Goal: Task Accomplishment & Management: Use online tool/utility

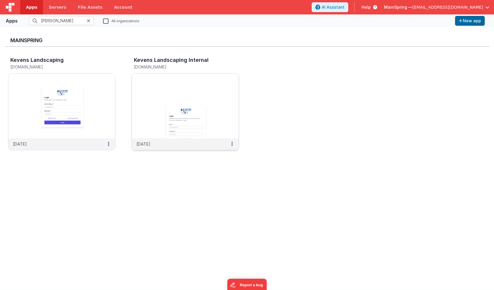
type input "[PERSON_NAME]"
click at [208, 101] on img at bounding box center [185, 106] width 107 height 65
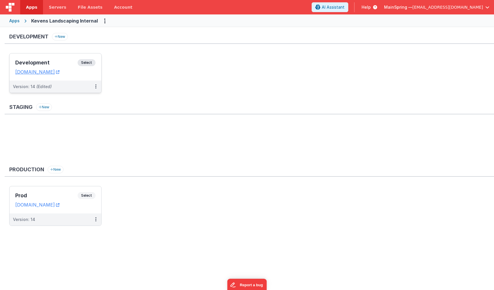
click at [70, 89] on div "Version: 14 (Edited)" at bounding box center [56, 87] width 92 height 12
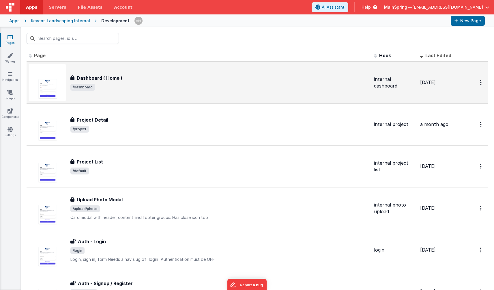
click at [197, 86] on span "/dashboard" at bounding box center [219, 87] width 299 height 7
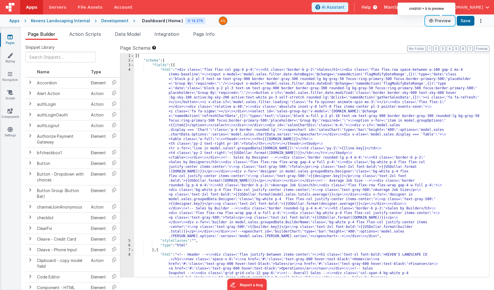
click at [444, 22] on button "Preview" at bounding box center [440, 20] width 29 height 9
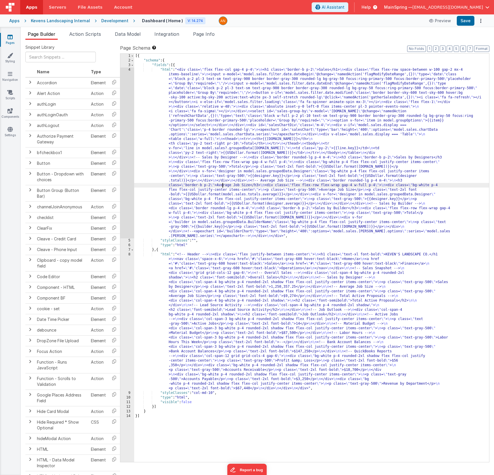
click at [222, 187] on div "[{ "schema" : { "fields" : [{ "html" : "<div class= \" flex flex-col gap-4 p-4 …" at bounding box center [311, 263] width 355 height 418
click at [124, 189] on div "4" at bounding box center [127, 153] width 14 height 171
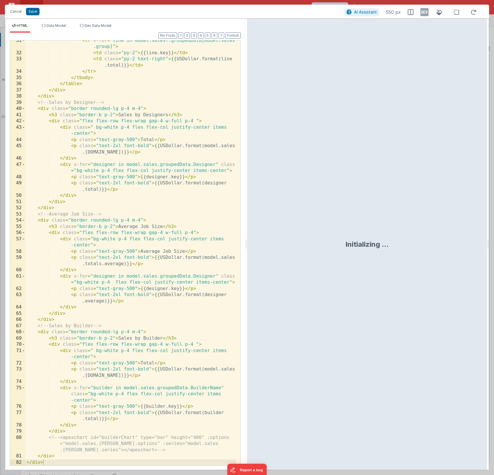
scroll to position [338, 0]
click at [14, 10] on button "Cancel" at bounding box center [15, 12] width 17 height 8
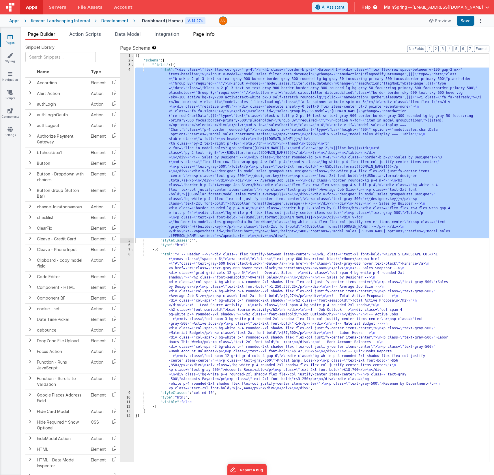
click at [213, 34] on span "Page Info" at bounding box center [204, 34] width 22 height 6
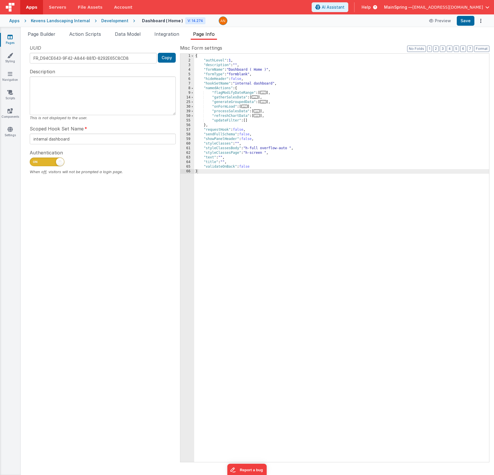
click at [265, 154] on div "{ "authLevel" : 1 , "description" : "" , "formName" : "Dashboard ( Home )" , "f…" at bounding box center [341, 263] width 295 height 418
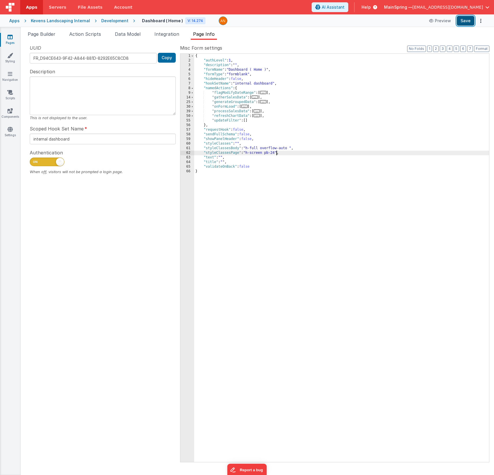
click at [463, 20] on button "Save" at bounding box center [466, 21] width 18 height 10
click at [273, 153] on div "{ "authLevel" : 1 , "description" : "" , "formName" : "Dashboard ( Home )" , "f…" at bounding box center [341, 263] width 295 height 418
click at [465, 20] on button "Save" at bounding box center [466, 21] width 18 height 10
click at [276, 153] on div "{ "authLevel" : 1 , "description" : "" , "formName" : "Dashboard ( Home )" , "f…" at bounding box center [341, 263] width 295 height 418
drag, startPoint x: 265, startPoint y: 153, endPoint x: 276, endPoint y: 153, distance: 10.7
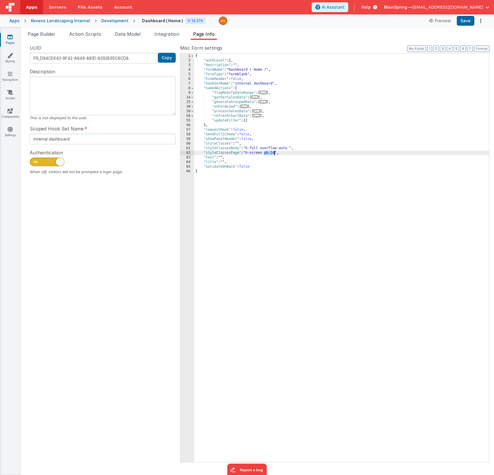
click at [275, 153] on div "{ "authLevel" : 1 , "description" : "" , "formName" : "Dashboard ( Home )" , "f…" at bounding box center [341, 263] width 295 height 418
click at [292, 149] on div "{ "authLevel" : 1 , "description" : "" , "formName" : "Dashboard ( Home )" , "f…" at bounding box center [341, 263] width 295 height 418
paste textarea
click at [302, 149] on div "{ "authLevel" : 1 , "description" : "" , "formName" : "Dashboard ( Home )" , "f…" at bounding box center [341, 263] width 295 height 418
click at [54, 35] on span "Page Builder" at bounding box center [42, 34] width 28 height 6
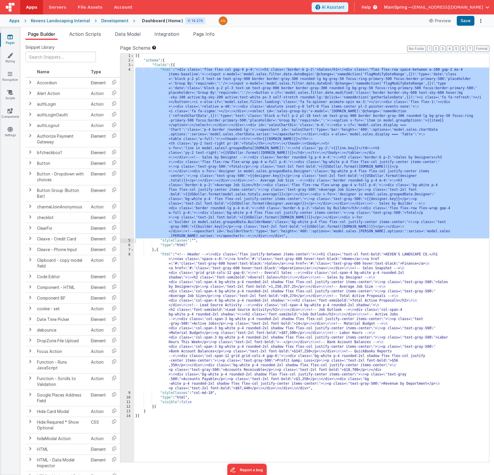
click at [262, 166] on div "[{ "schema" : { "fields" : [{ "html" : "<div class= \" flex flex-col gap-4 p-4 …" at bounding box center [311, 263] width 355 height 418
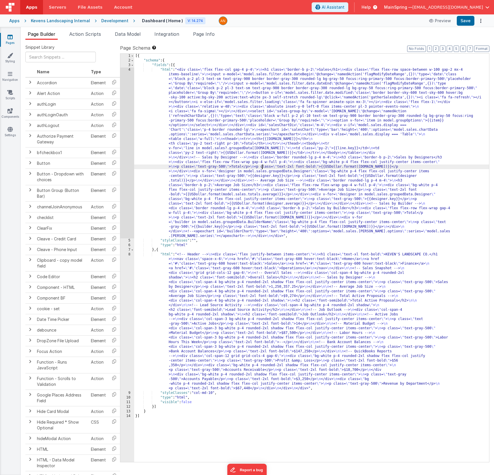
click at [307, 192] on div "[{ "schema" : { "fields" : [{ "html" : "<div class= \" flex flex-col gap-4 p-4 …" at bounding box center [311, 263] width 355 height 418
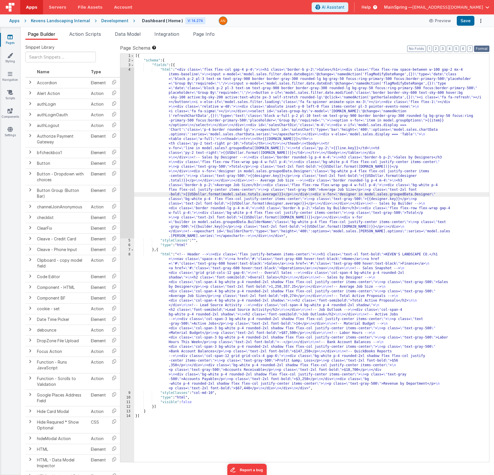
click at [483, 51] on button "Format" at bounding box center [481, 49] width 15 height 6
drag, startPoint x: 223, startPoint y: 130, endPoint x: 212, endPoint y: 130, distance: 11.5
click at [223, 130] on div "[{ "schema" : { "fields" : [{ "html" : "<div class= \" flex flex-col gap-4 p-4 …" at bounding box center [311, 263] width 355 height 418
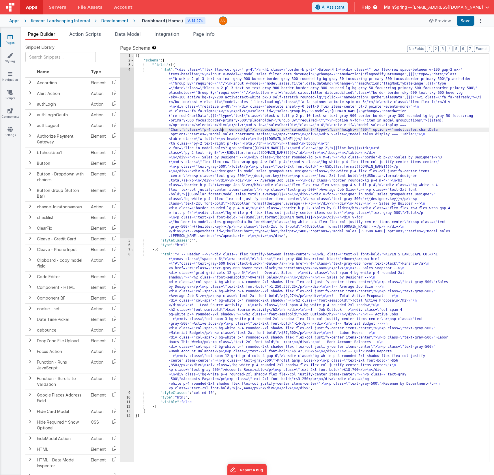
click at [123, 123] on div "4" at bounding box center [127, 153] width 14 height 171
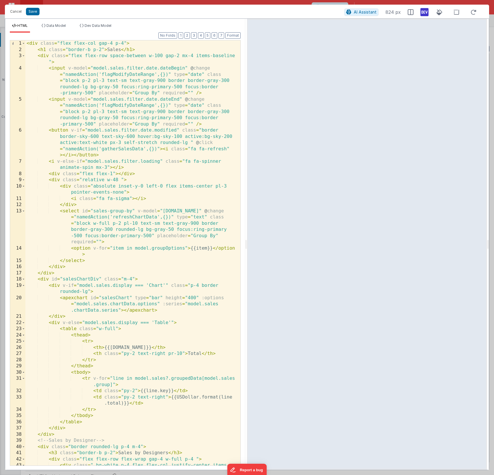
click at [425, 12] on icon at bounding box center [424, 12] width 8 height 9
click at [130, 167] on div "< div class = "flex flex-col gap-4 p-4" > < h1 class = "border-b p-2" > Sales <…" at bounding box center [130, 262] width 211 height 444
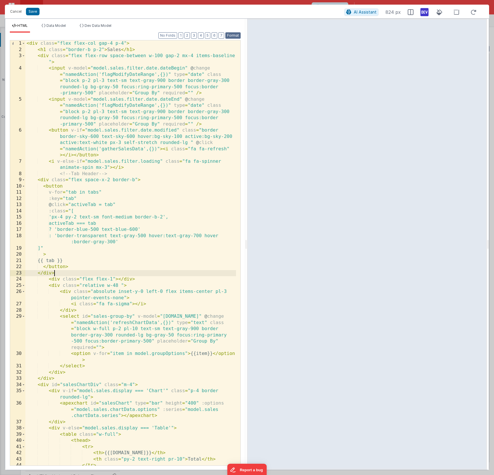
click at [235, 37] on button "Format" at bounding box center [232, 35] width 15 height 6
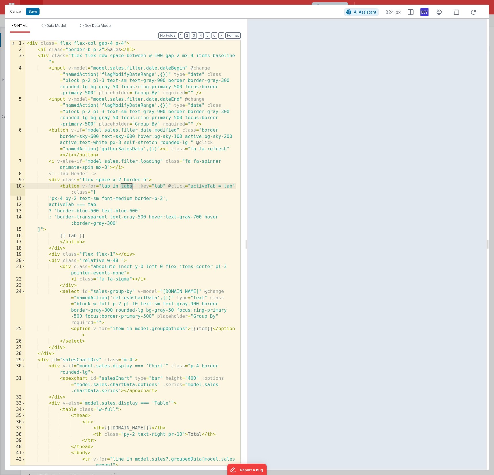
drag, startPoint x: 120, startPoint y: 185, endPoint x: 132, endPoint y: 184, distance: 11.8
click at [132, 184] on div "< div class = "flex flex-col gap-4 p-4" > < h1 class = "border-b p-2" > Sales <…" at bounding box center [130, 258] width 211 height 437
click at [91, 194] on div "< div class = "flex flex-col gap-4 p-4" > < h1 class = "border-b p-2" > Sales <…" at bounding box center [130, 258] width 211 height 437
click at [50, 27] on span "Data Model" at bounding box center [55, 25] width 19 height 4
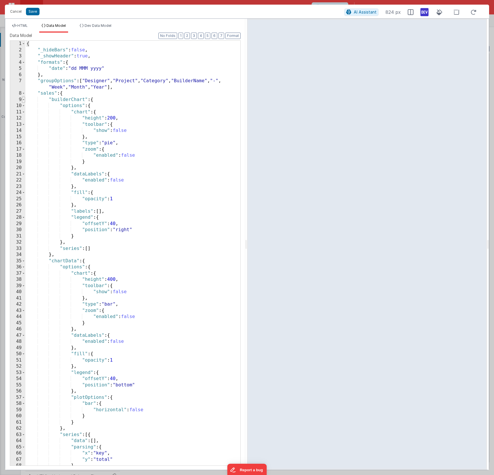
click at [24, 99] on span at bounding box center [23, 100] width 3 height 6
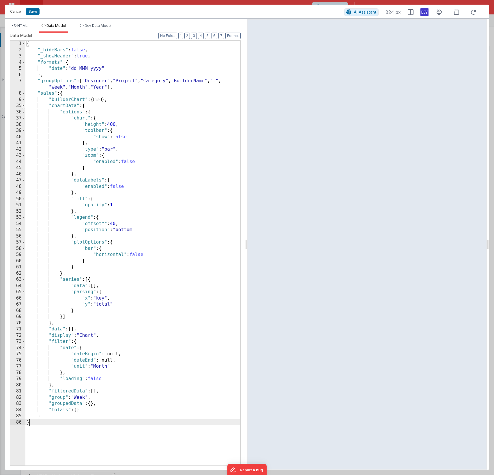
click at [23, 106] on span at bounding box center [23, 106] width 3 height 6
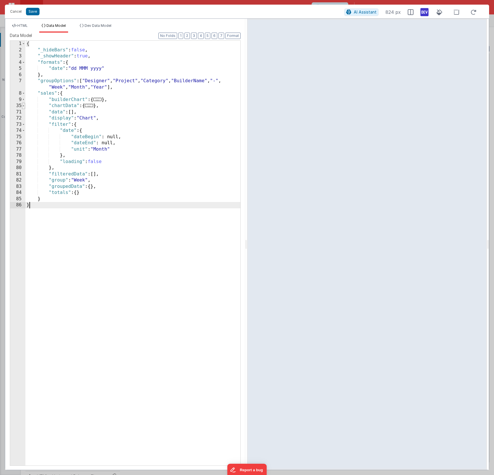
click at [23, 106] on span at bounding box center [23, 106] width 3 height 6
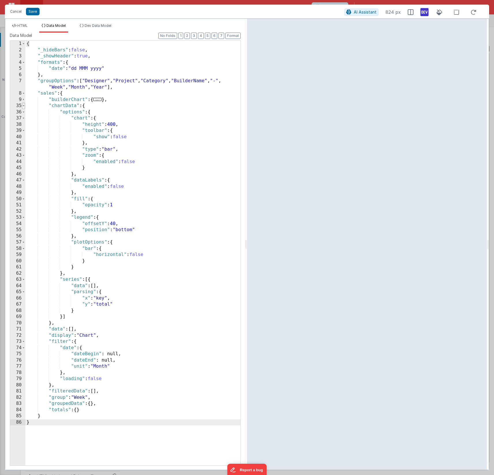
click at [24, 106] on span at bounding box center [23, 106] width 3 height 6
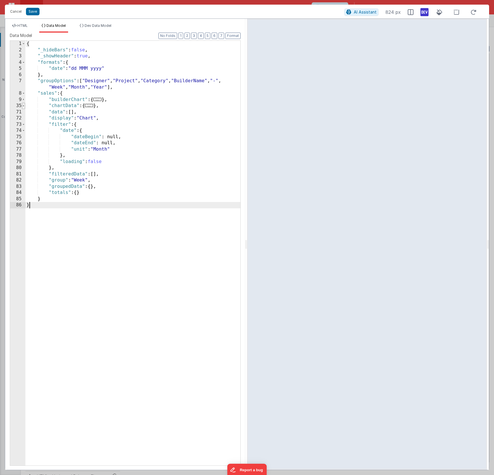
click at [24, 107] on span at bounding box center [23, 106] width 3 height 6
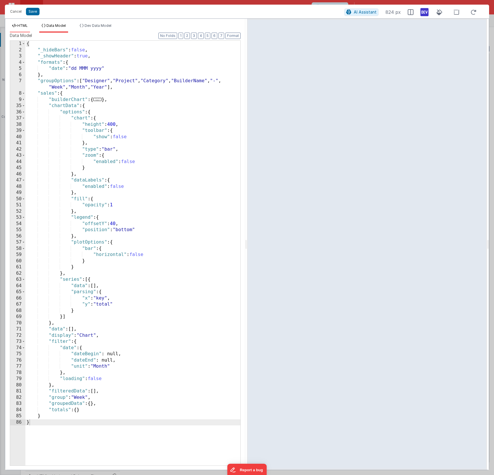
click at [27, 25] on span "HTML" at bounding box center [22, 25] width 10 height 4
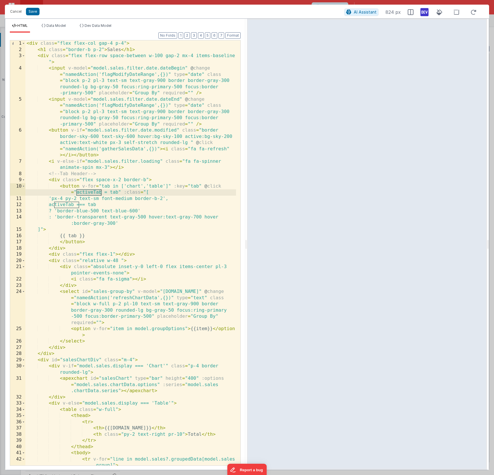
click at [93, 192] on div "< div class = "flex flex-col gap-4 p-4" > < h1 class = "border-b p-2" > Sales <…" at bounding box center [130, 258] width 211 height 437
click at [35, 10] on button "Save" at bounding box center [33, 12] width 14 height 8
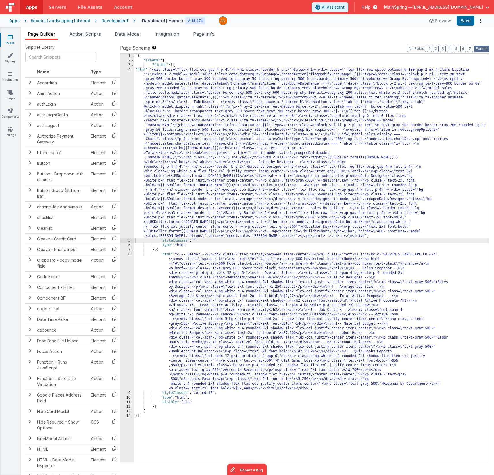
click at [482, 49] on button "Format" at bounding box center [481, 49] width 15 height 6
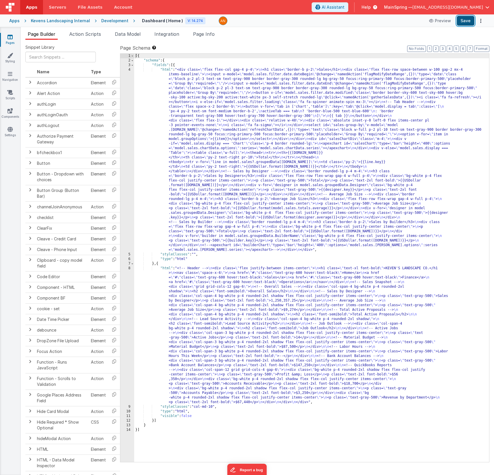
click at [470, 25] on button "Save" at bounding box center [466, 21] width 18 height 10
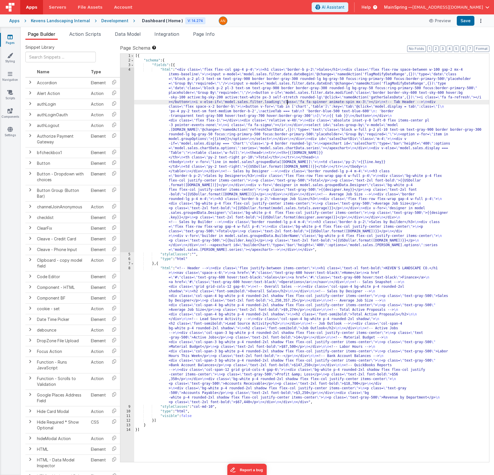
click at [288, 104] on div "[{ "schema" : { "fields" : [{ "html" : "<div class= \" flex flex-col gap-4 p-4 …" at bounding box center [311, 263] width 355 height 418
click at [124, 144] on div "4" at bounding box center [127, 160] width 14 height 185
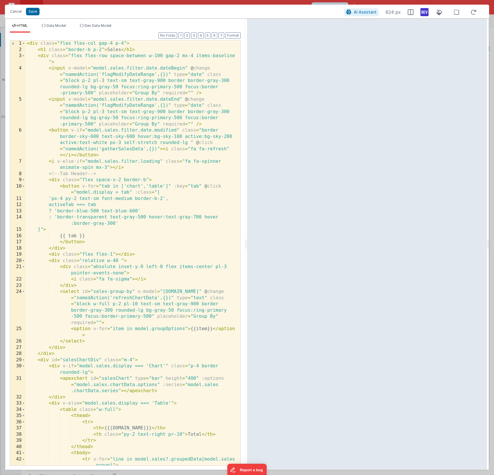
click at [74, 205] on div "< div class = "flex flex-col gap-4 p-4" > < h1 class = "border-b p-2" > Sales <…" at bounding box center [130, 258] width 211 height 437
click at [93, 193] on div "< div class = "flex flex-col gap-4 p-4" > < h1 class = "border-b p-2" > Sales <…" at bounding box center [130, 258] width 211 height 437
click at [33, 15] on button "Save" at bounding box center [33, 12] width 14 height 8
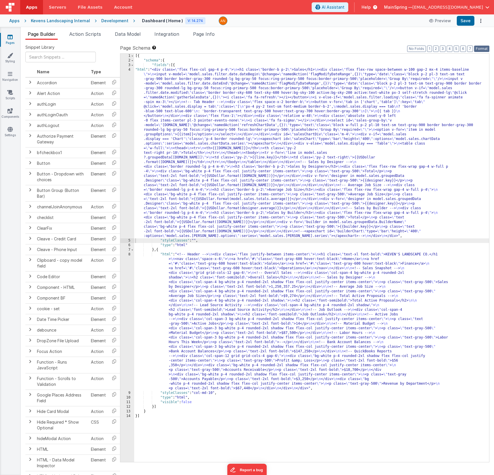
click at [485, 50] on button "Format" at bounding box center [481, 49] width 15 height 6
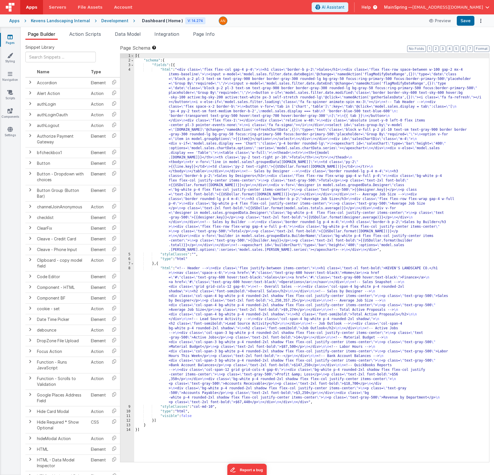
click at [469, 27] on div "Apps Kevens Landscaping Internal Development Dashboard ( Home ) V: 14.274 Previ…" at bounding box center [247, 20] width 494 height 13
drag, startPoint x: 466, startPoint y: 24, endPoint x: 469, endPoint y: 27, distance: 3.7
click at [466, 24] on button "Save" at bounding box center [466, 21] width 18 height 10
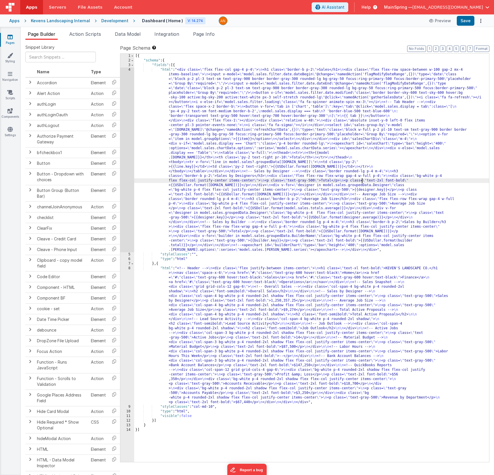
click at [363, 182] on div "[{ "schema" : { "fields" : [{ "html" : "<div class= \" flex flex-col gap-4 p-4 …" at bounding box center [311, 263] width 355 height 418
click at [123, 197] on div "4" at bounding box center [127, 160] width 14 height 185
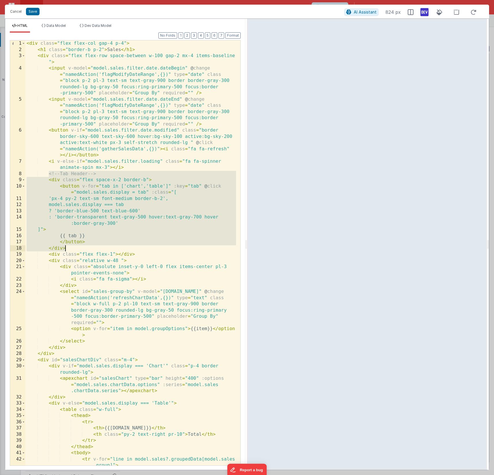
drag, startPoint x: 50, startPoint y: 175, endPoint x: 90, endPoint y: 249, distance: 83.9
click at [90, 249] on div "< div class = "flex flex-col gap-4 p-4" > < h1 class = "border-b p-2" > Sales <…" at bounding box center [130, 258] width 211 height 437
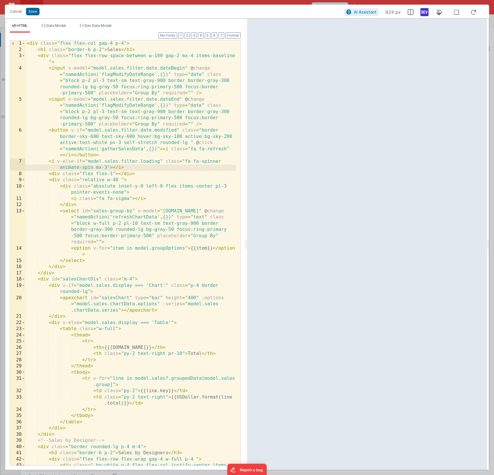
drag, startPoint x: 88, startPoint y: 272, endPoint x: 91, endPoint y: 275, distance: 4.6
click at [88, 272] on div "< div class = "flex flex-col gap-4 p-4" > < h1 class = "border-b p-2" > Sales <…" at bounding box center [130, 262] width 211 height 444
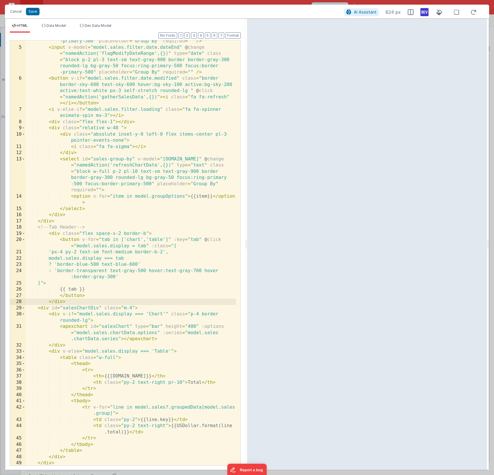
scroll to position [87, 0]
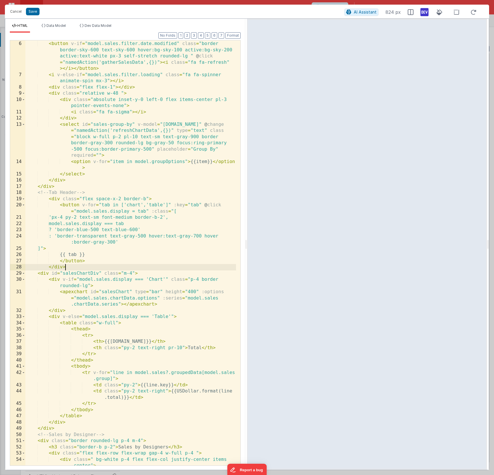
click at [129, 207] on div "< input v-model = "model.sales.filter.date.dateEnd" @ change = "namedAction('fl…" at bounding box center [130, 244] width 211 height 469
click at [151, 202] on div "< input v-model = "model.sales.filter.date.dateEnd" @ change = "namedAction('fl…" at bounding box center [130, 244] width 211 height 469
click at [33, 14] on button "Save" at bounding box center [33, 12] width 14 height 8
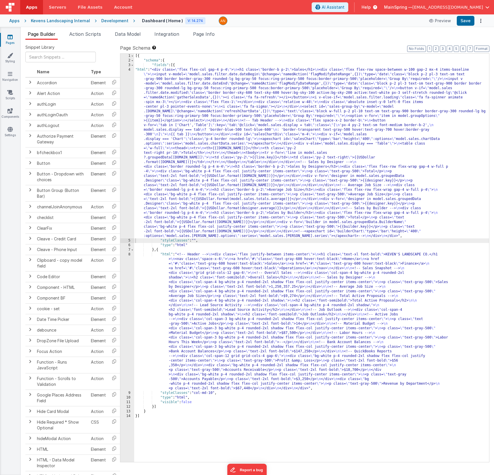
click at [482, 53] on div "1 2 3 4 5 6 7 8 9 10 11 12 13 14 [{ "schema" : { "fields" : [{ "html" : "<div c…" at bounding box center [304, 257] width 369 height 409
click at [482, 49] on button "Format" at bounding box center [481, 49] width 15 height 6
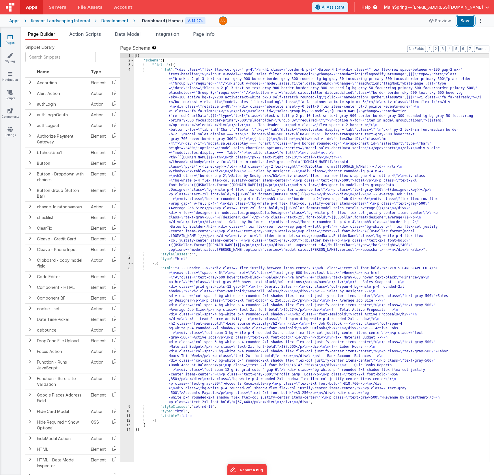
click at [465, 25] on button "Save" at bounding box center [466, 21] width 18 height 10
click at [310, 95] on div "[{ "schema" : { "fields" : [{ "html" : "<div class= \" flex flex-col gap-4 p-4 …" at bounding box center [311, 263] width 355 height 418
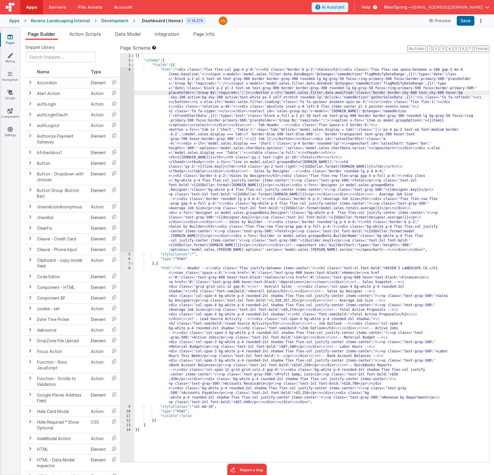
click at [127, 119] on div "4" at bounding box center [127, 160] width 14 height 185
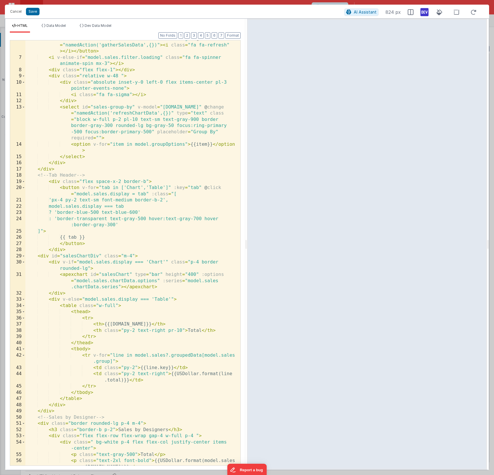
scroll to position [0, 0]
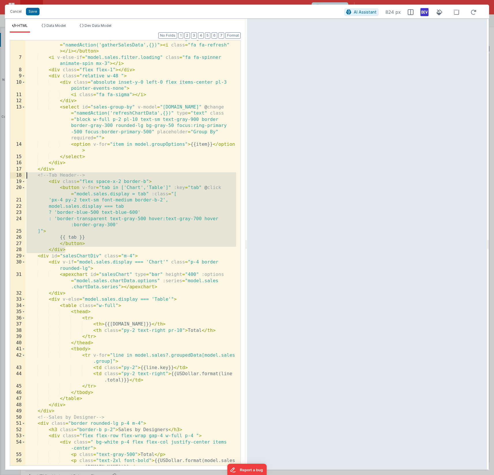
drag, startPoint x: 71, startPoint y: 250, endPoint x: 10, endPoint y: 175, distance: 97.4
click at [10, 175] on div "6 7 8 9 10 11 12 13 14 15 16 17 18 19 20 21 22 23 24 25 26 27 28 29 30 31 32 33…" at bounding box center [125, 253] width 231 height 426
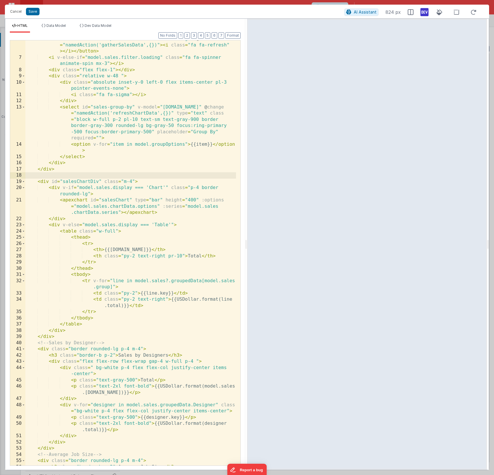
scroll to position [121, 0]
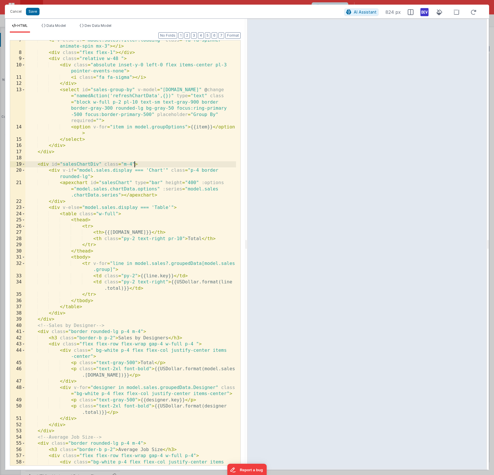
click at [135, 164] on div "< i v-else-if = "model.sales.filter.loading" class = "fa fa-spinner animate-spi…" at bounding box center [130, 262] width 211 height 450
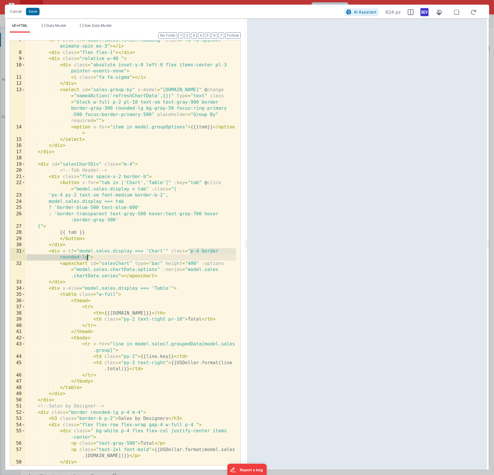
drag, startPoint x: 190, startPoint y: 251, endPoint x: 88, endPoint y: 257, distance: 102.0
click at [88, 257] on div "< i v-else-if = "model.sales.filter.loading" class = "fa fa-spinner animate-spi…" at bounding box center [130, 262] width 211 height 450
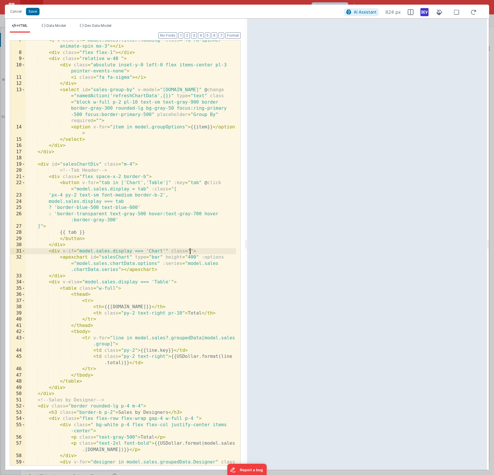
click at [132, 164] on div "< i v-else-if = "model.sales.filter.loading" class = "fa fa-spinner animate-spi…" at bounding box center [130, 262] width 211 height 450
click at [35, 13] on button "Save" at bounding box center [33, 12] width 14 height 8
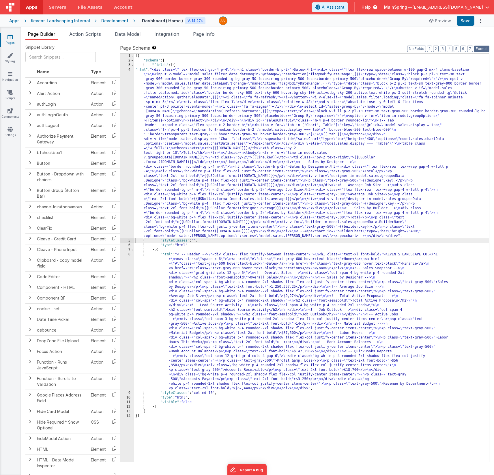
click at [479, 48] on button "Format" at bounding box center [481, 49] width 15 height 6
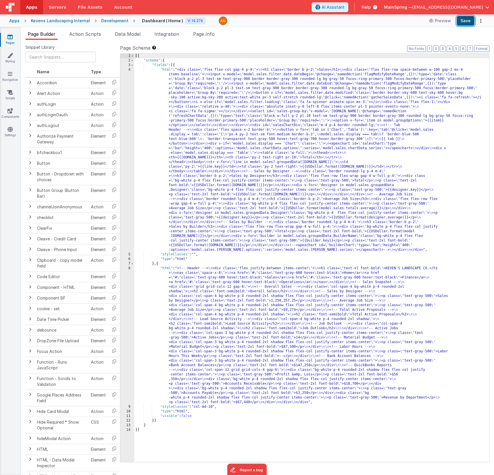
click at [467, 21] on button "Save" at bounding box center [466, 21] width 18 height 10
click at [379, 204] on div "[{ "schema" : { "fields" : [{ "html" : "<div class= \" flex flex-col gap-4 p-4 …" at bounding box center [311, 263] width 355 height 418
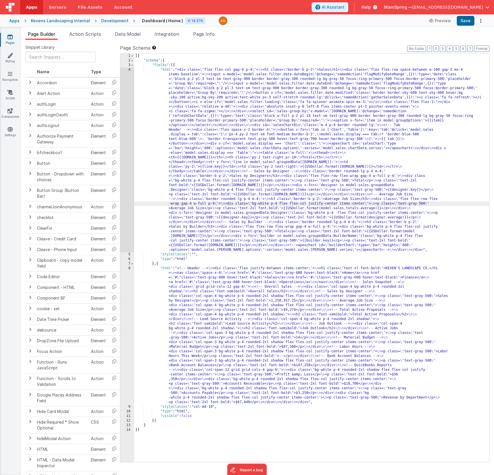
click at [130, 177] on div "4" at bounding box center [127, 160] width 14 height 185
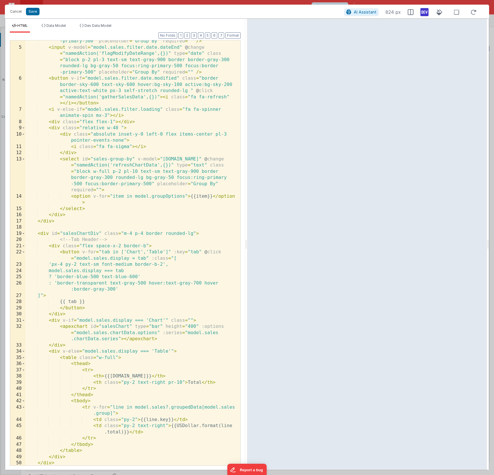
scroll to position [156, 0]
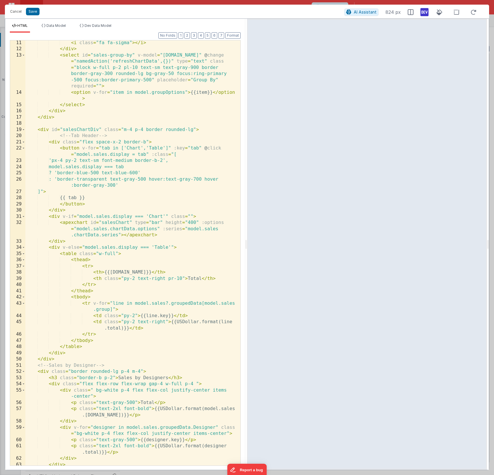
click at [90, 174] on div "< i class = "fa fa-sigma" > </ i > </ div > < select id = "sales-group-by" v-mo…" at bounding box center [130, 258] width 211 height 437
click at [131, 173] on div "< i class = "fa fa-sigma" > </ i > </ div > < select id = "sales-group-by" v-mo…" at bounding box center [130, 258] width 211 height 437
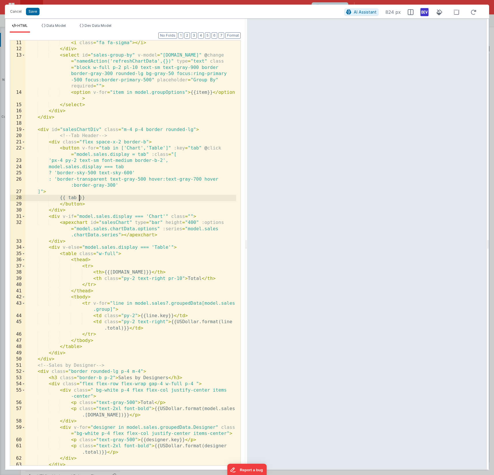
click at [79, 197] on div "< i class = "fa fa-sigma" > </ i > </ div > < select id = "sales-group-by" v-mo…" at bounding box center [130, 258] width 211 height 437
click at [231, 35] on button "Format" at bounding box center [232, 35] width 15 height 6
click at [145, 143] on div "< i class = "fa fa-sigma" > </ i > </ div > < select id = "sales-group-by" v-mo…" at bounding box center [130, 258] width 211 height 437
click at [35, 14] on button "Save" at bounding box center [33, 12] width 14 height 8
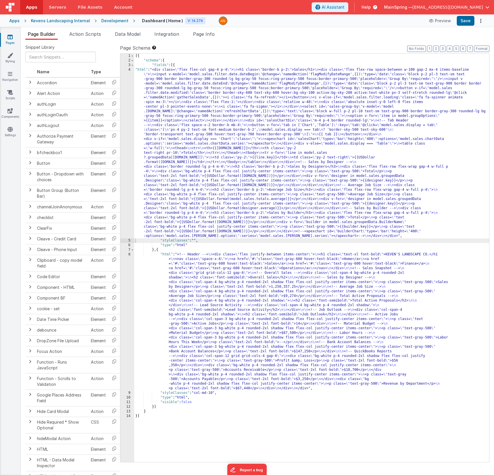
click at [469, 26] on div "Apps Kevens Landscaping Internal Development Dashboard ( Home ) V: 14.274 Previ…" at bounding box center [247, 20] width 494 height 13
click at [467, 23] on button "Save" at bounding box center [466, 21] width 18 height 10
click at [482, 46] on button "Format" at bounding box center [481, 49] width 15 height 6
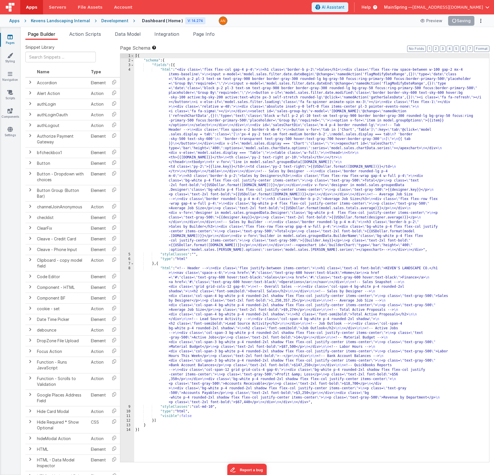
click at [433, 35] on ul "Page Builder Action Scripts Data Model Integration Page Info" at bounding box center [257, 35] width 473 height 9
click at [214, 166] on div "[{ "schema" : { "fields" : [{ "html" : "<div class= \" flex flex-col gap-4 p-4 …" at bounding box center [311, 263] width 355 height 418
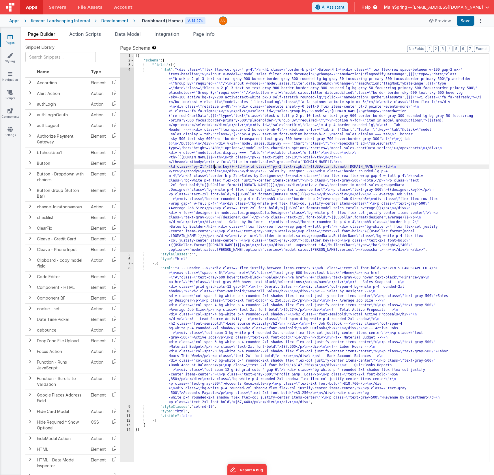
click at [126, 176] on div "4" at bounding box center [127, 160] width 14 height 185
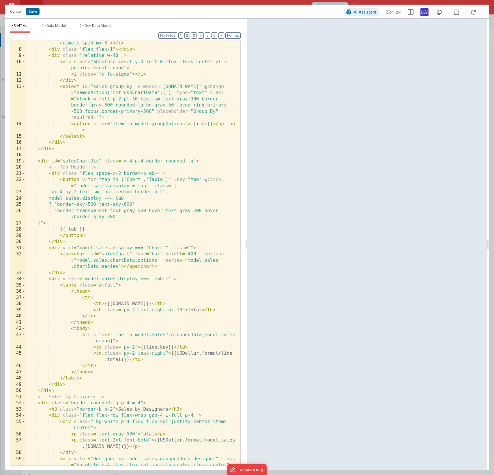
scroll to position [124, 0]
click at [115, 287] on div "< i v-else-if = "model.sales.filter.loading" class = "fa fa-spinner animate-spi…" at bounding box center [130, 256] width 211 height 444
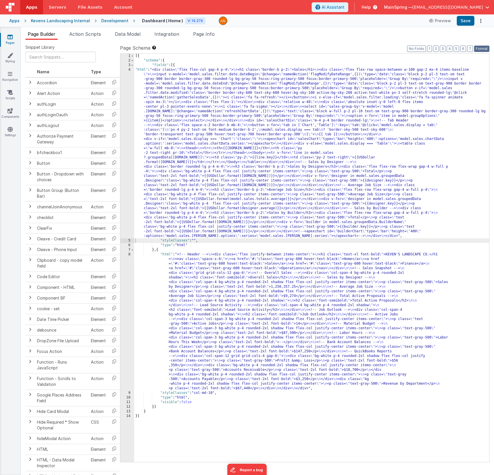
click at [484, 51] on button "Format" at bounding box center [481, 49] width 15 height 6
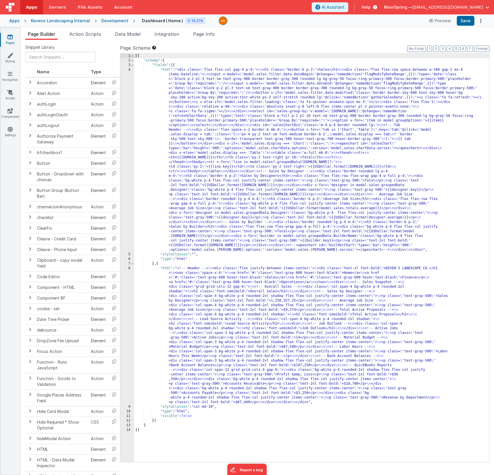
click at [318, 169] on div "[{ "schema" : { "fields" : [{ "html" : "<div class= \" flex flex-col gap-4 p-4 …" at bounding box center [311, 263] width 355 height 418
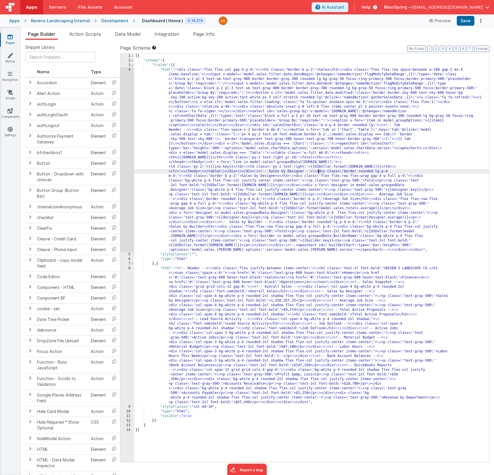
click at [124, 173] on div "4" at bounding box center [127, 160] width 14 height 185
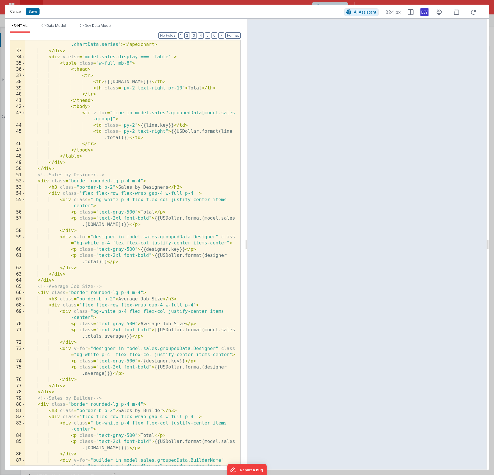
scroll to position [294, 0]
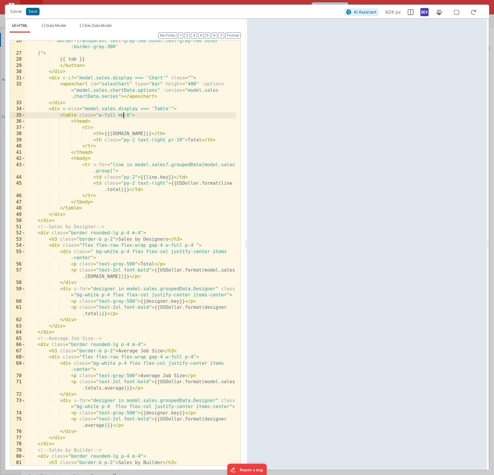
click at [123, 115] on div ": 'border-transparent text-gray-500 hover:text-gray-700 hover :border-gray-300'…" at bounding box center [130, 260] width 211 height 444
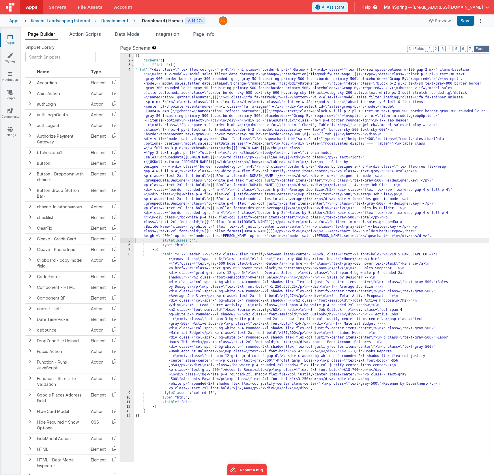
click at [485, 48] on button "Format" at bounding box center [481, 49] width 15 height 6
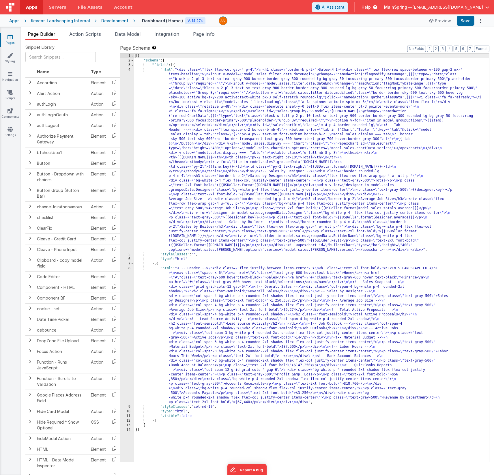
click at [312, 234] on div "[{ "schema" : { "fields" : [{ "html" : "<div class= \" flex flex-col gap-4 p-4 …" at bounding box center [311, 263] width 355 height 418
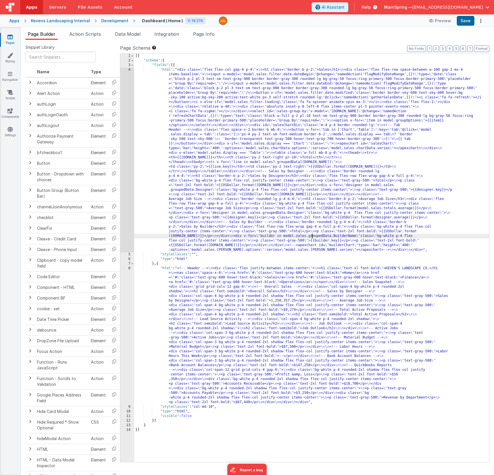
click at [121, 198] on div "4" at bounding box center [127, 160] width 14 height 185
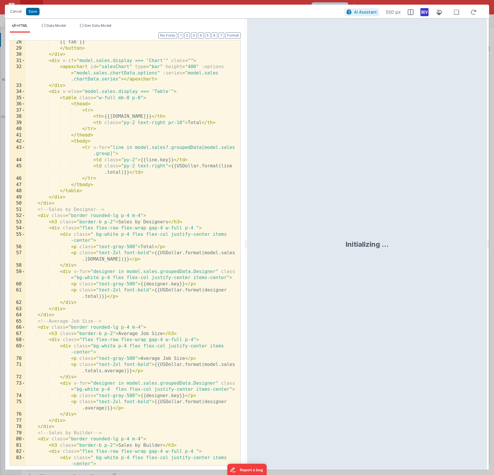
scroll to position [312, 0]
click at [87, 143] on div "{{ tab }} </ button > </ div > < div v-if = "model.sales.display === 'Chart'" c…" at bounding box center [130, 257] width 211 height 437
drag, startPoint x: 124, startPoint y: 142, endPoint x: 89, endPoint y: 142, distance: 34.9
click at [89, 142] on div "{{ tab }} </ button > </ div > < div v-if = "model.sales.display === 'Chart'" c…" at bounding box center [130, 257] width 211 height 437
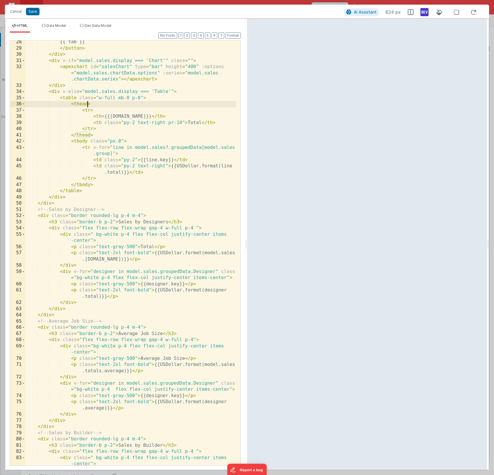
click at [89, 104] on div "{{ tab }} </ button > </ div > < div v-if = "model.sales.display === 'Chart'" c…" at bounding box center [130, 257] width 211 height 437
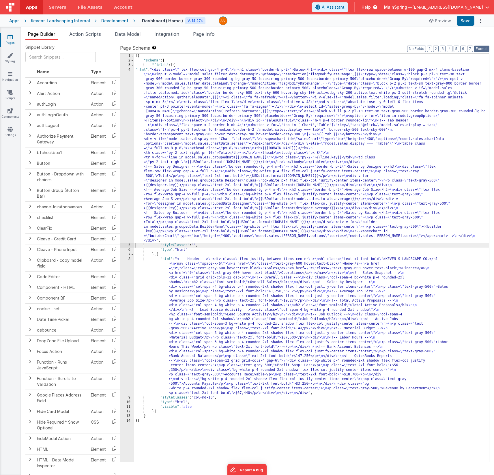
click at [488, 48] on button "Format" at bounding box center [481, 49] width 15 height 6
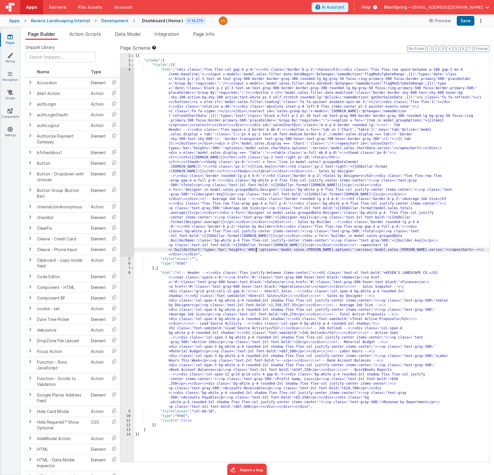
click at [256, 251] on div "[{ "schema" : { "fields" : [{ "html" : "<div class= \" flex flex-col gap-4 p-4 …" at bounding box center [311, 263] width 355 height 418
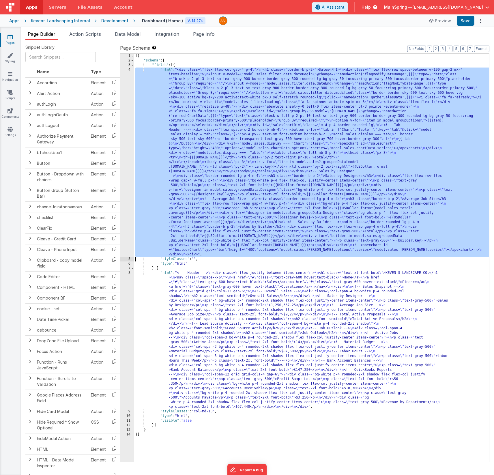
click at [123, 208] on div "4" at bounding box center [127, 162] width 14 height 189
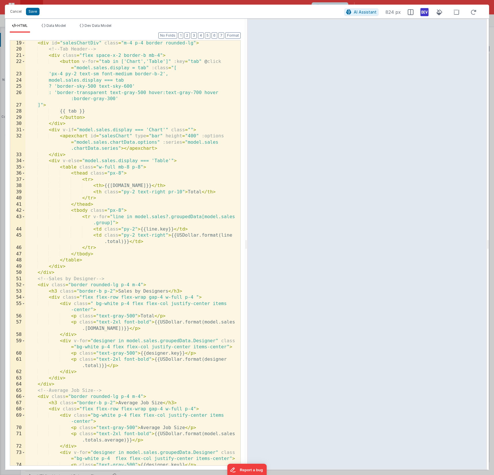
scroll to position [242, 0]
drag, startPoint x: 132, startPoint y: 167, endPoint x: 141, endPoint y: 166, distance: 9.6
click at [141, 166] on div "< div id = "salesChartDiv" class = "m-4 p-4 border rounded-lg" > <!-- Tab Heade…" at bounding box center [130, 262] width 211 height 444
drag, startPoint x: 121, startPoint y: 173, endPoint x: 110, endPoint y: 174, distance: 11.0
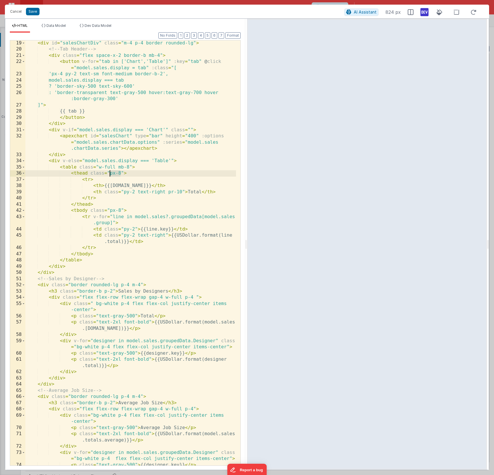
click at [110, 174] on div "< div id = "salesChartDiv" class = "m-4 p-4 border rounded-lg" > <!-- Tab Heade…" at bounding box center [130, 262] width 211 height 444
drag, startPoint x: 121, startPoint y: 210, endPoint x: 109, endPoint y: 210, distance: 12.1
click at [109, 210] on div "< div id = "salesChartDiv" class = "m-4 p-4 border rounded-lg" > <!-- Tab Heade…" at bounding box center [130, 262] width 211 height 444
click at [173, 162] on div "< div id = "salesChartDiv" class = "m-4 p-4 border rounded-lg" > <!-- Tab Heade…" at bounding box center [130, 262] width 211 height 444
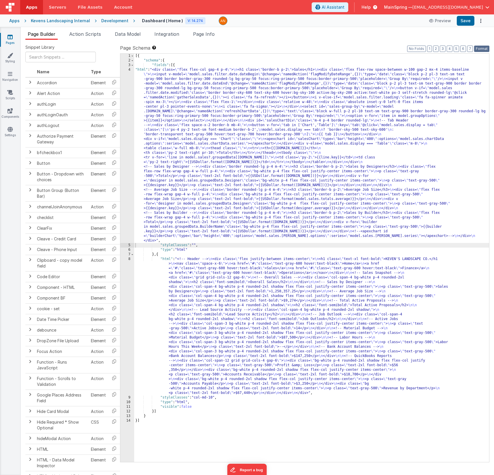
click at [485, 51] on button "Format" at bounding box center [481, 49] width 15 height 6
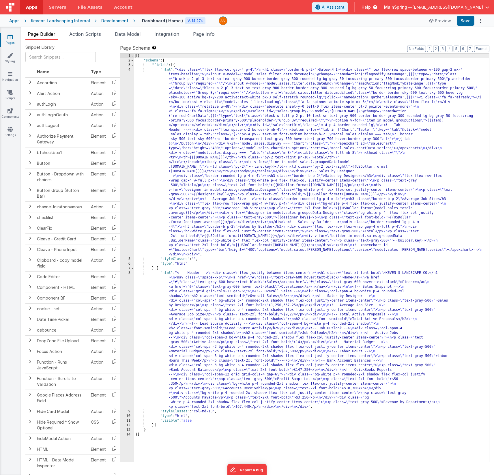
click at [461, 29] on div "Page Builder Action Scripts Data Model Integration Page Info Snippet Library Na…" at bounding box center [257, 251] width 473 height 448
click at [462, 23] on button "Save" at bounding box center [466, 21] width 18 height 10
click at [13, 132] on link "Settings" at bounding box center [10, 132] width 21 height 12
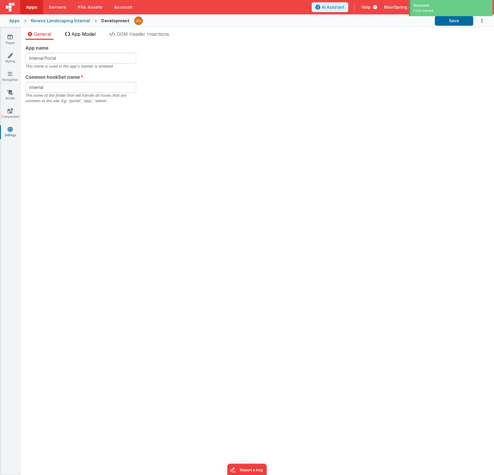
click at [90, 35] on span "App Model" at bounding box center [84, 34] width 24 height 6
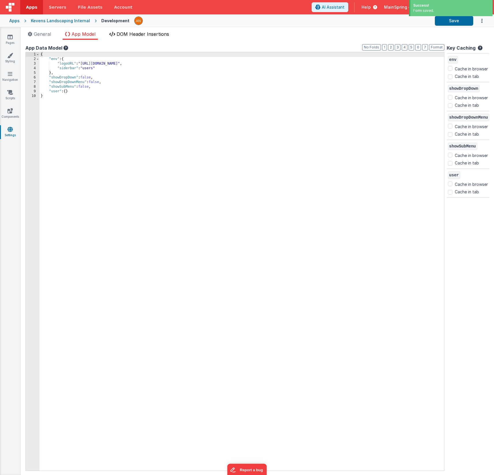
click at [142, 32] on span "DOM Header Insertions" at bounding box center [143, 34] width 53 height 6
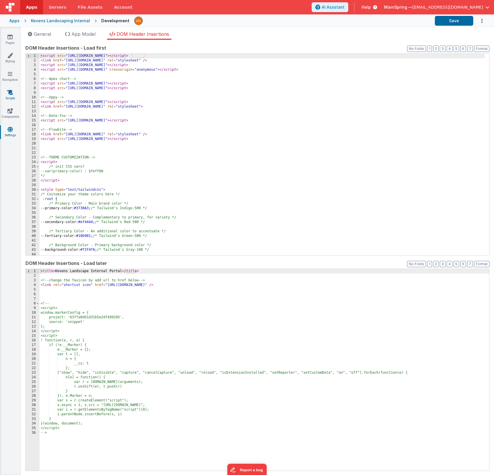
click at [9, 98] on link "Scripts" at bounding box center [10, 95] width 21 height 12
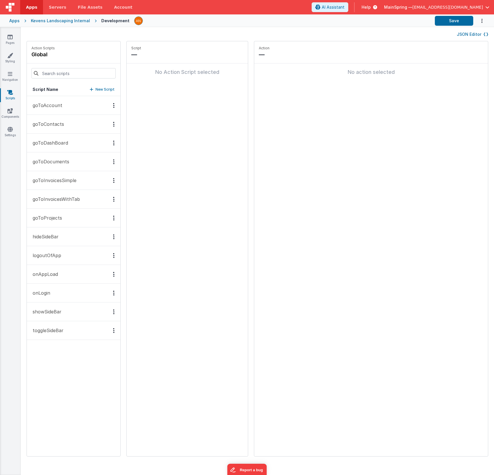
click at [52, 276] on p "onAppLoad" at bounding box center [43, 274] width 29 height 7
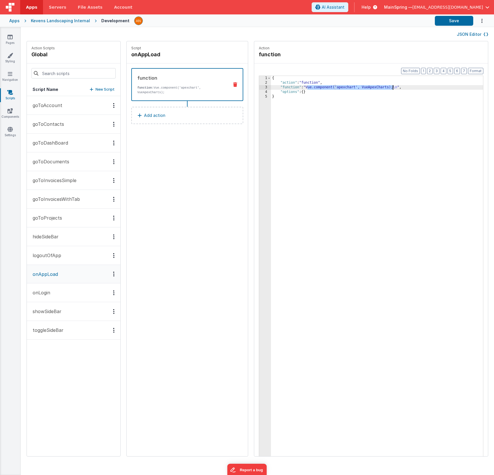
drag, startPoint x: 290, startPoint y: 87, endPoint x: 376, endPoint y: 87, distance: 85.7
click at [376, 87] on div "{ "action" : "function" , "function" : "Vue.component('apexchart', VueApexChart…" at bounding box center [385, 279] width 229 height 407
click at [14, 39] on link "Pages" at bounding box center [10, 40] width 21 height 12
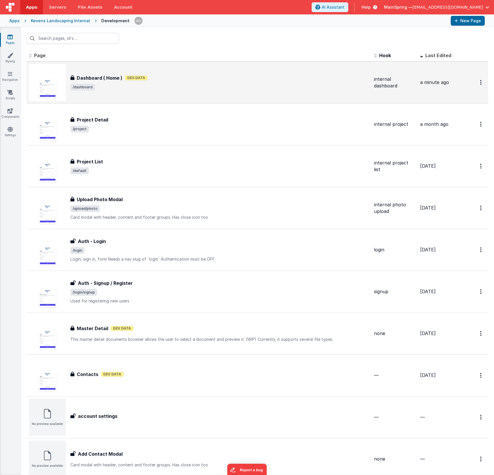
click at [94, 88] on span "/dashboard" at bounding box center [219, 87] width 299 height 7
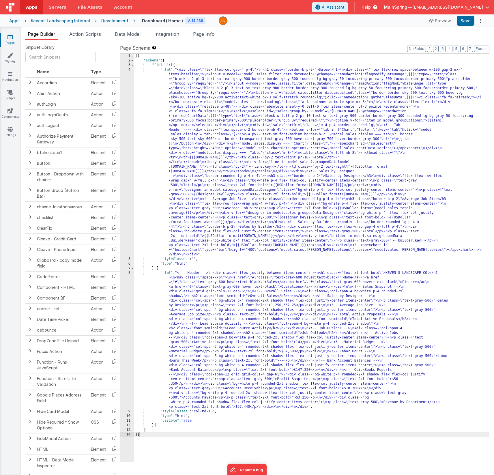
drag, startPoint x: 207, startPoint y: 332, endPoint x: 175, endPoint y: 325, distance: 33.3
click at [207, 289] on div "[{ "schema" : { "fields" : [{ "html" : "<div class= \" flex flex-col gap-4 p-4 …" at bounding box center [311, 263] width 355 height 418
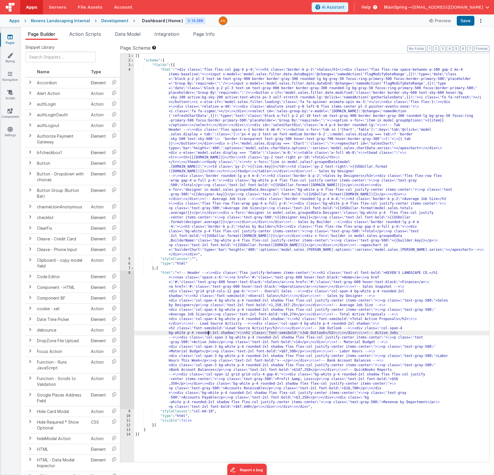
click at [123, 289] on div "8" at bounding box center [127, 340] width 14 height 139
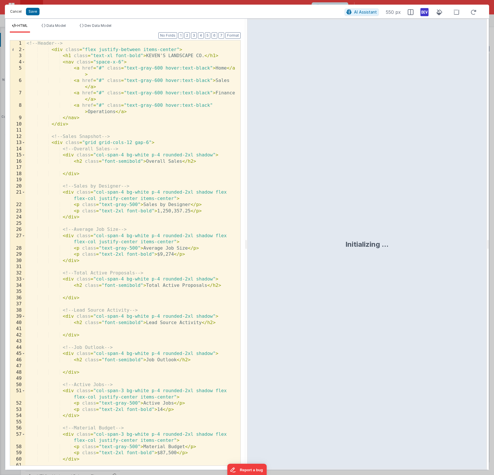
click at [16, 12] on button "Cancel" at bounding box center [15, 12] width 17 height 8
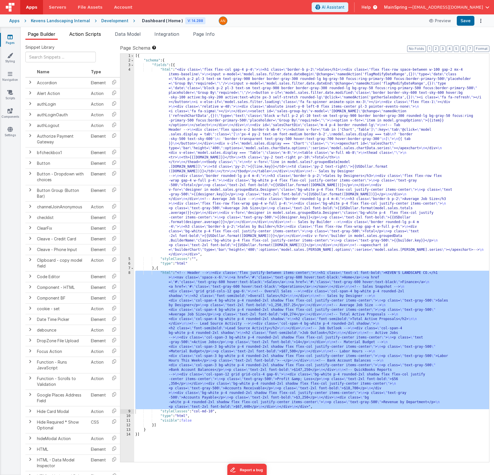
click at [92, 35] on span "Action Scripts" at bounding box center [85, 34] width 32 height 6
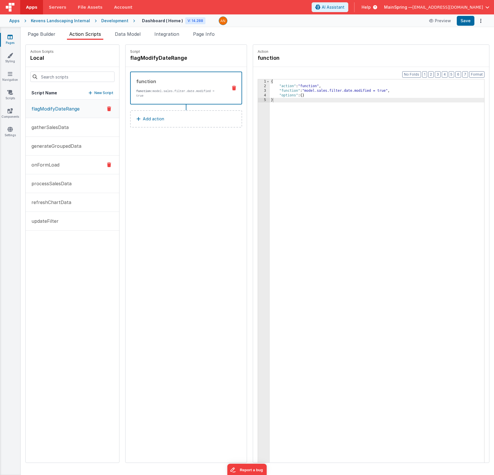
click at [47, 161] on button "onFormLoad" at bounding box center [72, 165] width 93 height 19
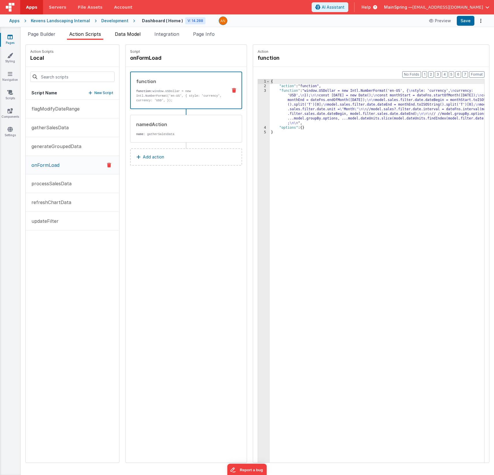
click at [124, 38] on li "Data Model" at bounding box center [128, 35] width 30 height 9
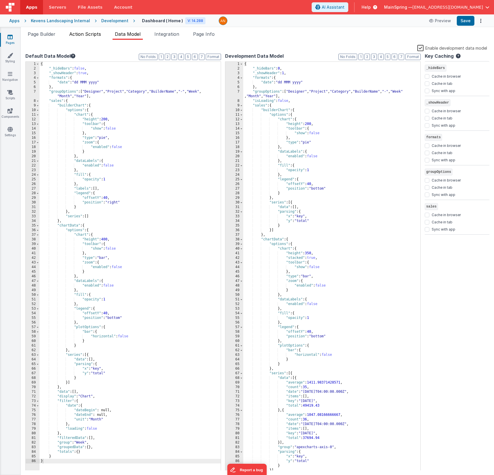
click at [89, 40] on li "Action Scripts" at bounding box center [85, 35] width 36 height 9
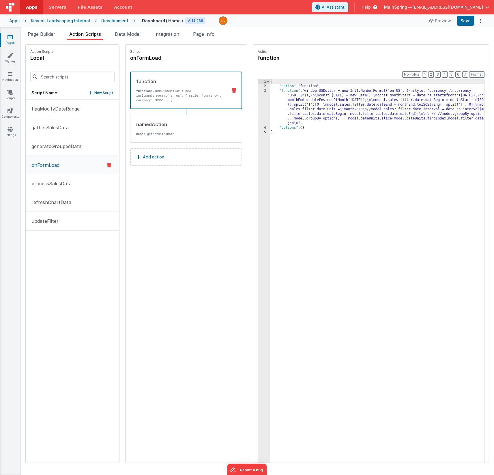
click at [349, 182] on div "{ "action" : "function" , "function" : "window.USDollar = new Intl.NumberFormat…" at bounding box center [385, 284] width 231 height 410
click at [342, 117] on div "{ "action" : "function" , "function" : "window.USDollar = new Intl.NumberFormat…" at bounding box center [385, 284] width 231 height 410
click at [258, 100] on div "3" at bounding box center [264, 107] width 12 height 37
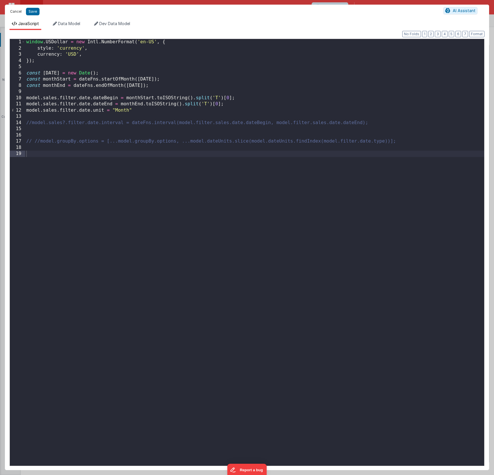
click at [18, 14] on button "Cancel" at bounding box center [15, 12] width 17 height 8
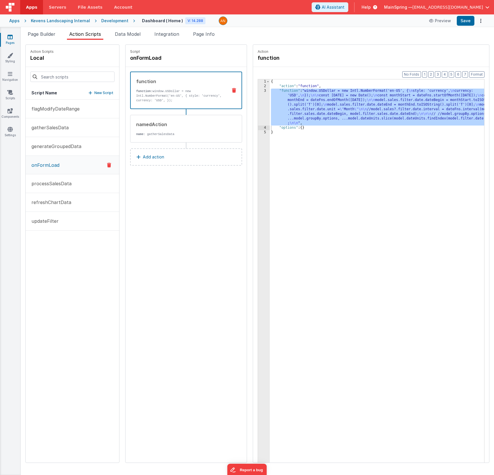
click at [199, 199] on div "Script onFormLoad function function: window.USDollar = new Intl.NumberFormat('e…" at bounding box center [186, 254] width 121 height 418
click at [270, 180] on div "{ "action" : "function" , "function" : "window.USDollar = new Intl.NumberFormat…" at bounding box center [385, 284] width 231 height 410
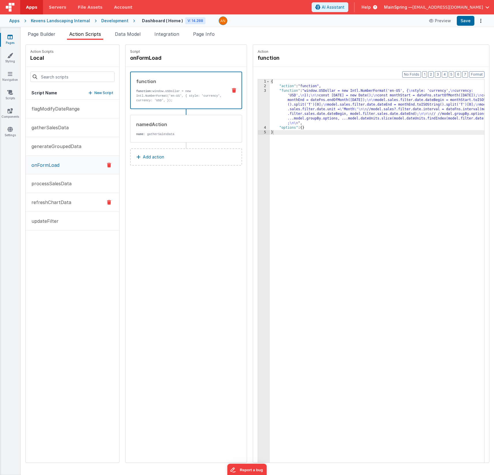
click at [67, 203] on p "refreshChartData" at bounding box center [49, 202] width 43 height 7
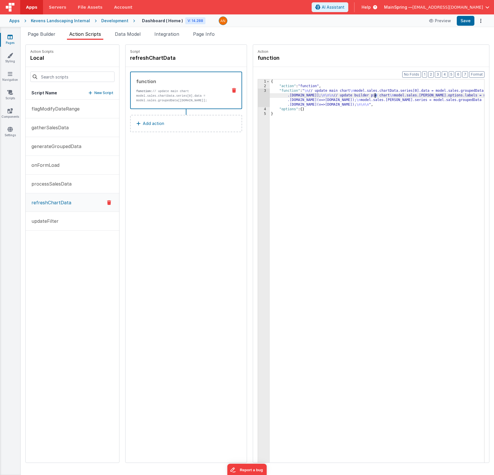
click at [359, 95] on div "{ "action" : "function" , "function" : " \n // update main chart \n model.sales…" at bounding box center [385, 284] width 231 height 410
click at [258, 98] on div "3" at bounding box center [264, 98] width 12 height 18
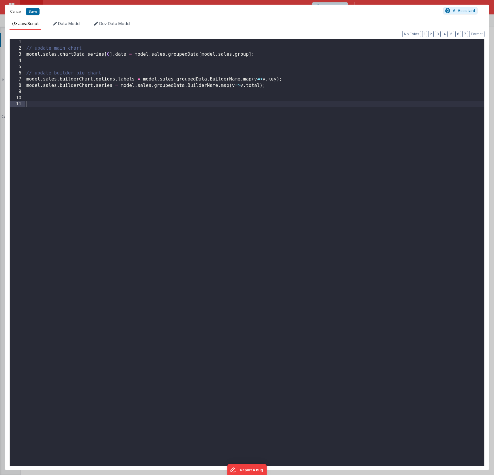
click at [129, 97] on div "// update main chart model . sales . chartData . series [ 0 ] . data = model . …" at bounding box center [254, 258] width 459 height 439
click at [96, 56] on div "// update main chart model . sales . chartData . series [ 0 ] . data = model . …" at bounding box center [254, 258] width 459 height 439
click at [74, 25] on span "Data Model" at bounding box center [69, 23] width 22 height 5
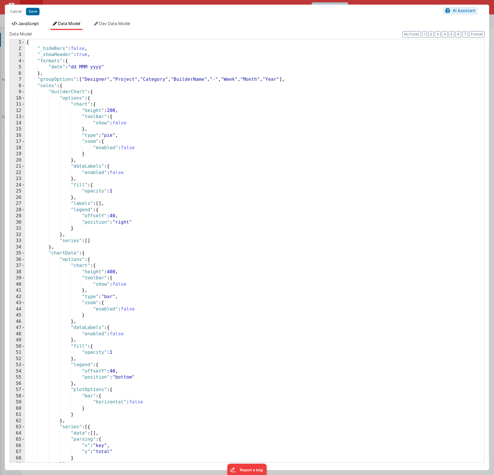
click at [32, 26] on span "JavaScript" at bounding box center [28, 23] width 21 height 5
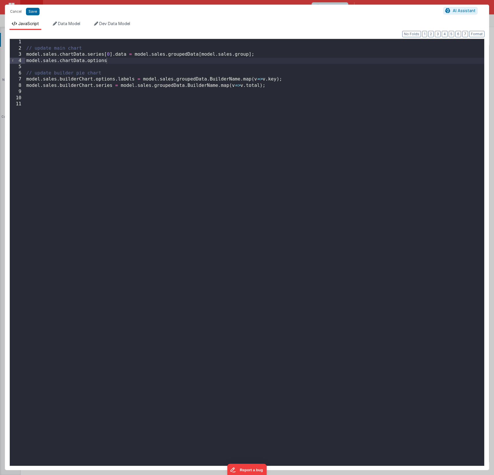
click at [123, 62] on div "// update main chart model . sales . chartData . series [ 0 ] . data = model . …" at bounding box center [254, 258] width 459 height 439
click at [29, 11] on button "Save" at bounding box center [33, 12] width 14 height 8
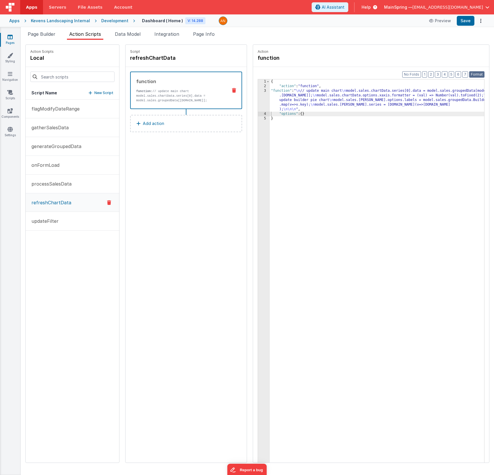
drag, startPoint x: 475, startPoint y: 74, endPoint x: 471, endPoint y: 35, distance: 39.2
click at [475, 74] on button "Format" at bounding box center [476, 74] width 15 height 6
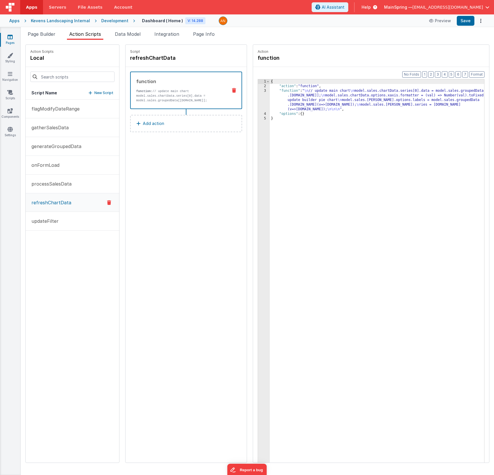
click at [459, 97] on div "{ "action" : "function" , "function" : " \n // update main chart \n model.sales…" at bounding box center [385, 284] width 231 height 410
click at [368, 95] on div "{ "action" : "function" , "function" : " \n // update main chart \n model.sales…" at bounding box center [385, 284] width 231 height 410
click at [460, 32] on ul "Page Builder Action Scripts Data Model Integration Page Info" at bounding box center [257, 35] width 473 height 9
click at [406, 91] on div "{ "action" : "function" , "function" : " \n // update main chart \n model.sales…" at bounding box center [385, 284] width 231 height 410
click at [129, 37] on li "Data Model" at bounding box center [128, 35] width 30 height 9
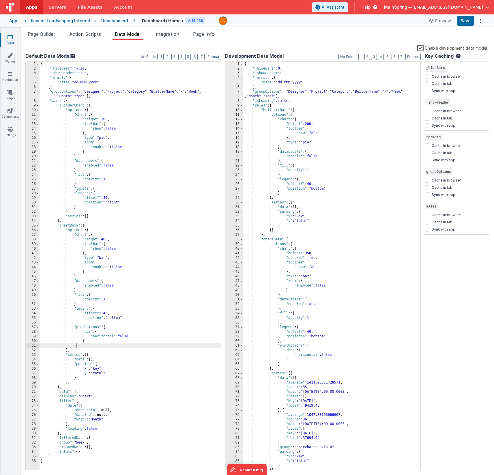
drag, startPoint x: 86, startPoint y: 344, endPoint x: 88, endPoint y: 346, distance: 3.1
click at [86, 289] on div "{ "_hideBars" : false , "_showHeader" : true , "formats" : { "date" : "dd MMM y…" at bounding box center [130, 271] width 181 height 418
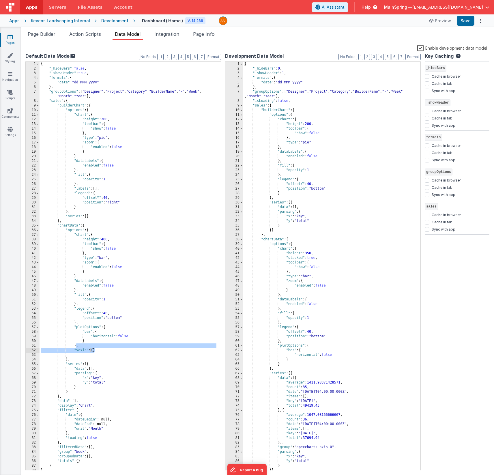
click at [283, 289] on div "{ "_hideBars" : 0 , "_showHeader" : 1 , "formats" : { "date" : "dd MMM yyyy" } …" at bounding box center [329, 271] width 173 height 418
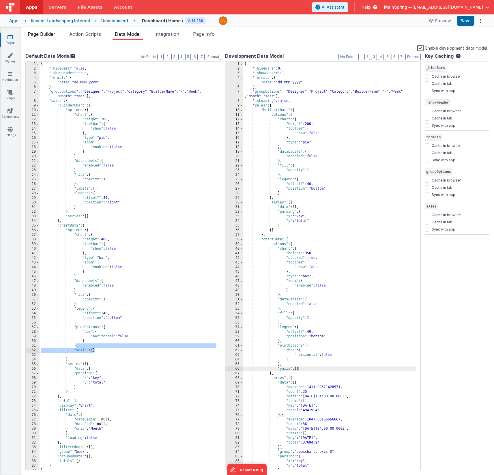
click at [53, 37] on li "Page Builder" at bounding box center [41, 35] width 32 height 9
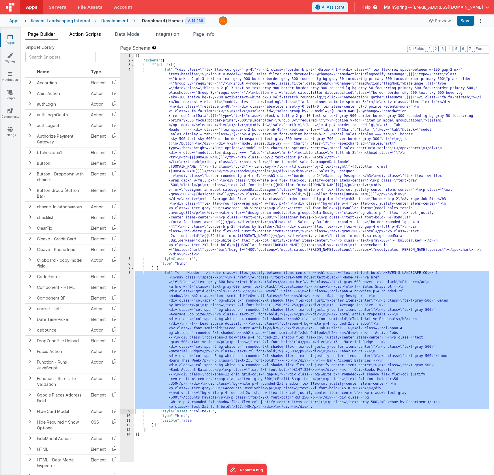
click at [76, 36] on span "Action Scripts" at bounding box center [85, 34] width 32 height 6
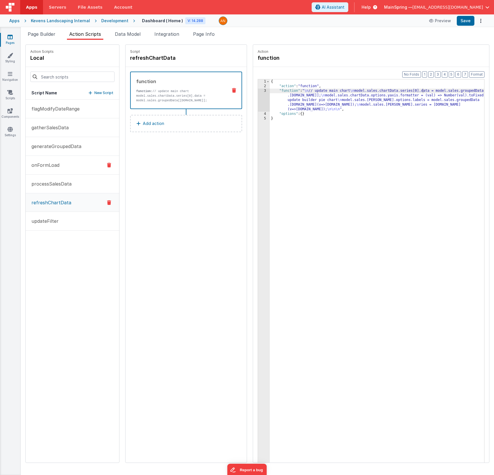
click at [57, 162] on p "onFormLoad" at bounding box center [43, 165] width 31 height 7
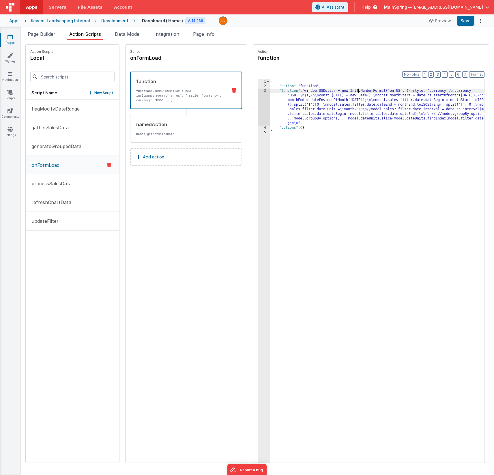
click at [341, 90] on div "{ "action" : "function" , "function" : "window.USDollar = new Intl.NumberFormat…" at bounding box center [385, 284] width 231 height 410
drag, startPoint x: 326, startPoint y: 91, endPoint x: 291, endPoint y: 95, distance: 35.1
click at [291, 95] on div "{ "action" : "function" , "function" : "window.USDollar = new Intl.NumberFormat…" at bounding box center [385, 284] width 231 height 410
drag, startPoint x: 58, startPoint y: 203, endPoint x: 201, endPoint y: 133, distance: 159.9
click at [58, 203] on p "refreshChartData" at bounding box center [49, 202] width 43 height 7
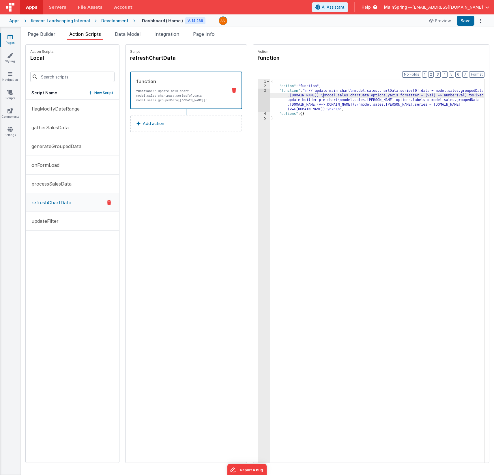
click at [306, 96] on div "{ "action" : "function" , "function" : " \n // update main chart \n model.sales…" at bounding box center [385, 284] width 231 height 410
click at [258, 98] on div "3" at bounding box center [264, 100] width 12 height 23
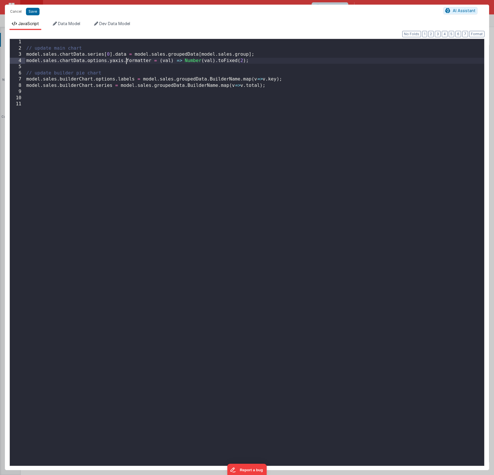
click at [127, 61] on div "// update main chart model . sales . chartData . series [ 0 ] . data = model . …" at bounding box center [254, 258] width 459 height 439
click at [60, 24] on span "Data Model" at bounding box center [69, 23] width 22 height 5
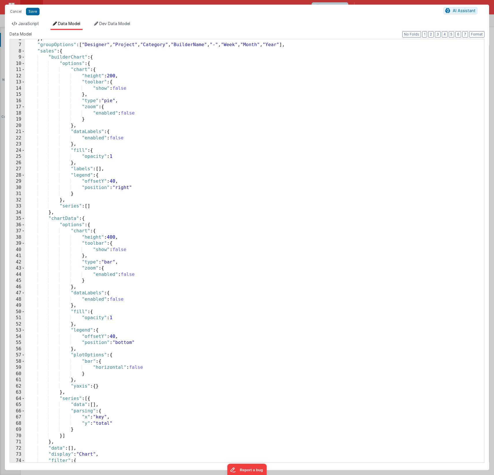
scroll to position [52, 0]
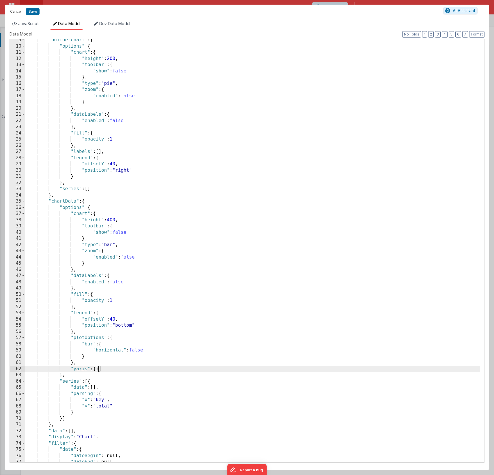
click at [98, 289] on div ""builderChart" : { "options" : { "chart" : { "height" : 200 , "toolbar" : { "sh…" at bounding box center [252, 254] width 455 height 435
click at [109, 24] on span "Dev Data Model" at bounding box center [114, 23] width 31 height 5
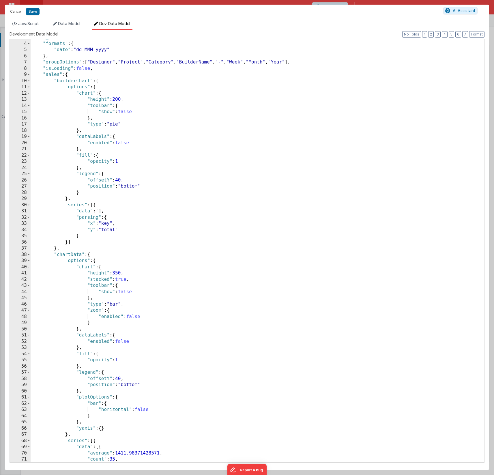
scroll to position [242, 0]
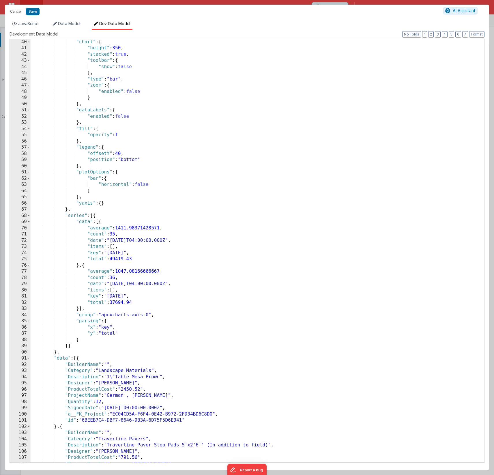
click at [90, 204] on div ""chart" : { "height" : 350 , "stacked" : true , "toolbar" : { "show" : false } …" at bounding box center [255, 256] width 449 height 435
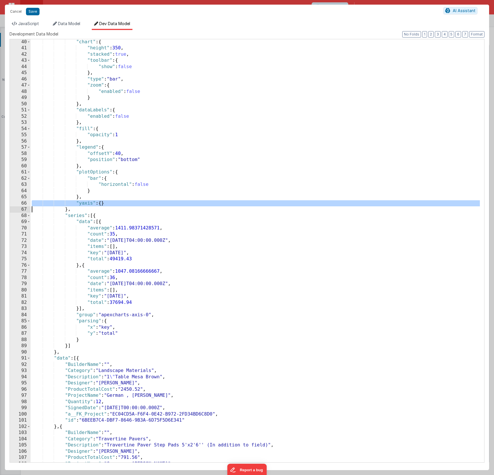
click at [90, 204] on div ""chart" : { "height" : 350 , "stacked" : true , "toolbar" : { "show" : false } …" at bounding box center [255, 256] width 449 height 435
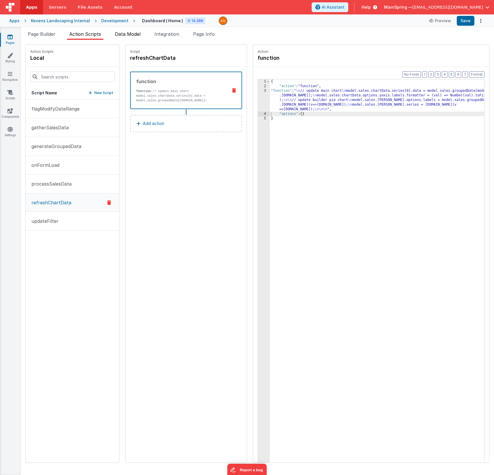
click at [134, 35] on span "Data Model" at bounding box center [128, 34] width 26 height 6
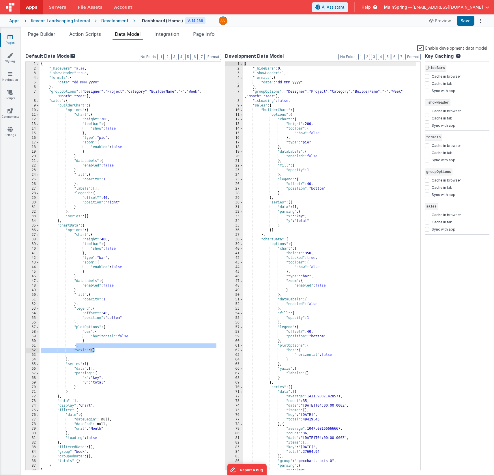
click at [90, 289] on div "{ "_hideBars" : false , "_showHeader" : true , "formats" : { "date" : "dd MMM y…" at bounding box center [128, 271] width 177 height 418
click at [85, 289] on div "{ "_hideBars" : false , "_showHeader" : true , "formats" : { "date" : "dd MMM y…" at bounding box center [128, 271] width 177 height 418
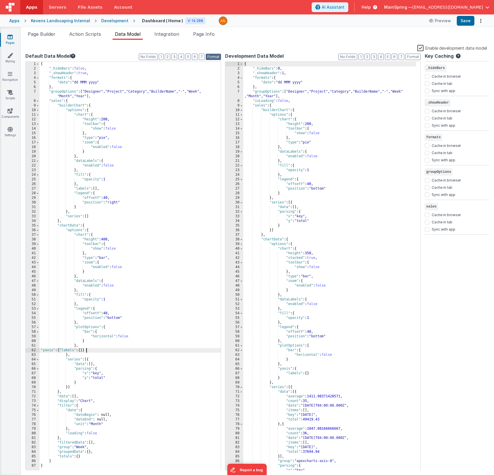
click at [219, 57] on button "Format" at bounding box center [213, 57] width 15 height 6
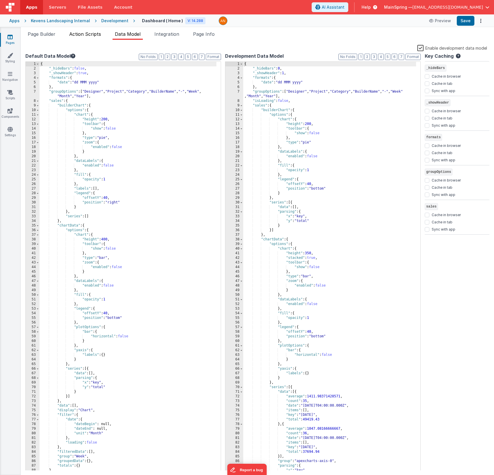
click at [92, 34] on span "Action Scripts" at bounding box center [85, 34] width 32 height 6
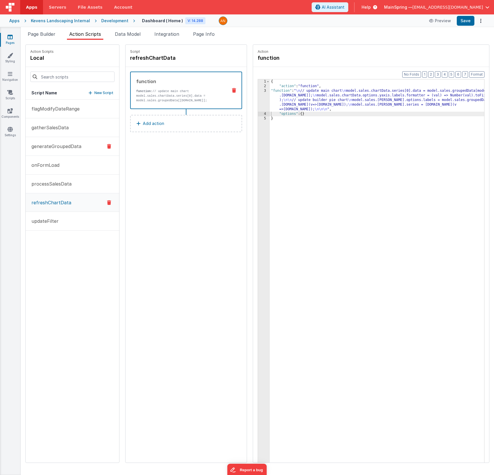
click at [55, 147] on p "generateGroupedData" at bounding box center [54, 146] width 53 height 7
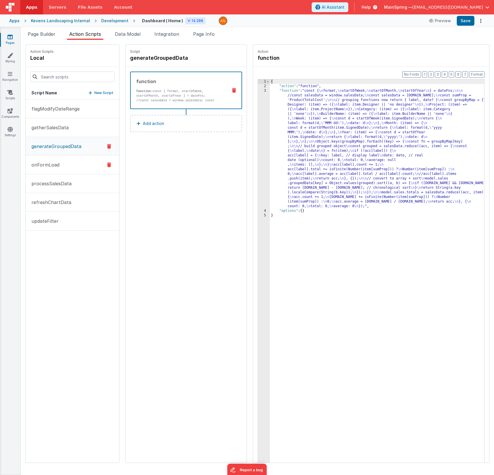
click at [51, 167] on p "onFormLoad" at bounding box center [43, 164] width 31 height 7
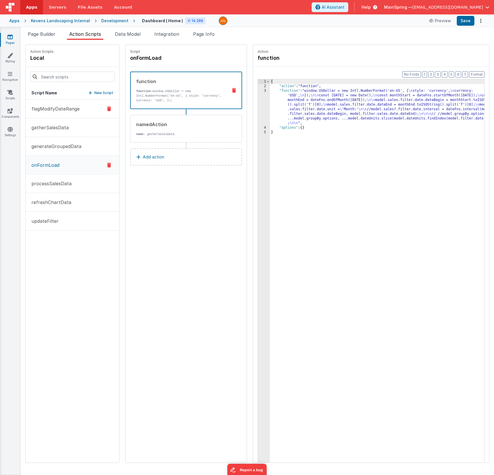
click at [52, 111] on p "flagModifyDateRange" at bounding box center [54, 108] width 52 height 7
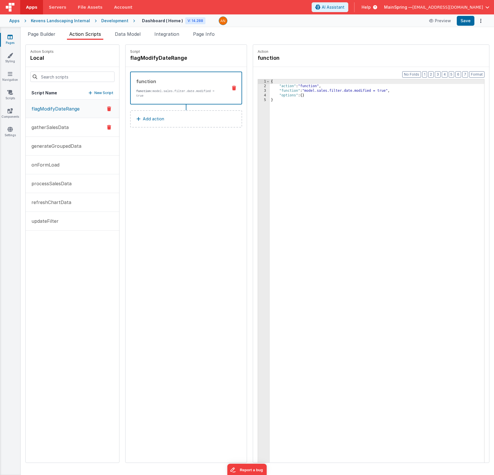
click at [54, 127] on p "gatherSalesData" at bounding box center [48, 127] width 41 height 7
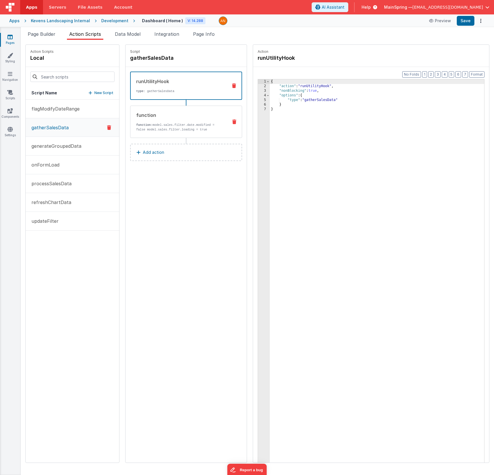
click at [175, 128] on p "function: model.sales.filter.date.modified = false model.sales.filter.loading =…" at bounding box center [179, 127] width 87 height 9
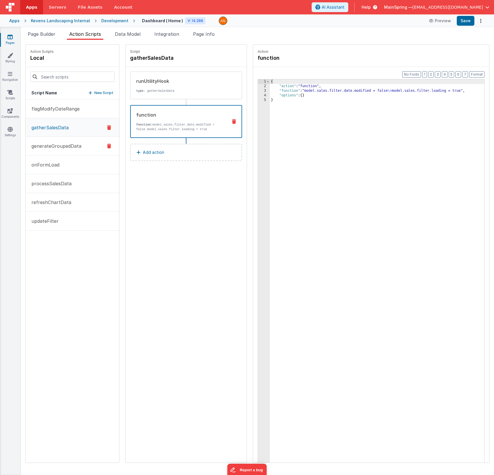
click at [36, 150] on button "generateGroupedData" at bounding box center [72, 146] width 93 height 19
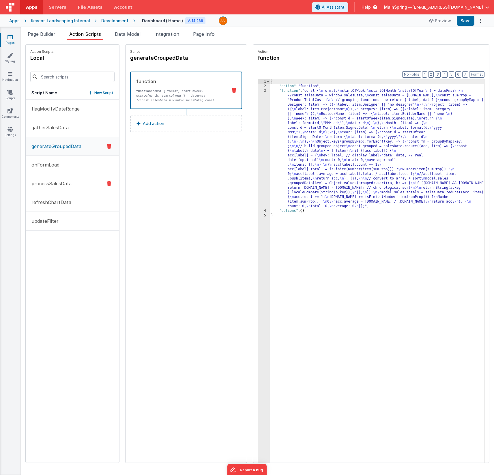
click at [43, 180] on p "processSalesData" at bounding box center [50, 183] width 44 height 7
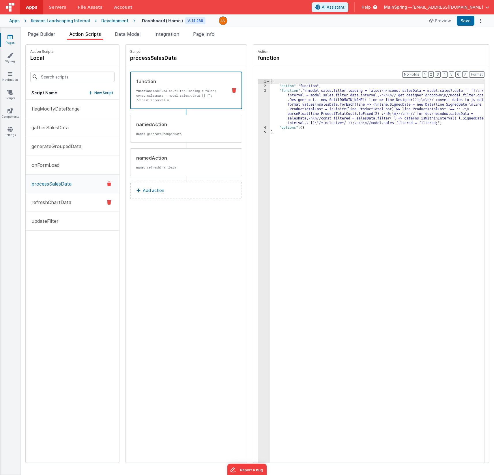
click at [45, 203] on p "refreshChartData" at bounding box center [49, 202] width 43 height 7
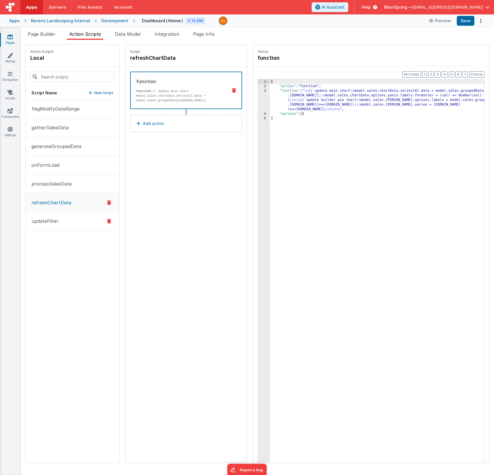
click at [44, 219] on p "updateFilter" at bounding box center [43, 221] width 31 height 7
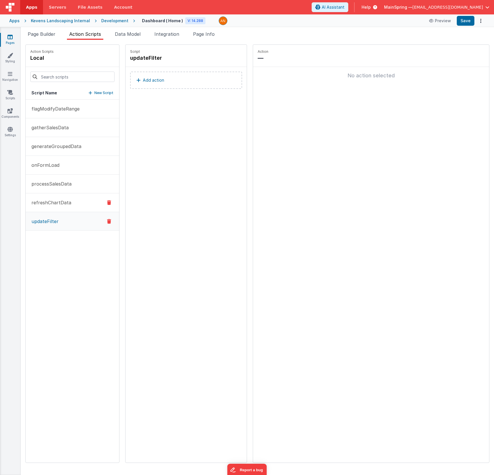
click at [45, 206] on button "refreshChartData" at bounding box center [72, 202] width 93 height 19
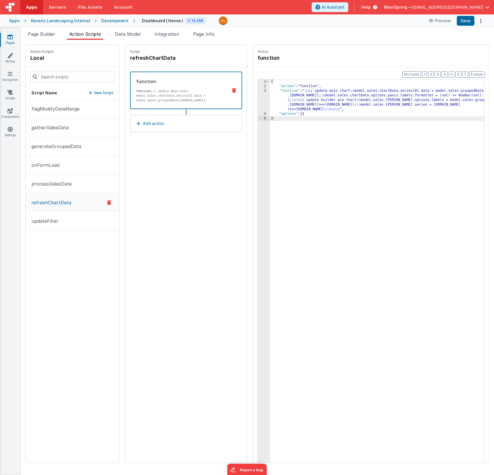
click at [310, 97] on div "{ "action" : "function" , "function" : " \n // update main chart \n model.sales…" at bounding box center [385, 284] width 231 height 410
click at [258, 98] on div "3" at bounding box center [264, 100] width 12 height 23
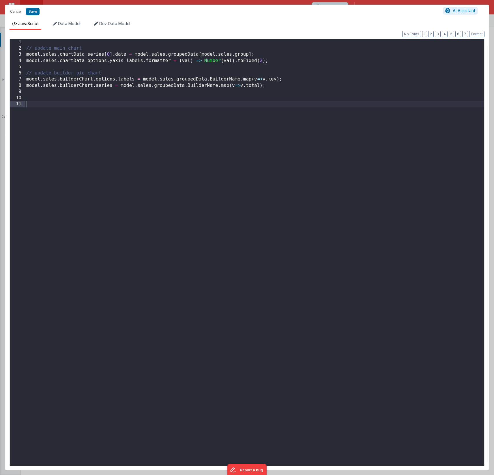
click at [78, 61] on div "// update main chart model . sales . chartData . series [ 0 ] . data = model . …" at bounding box center [254, 258] width 459 height 439
click at [275, 55] on div "// update main chart model . sales . chartData . series [ 0 ] . data = model . …" at bounding box center [254, 258] width 459 height 439
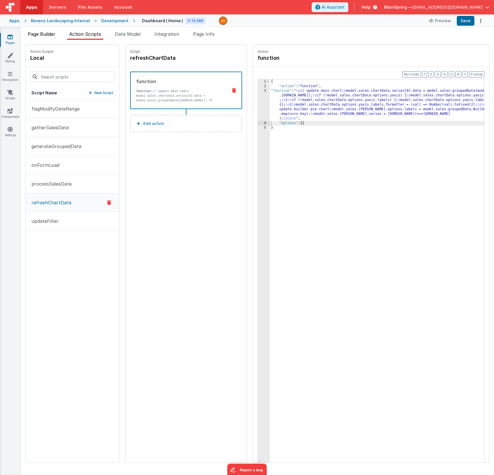
click at [51, 35] on span "Page Builder" at bounding box center [42, 34] width 28 height 6
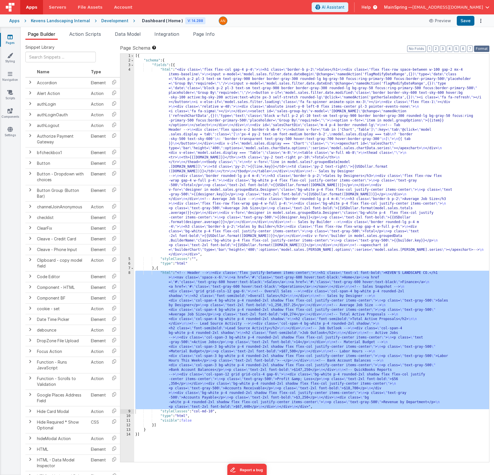
click at [484, 48] on button "Format" at bounding box center [481, 49] width 15 height 6
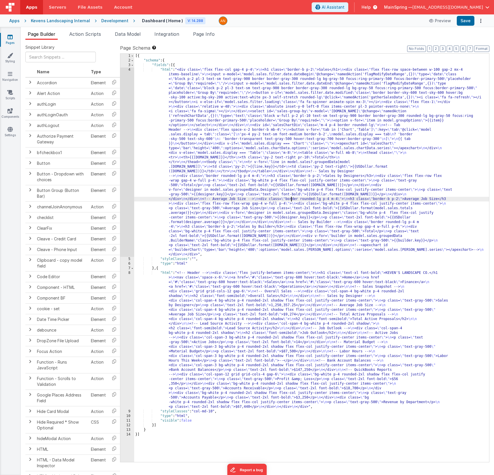
click at [291, 197] on div "[{ "schema" : { "fields" : [{ "html" : "<div class= \" flex flex-col gap-4 p-4 …" at bounding box center [311, 263] width 355 height 418
click at [84, 37] on span "Action Scripts" at bounding box center [85, 34] width 32 height 6
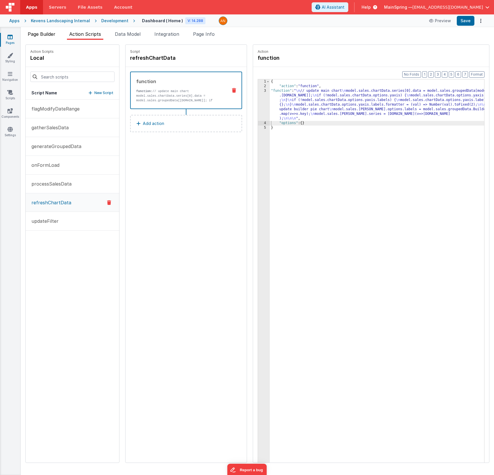
click at [45, 34] on span "Page Builder" at bounding box center [42, 34] width 28 height 6
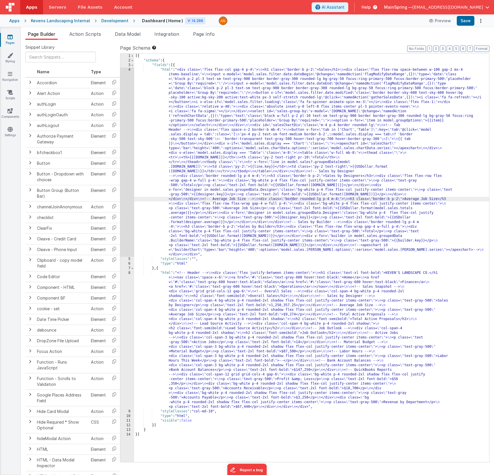
click at [310, 113] on div "[{ "schema" : { "fields" : [{ "html" : "<div class= \" flex flex-col gap-4 p-4 …" at bounding box center [311, 263] width 355 height 418
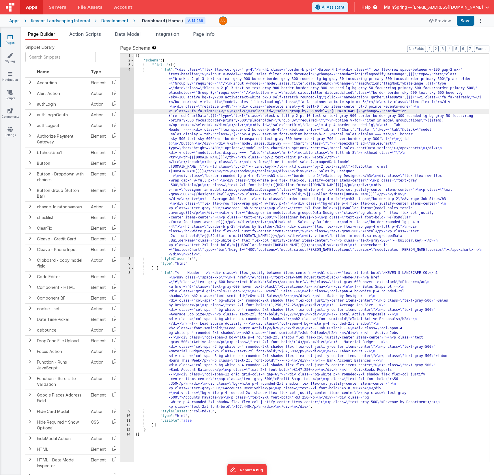
click at [124, 158] on div "4" at bounding box center [127, 162] width 14 height 189
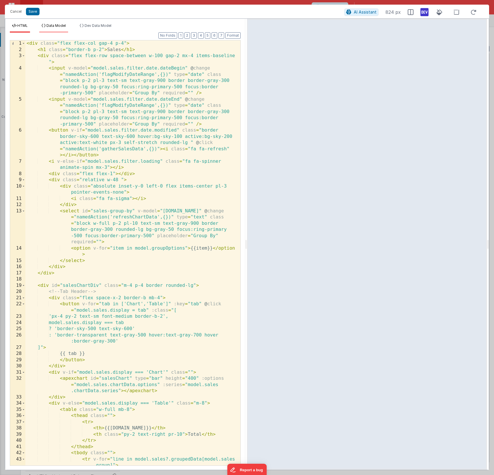
click at [55, 25] on span "Data Model" at bounding box center [55, 25] width 19 height 4
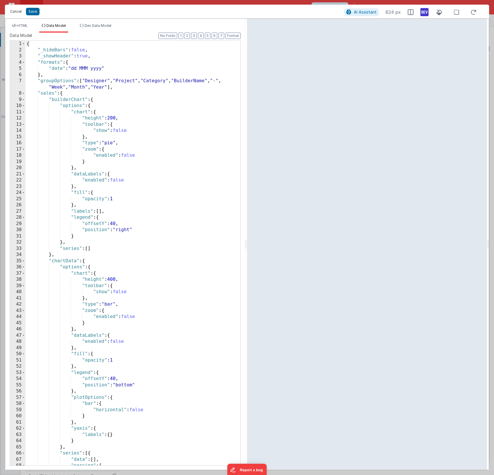
click at [13, 9] on button "Cancel" at bounding box center [15, 12] width 17 height 8
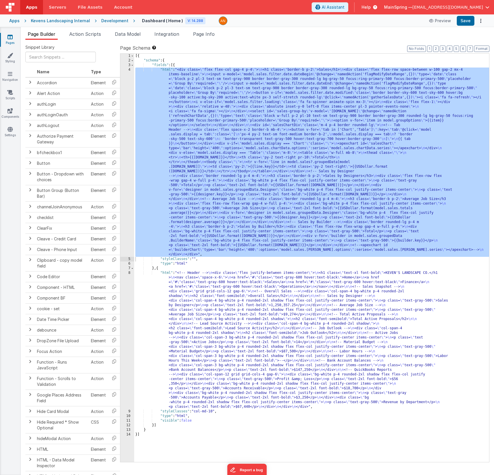
click at [338, 50] on label "Page Schema Shortcuts: Find: command-f Fold: command-option-L Unfold: command-o…" at bounding box center [304, 47] width 369 height 7
click at [96, 36] on span "Action Scripts" at bounding box center [85, 34] width 32 height 6
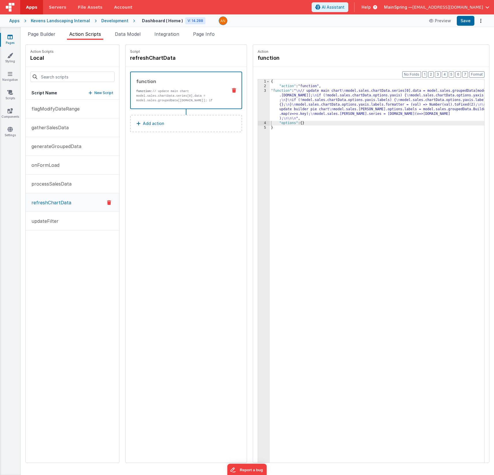
click at [317, 89] on div "{ "action" : "function" , "function" : " \n // update main chart \n model.sales…" at bounding box center [385, 284] width 231 height 410
click at [476, 75] on button "Format" at bounding box center [476, 74] width 15 height 6
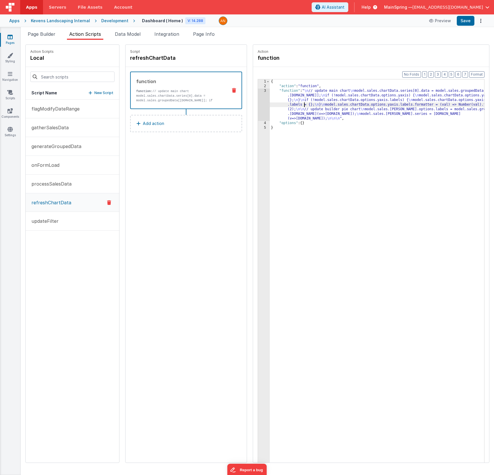
click at [287, 103] on div "{ "action" : "function" , "function" : " \n // update main chart \n model.sales…" at bounding box center [385, 284] width 231 height 410
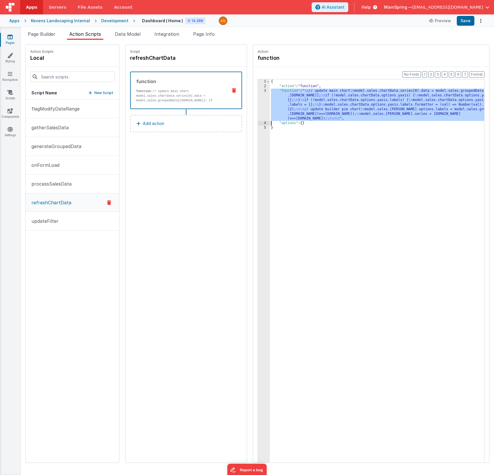
click at [258, 103] on div "3" at bounding box center [264, 105] width 12 height 32
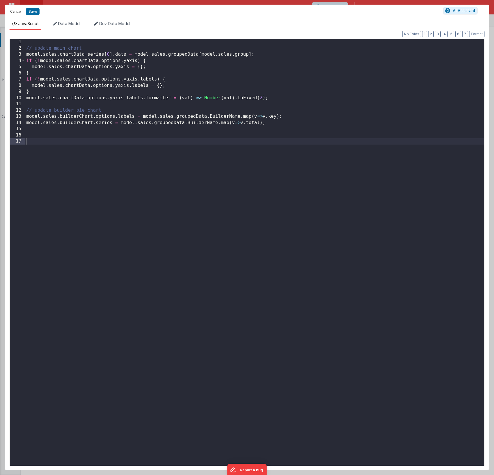
click at [143, 98] on div "// update main chart model . sales . chartData . series [ 0 ] . data = model . …" at bounding box center [254, 258] width 459 height 439
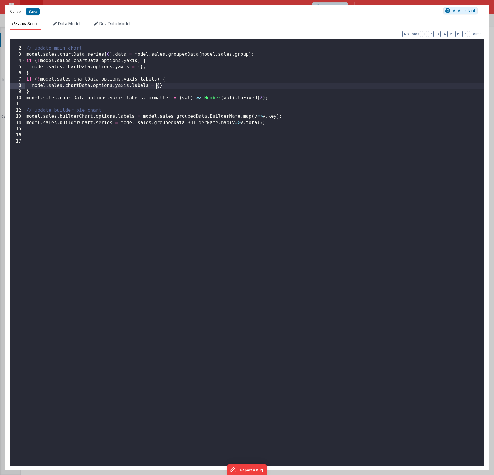
drag, startPoint x: 160, startPoint y: 85, endPoint x: 156, endPoint y: 85, distance: 4.4
click at [156, 85] on div "// update main chart model . sales . chartData . series [ 0 ] . data = model . …" at bounding box center [254, 258] width 459 height 439
drag, startPoint x: 156, startPoint y: 85, endPoint x: 162, endPoint y: 85, distance: 5.2
click at [162, 85] on div "// update main chart model . sales . chartData . series [ 0 ] . data = model . …" at bounding box center [254, 258] width 459 height 439
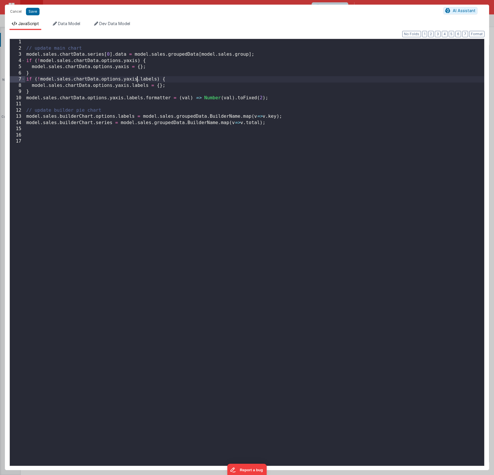
click at [137, 80] on div "// update main chart model . sales . chartData . series [ 0 ] . data = model . …" at bounding box center [254, 258] width 459 height 439
drag, startPoint x: 138, startPoint y: 67, endPoint x: 142, endPoint y: 67, distance: 4.1
click at [142, 67] on div "// update main chart model . sales . chartData . series [ 0 ] . data = model . …" at bounding box center [254, 258] width 459 height 439
click at [138, 79] on div "// update main chart model . sales . chartData . series [ 0 ] . data = model . …" at bounding box center [254, 258] width 459 height 439
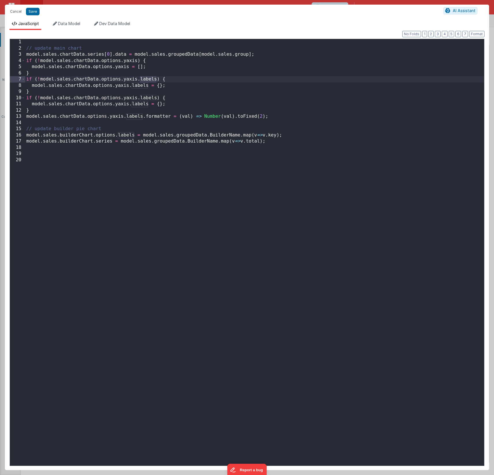
drag, startPoint x: 139, startPoint y: 79, endPoint x: 158, endPoint y: 79, distance: 18.5
click at [158, 79] on div "// update main chart model . sales . chartData . series [ 0 ] . data = model . …" at bounding box center [254, 258] width 459 height 439
drag, startPoint x: 131, startPoint y: 85, endPoint x: 158, endPoint y: 108, distance: 35.2
click at [148, 86] on div "// update main chart model . sales . chartData . series [ 0 ] . data = model . …" at bounding box center [254, 258] width 459 height 439
click at [136, 98] on div "// update main chart model . sales . chartData . series [ 0 ] . data = model . …" at bounding box center [254, 258] width 459 height 439
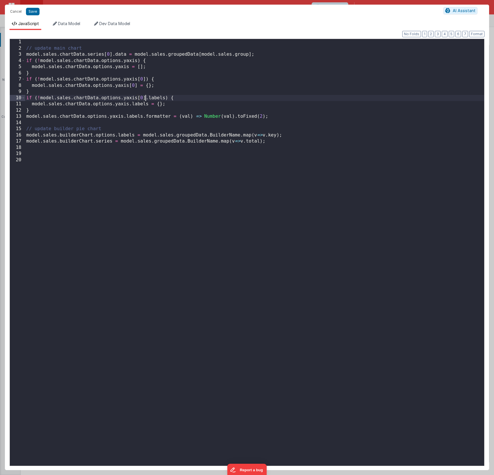
click at [128, 104] on div "// update main chart model . sales . chartData . series [ 0 ] . data = model . …" at bounding box center [254, 258] width 459 height 439
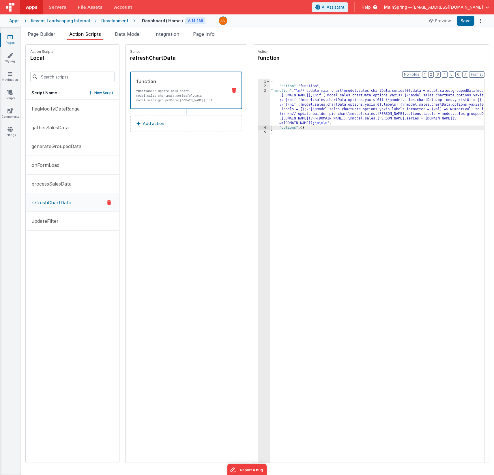
click at [327, 104] on div "{ "action" : "function" , "function" : " \n // update main chart \n model.sales…" at bounding box center [385, 284] width 231 height 410
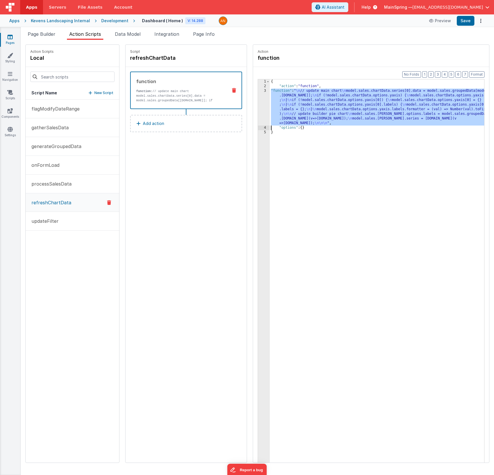
click at [258, 109] on div "3" at bounding box center [264, 107] width 12 height 37
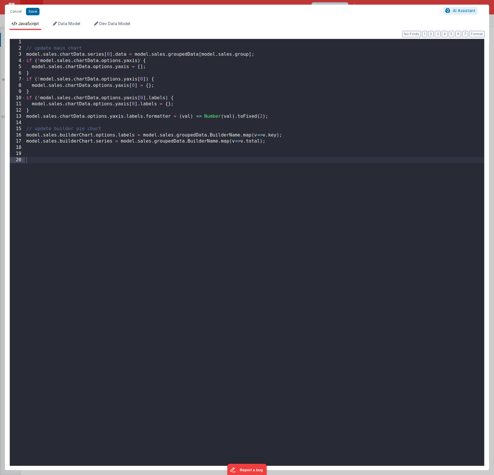
click at [161, 114] on div "// update main chart model . sales . chartData . series [ 0 ] . data = model . …" at bounding box center [254, 258] width 459 height 439
click at [157, 111] on div "// update main chart model . sales . chartData . series [ 0 ] . data = model . …" at bounding box center [254, 258] width 459 height 439
click at [124, 118] on div "// update main chart model . sales . chartData . series [ 0 ] . data = model . …" at bounding box center [254, 258] width 459 height 439
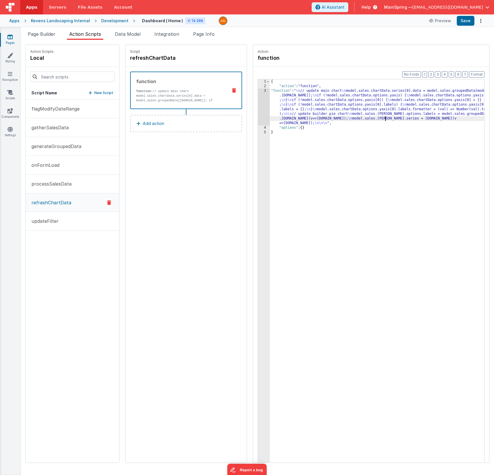
click at [368, 117] on div "{ "action" : "function" , "function" : " \n // update main chart \n model.sales…" at bounding box center [385, 284] width 231 height 410
click at [258, 111] on div "3" at bounding box center [264, 107] width 12 height 37
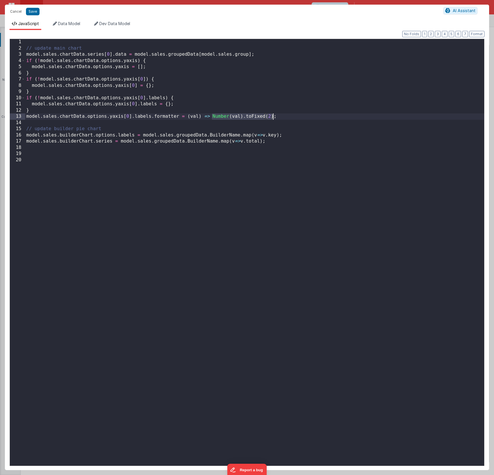
drag, startPoint x: 213, startPoint y: 115, endPoint x: 273, endPoint y: 115, distance: 59.4
click at [273, 115] on div "// update main chart model . sales . chartData . series [ 0 ] . data = model . …" at bounding box center [254, 258] width 459 height 439
paste textarea
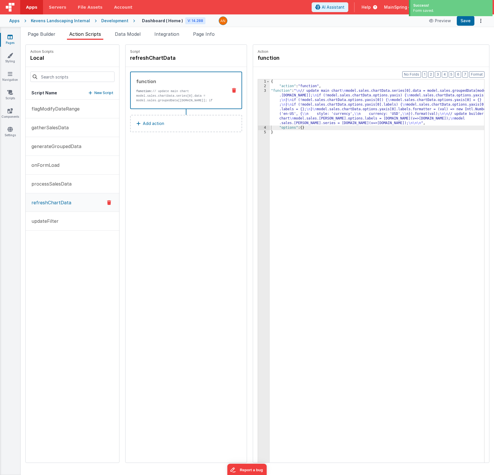
click at [404, 119] on div "{ "action" : "function" , "function" : " \n // update main chart \n model.sales…" at bounding box center [385, 284] width 231 height 410
click at [258, 112] on div "3" at bounding box center [264, 107] width 12 height 37
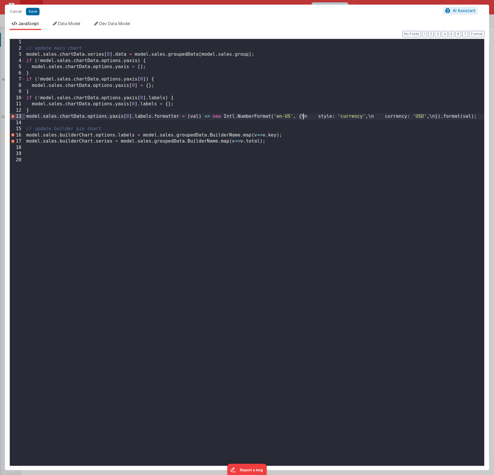
drag, startPoint x: 300, startPoint y: 116, endPoint x: 304, endPoint y: 116, distance: 3.8
click at [304, 116] on div "// update main chart model . sales . chartData . series [ 0 ] . data = model . …" at bounding box center [254, 258] width 459 height 439
click at [475, 33] on button "Format" at bounding box center [476, 34] width 15 height 6
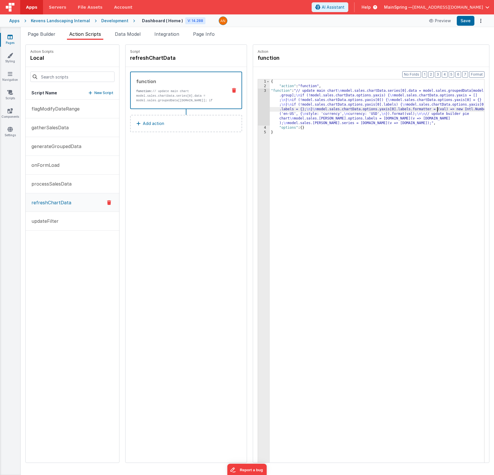
click at [421, 110] on div "{ "action" : "function" , "function" : "// update main chart \n model.sales.cha…" at bounding box center [385, 284] width 231 height 410
click at [258, 104] on div "3" at bounding box center [264, 107] width 12 height 37
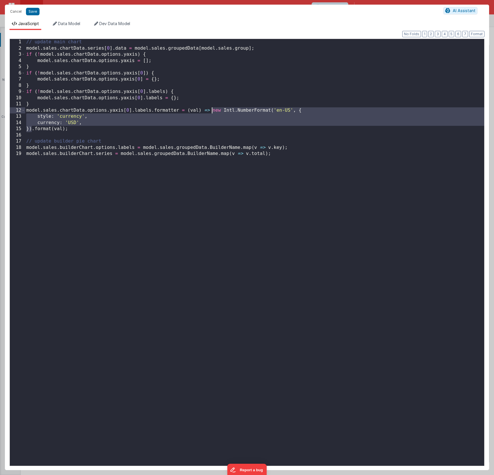
drag, startPoint x: 33, startPoint y: 128, endPoint x: 212, endPoint y: 110, distance: 180.4
click at [212, 110] on div "// update main chart model . sales . chartData . series [ 0 ] . data = model . …" at bounding box center [254, 258] width 459 height 439
drag, startPoint x: 74, startPoint y: 128, endPoint x: 23, endPoint y: 111, distance: 53.1
click at [23, 111] on div "1 2 3 4 5 6 7 8 9 10 11 12 13 14 15 16 17 18 19 // update main chart model . sa…" at bounding box center [247, 252] width 475 height 427
click at [212, 111] on div "// update main chart model . sales . chartData . series [ 0 ] . data = model . …" at bounding box center [254, 258] width 459 height 439
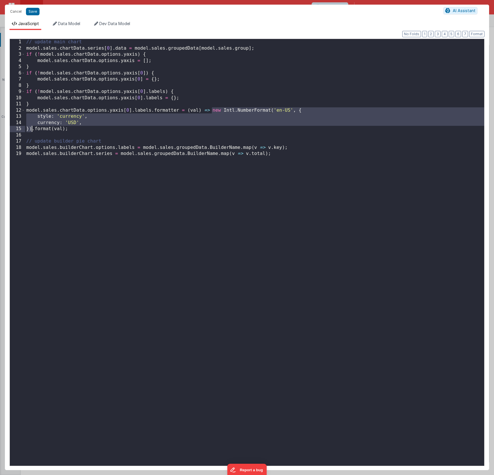
drag, startPoint x: 211, startPoint y: 111, endPoint x: 31, endPoint y: 127, distance: 180.5
click at [31, 127] on div "// update main chart model . sales . chartData . series [ 0 ] . data = model . …" at bounding box center [254, 258] width 459 height 439
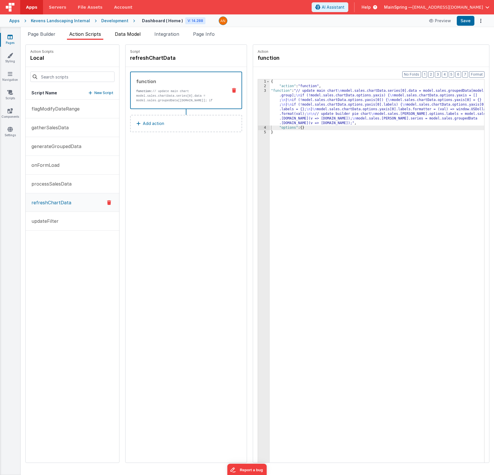
click at [135, 34] on span "Data Model" at bounding box center [128, 34] width 26 height 6
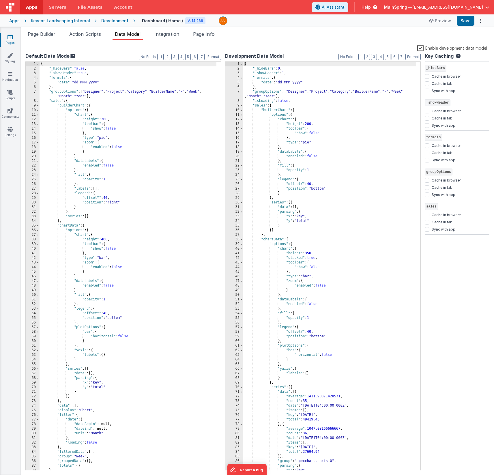
click at [422, 47] on label "Enable development data model" at bounding box center [452, 47] width 70 height 7
click at [0, 0] on input "Enable development data model" at bounding box center [0, 0] width 0 height 0
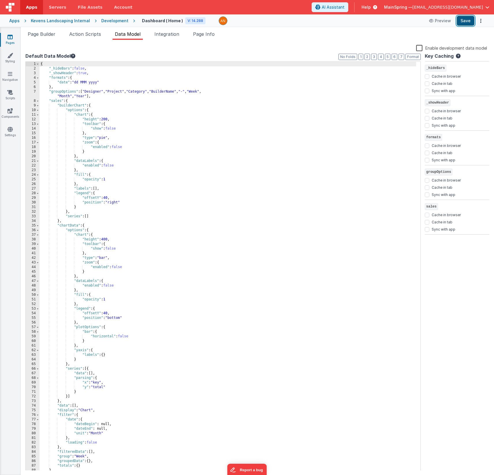
click at [465, 23] on button "Save" at bounding box center [466, 21] width 18 height 10
click at [97, 35] on span "Action Scripts" at bounding box center [85, 34] width 32 height 6
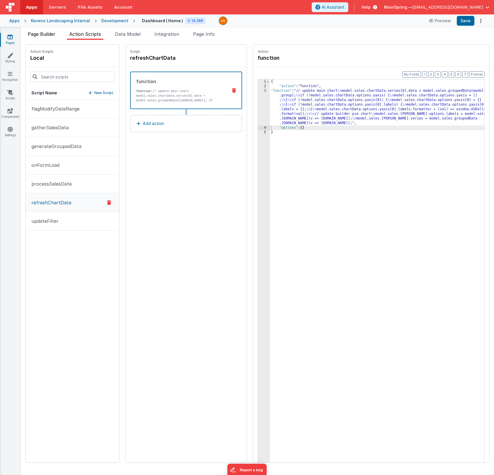
click at [43, 34] on span "Page Builder" at bounding box center [42, 34] width 28 height 6
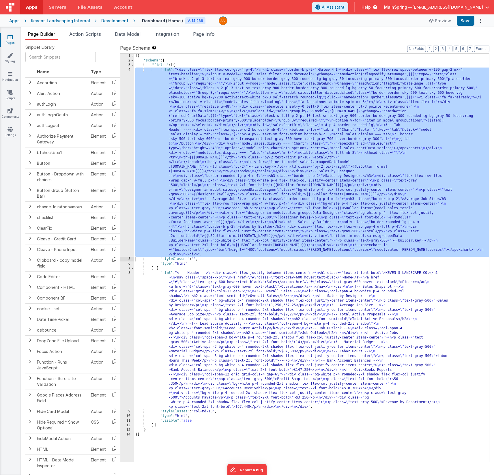
click at [251, 226] on div "[{ "schema" : { "fields" : [{ "html" : "<div class= \" flex flex-col gap-4 p-4 …" at bounding box center [311, 263] width 355 height 418
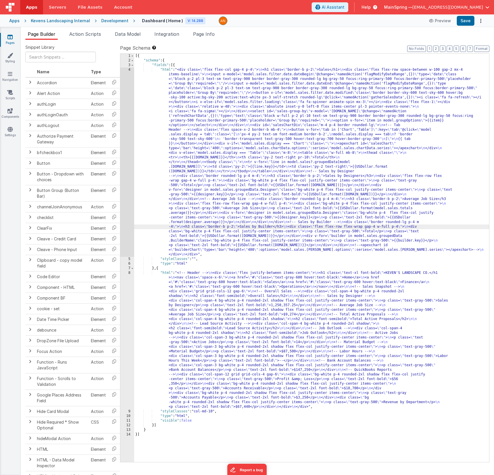
click at [125, 179] on div "4" at bounding box center [127, 162] width 14 height 189
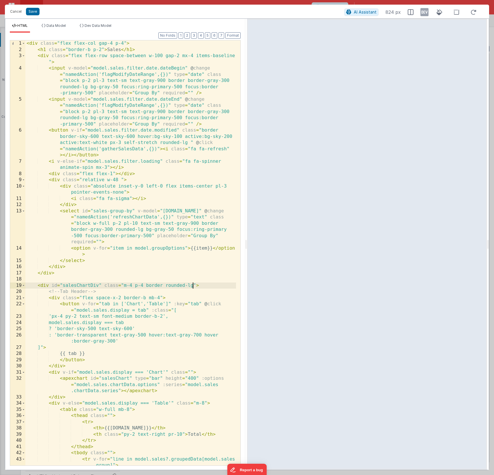
click at [193, 285] on div "< div class = "flex flex-col gap-4 p-4" > < h1 class = "border-b p-2" > Sales <…" at bounding box center [130, 258] width 211 height 437
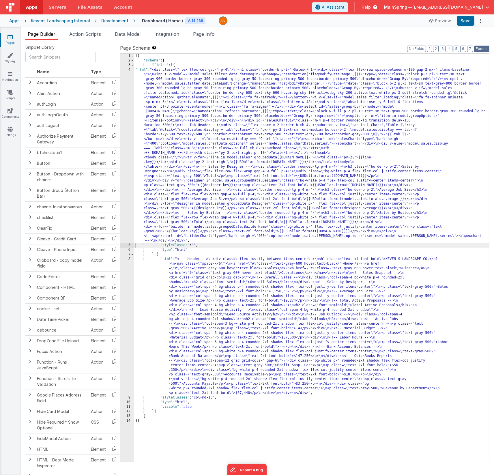
click at [484, 51] on button "Format" at bounding box center [481, 49] width 15 height 6
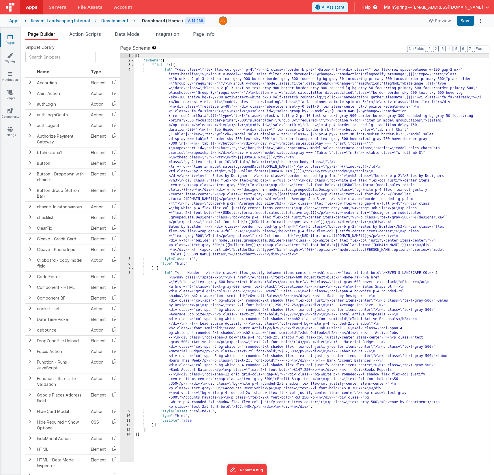
click at [313, 172] on div "[{ "schema" : { "fields" : [{ "html" : "<div class= \" flex flex-col gap-4 p-4 …" at bounding box center [311, 263] width 355 height 418
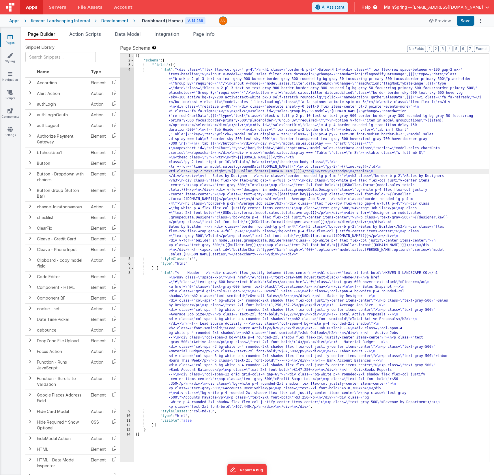
click at [126, 173] on div "4" at bounding box center [127, 162] width 14 height 189
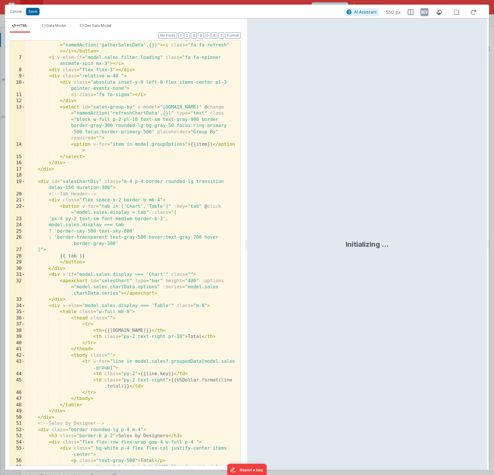
scroll to position [104, 0]
click at [225, 183] on div "< button v-if = "model.sales.filter.date.modified" class = "border border-sky-6…" at bounding box center [130, 257] width 211 height 469
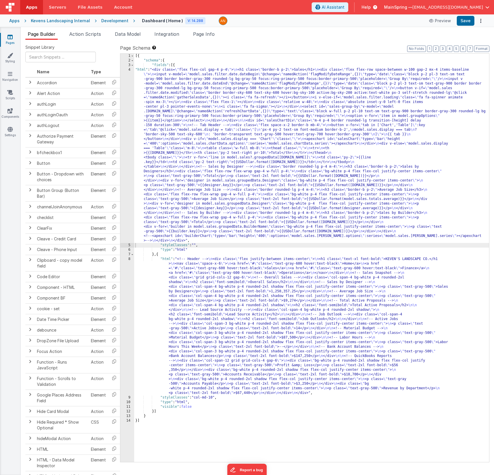
click at [281, 211] on div "[{ "schema" : { "fields" : [{ "html" : "<div class= \" flex flex-col gap-4 p-4 …" at bounding box center [311, 263] width 355 height 418
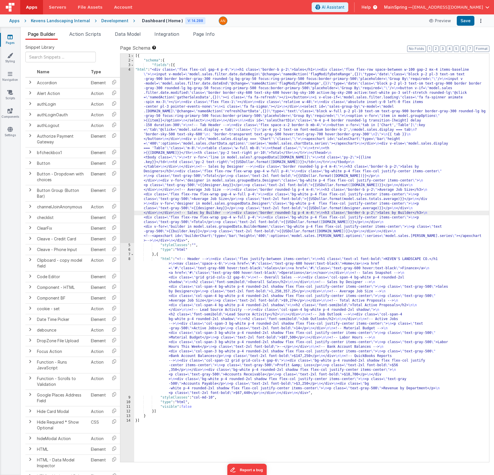
click at [129, 226] on div "4" at bounding box center [127, 155] width 14 height 175
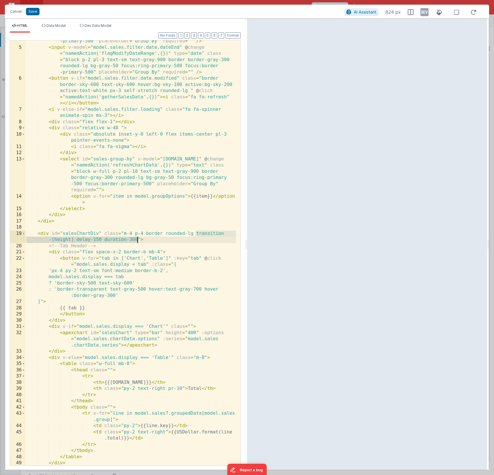
drag, startPoint x: 195, startPoint y: 234, endPoint x: 137, endPoint y: 241, distance: 58.5
click at [137, 241] on div "< input v-model = "model.sales.filter.date.dateBegin" @ change = "namedAction('…" at bounding box center [130, 244] width 211 height 462
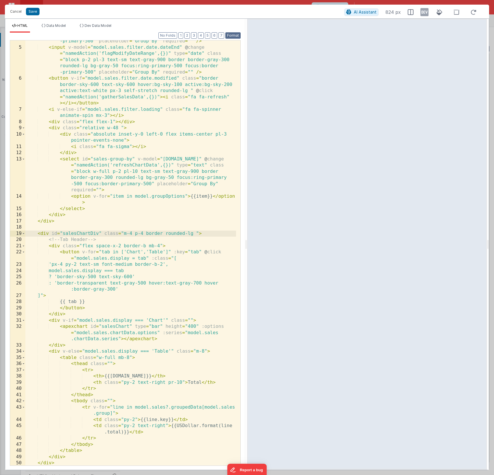
click at [238, 37] on button "Format" at bounding box center [232, 35] width 15 height 6
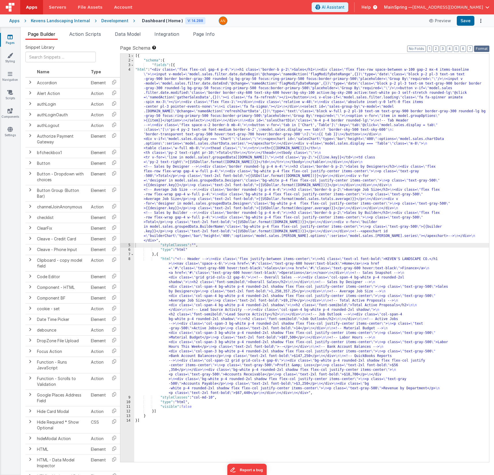
drag, startPoint x: 484, startPoint y: 49, endPoint x: 493, endPoint y: 49, distance: 9.5
click at [484, 49] on button "Format" at bounding box center [481, 49] width 15 height 6
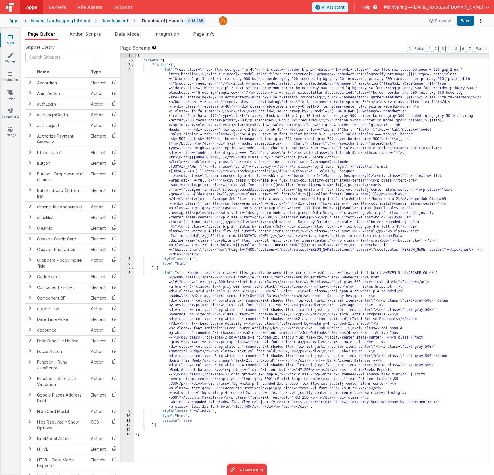
click at [381, 218] on div "[{ "schema" : { "fields" : [{ "html" : "<div class= \" flex flex-col gap-4 p-4 …" at bounding box center [311, 263] width 355 height 418
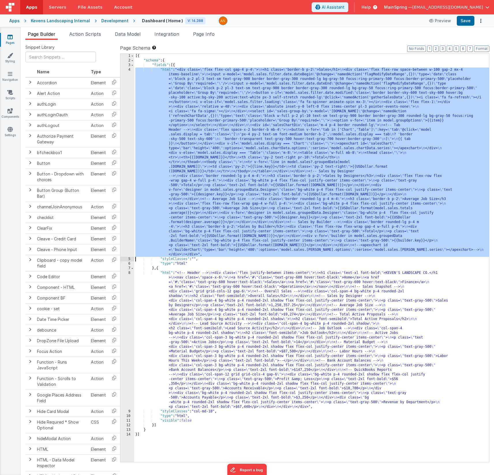
click at [126, 186] on div "4" at bounding box center [127, 162] width 14 height 189
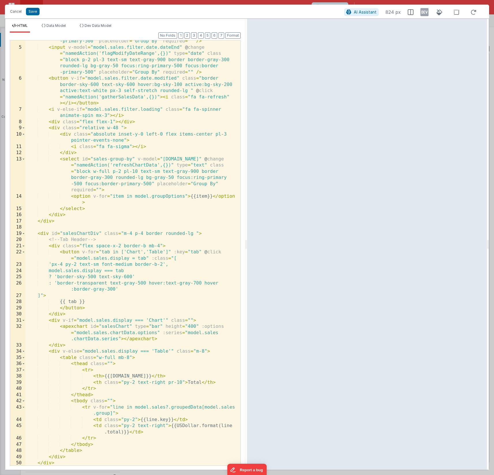
scroll to position [52, 0]
click at [162, 160] on div "< input v-model = "model.sales.filter.date.dateBegin" @ change = "namedAction('…" at bounding box center [130, 244] width 211 height 462
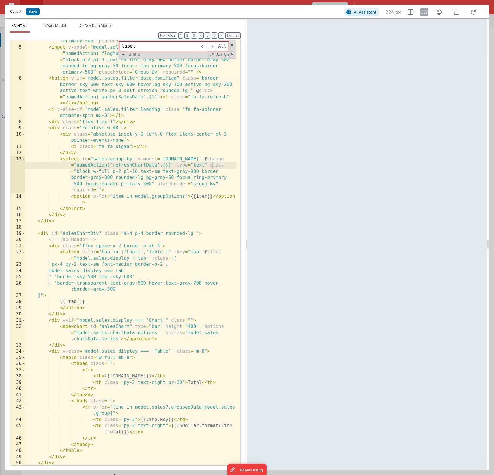
type input "label"
click at [18, 12] on button "Cancel" at bounding box center [15, 12] width 17 height 8
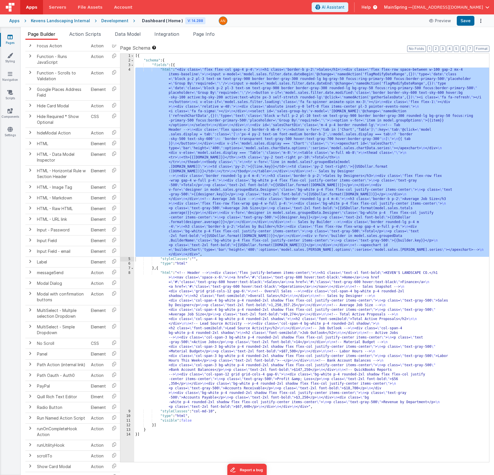
click at [244, 289] on div "[{ "schema" : { "fields" : [{ "html" : "<div class= \" flex flex-col gap-4 p-4 …" at bounding box center [311, 263] width 355 height 418
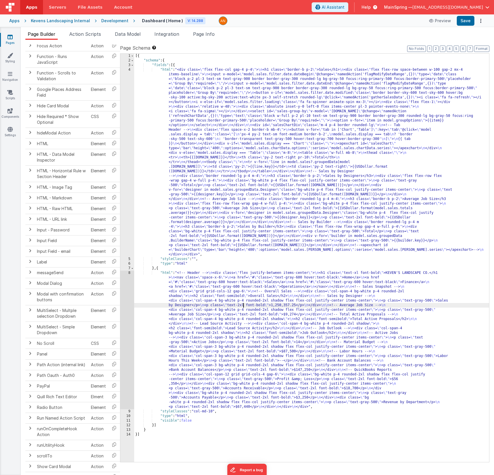
click at [128, 289] on div "8" at bounding box center [127, 340] width 14 height 139
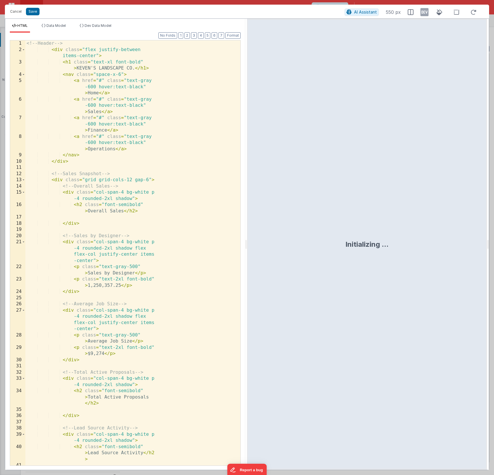
click at [109, 205] on div "<!-- Header --> < div class = "flex justify-between items-center" > < h1 class …" at bounding box center [130, 258] width 211 height 437
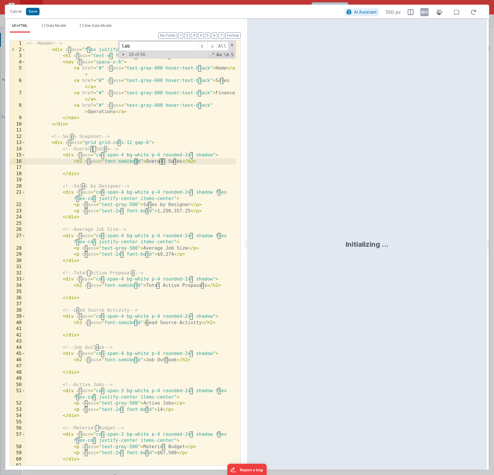
scroll to position [9, 0]
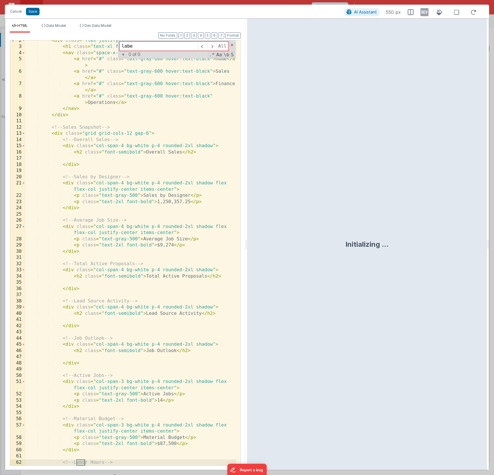
type input "label"
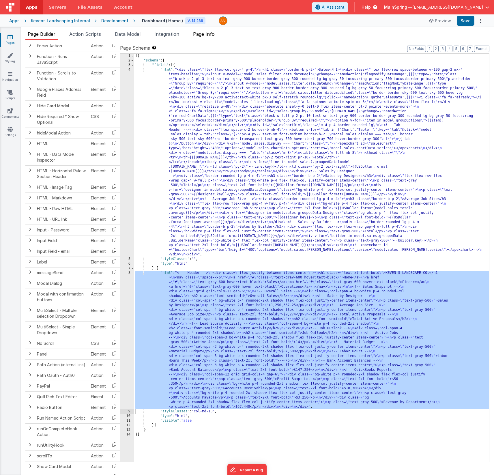
click at [213, 37] on li "Page Info" at bounding box center [204, 35] width 26 height 9
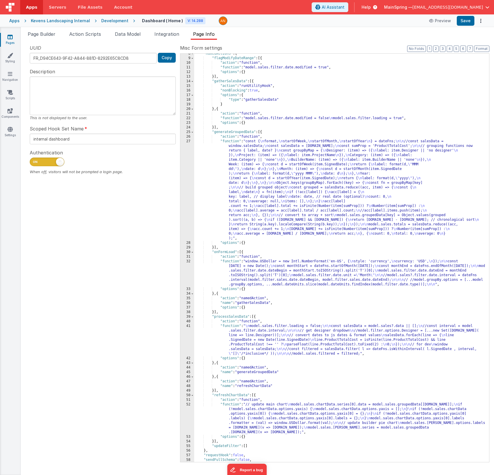
scroll to position [0, 0]
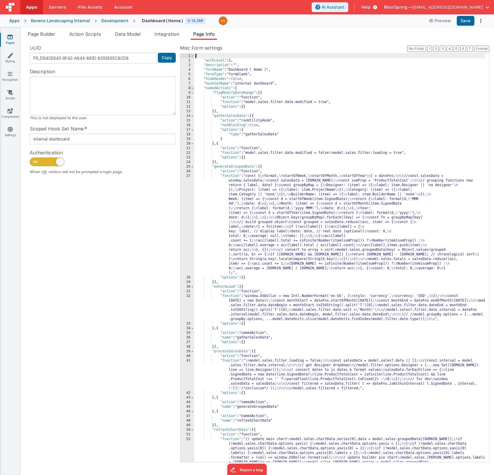
click at [192, 89] on span at bounding box center [192, 88] width 3 height 5
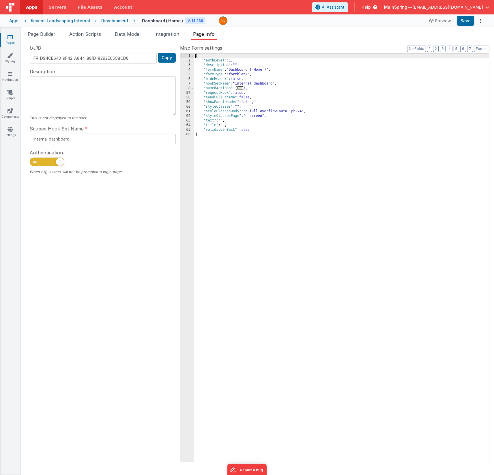
click at [264, 115] on div "{ "authLevel" : 1 , "description" : "" , "formName" : "Dashboard ( Home )" , "f…" at bounding box center [341, 263] width 295 height 418
click at [265, 116] on div "{ "authLevel" : 1 , "description" : "" , "formName" : "Dashboard ( Home )" , "f…" at bounding box center [341, 263] width 295 height 418
drag, startPoint x: 266, startPoint y: 116, endPoint x: 289, endPoint y: 117, distance: 22.8
click at [289, 117] on div "{ "authLevel" : 1 , "description" : "" , "formName" : "Dashboard ( Home )" , "f…" at bounding box center [341, 263] width 295 height 418
click at [303, 111] on div "{ "authLevel" : 1 , "description" : "" , "formName" : "Dashboard ( Home )" , "f…" at bounding box center [341, 263] width 295 height 418
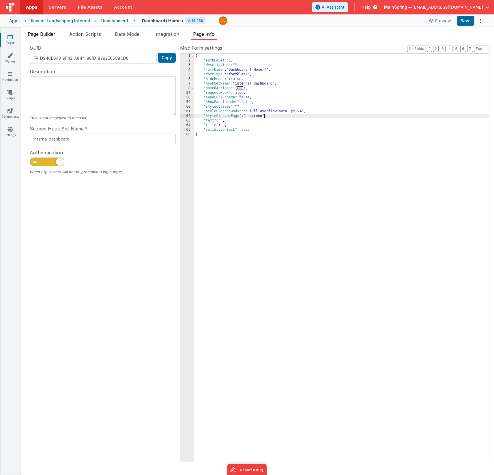
click at [53, 34] on span "Page Builder" at bounding box center [42, 34] width 28 height 6
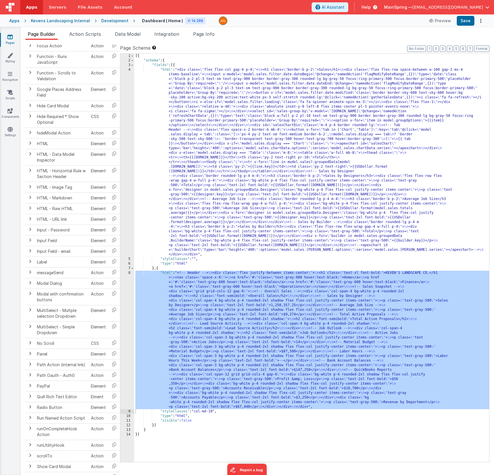
click at [302, 143] on div "[{ "schema" : { "fields" : [{ "html" : "<div class= \" flex flex-col gap-4 p-4 …" at bounding box center [311, 263] width 355 height 418
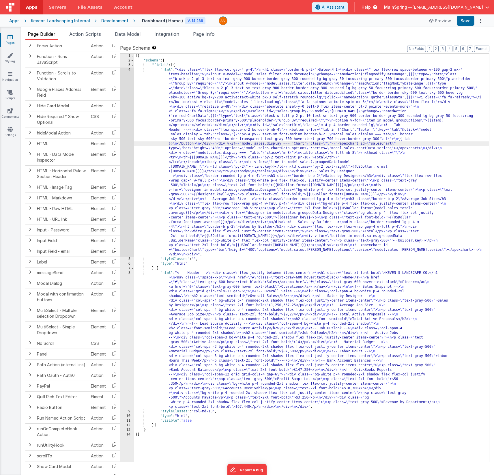
click at [125, 164] on div "4" at bounding box center [127, 162] width 14 height 189
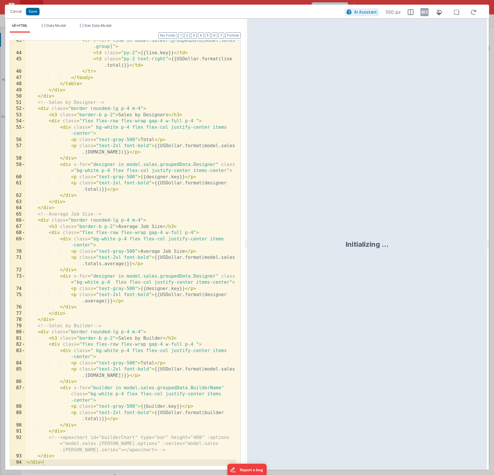
scroll to position [419, 0]
click at [172, 197] on div "< tr v-for = "line in model.sales?.groupedData[model.sales .group]" > < td clas…" at bounding box center [130, 260] width 211 height 444
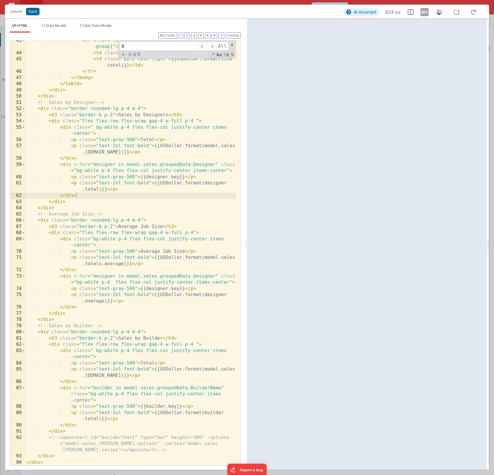
type input "bg"
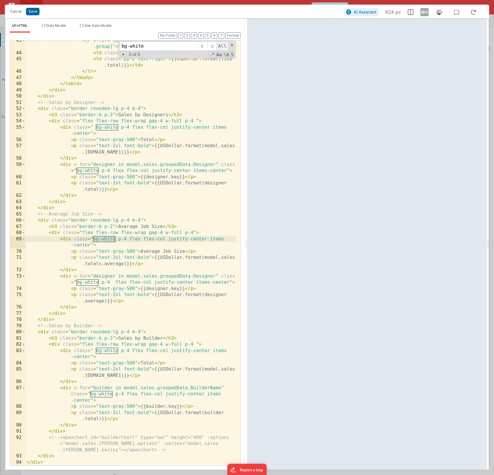
type input "bg-white"
click at [220, 48] on span "All" at bounding box center [222, 46] width 12 height 9
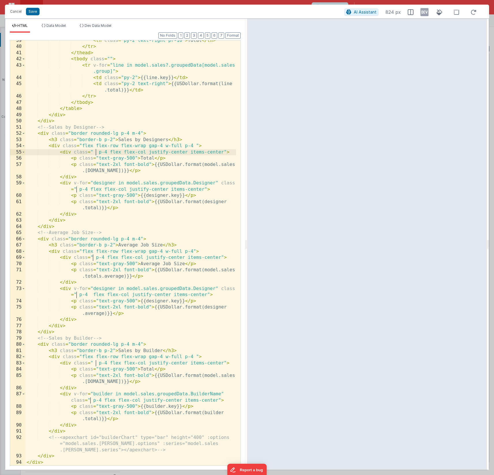
scroll to position [394, 0]
click at [231, 34] on button "Format" at bounding box center [232, 35] width 15 height 6
click at [96, 152] on div "< th class = "py-2 text-right pr-10" > Total </ th > </ tr > </ thead > < tbody…" at bounding box center [130, 256] width 211 height 437
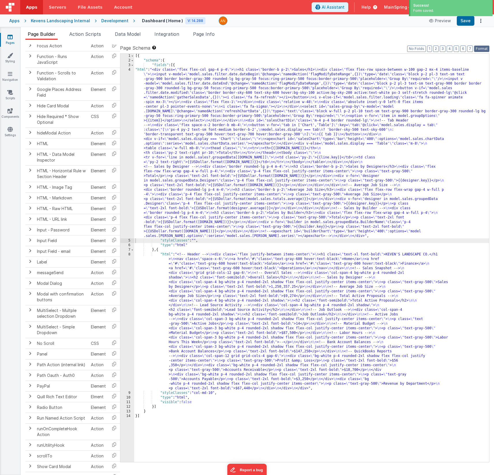
click at [483, 50] on button "Format" at bounding box center [481, 49] width 15 height 6
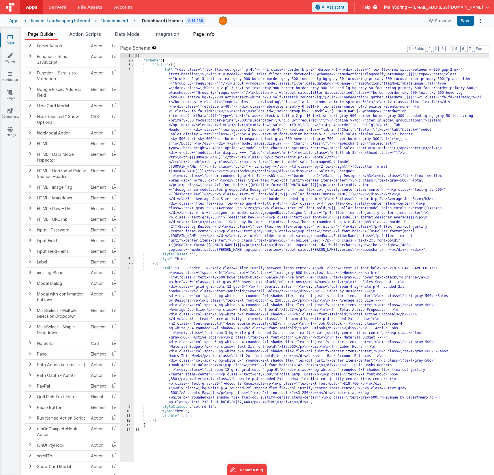
click at [215, 35] on span "Page Info" at bounding box center [204, 34] width 22 height 6
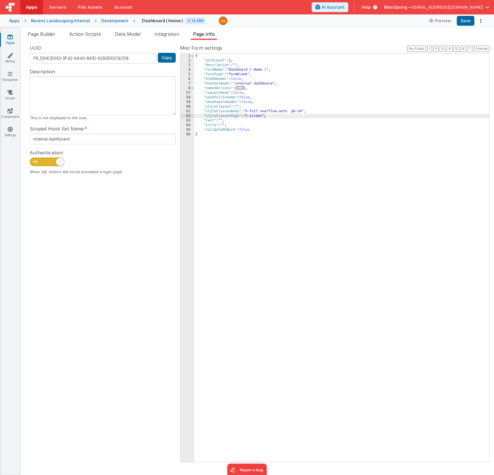
click at [134, 30] on div "Page Builder Action Scripts Data Model Integration Page Info Snippet Library Na…" at bounding box center [257, 251] width 473 height 448
click at [135, 33] on span "Data Model" at bounding box center [128, 34] width 26 height 6
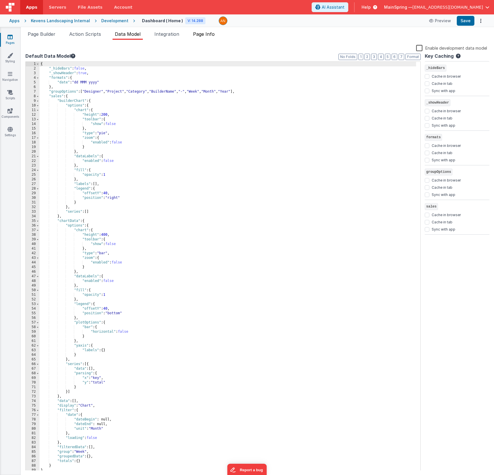
click at [210, 32] on span "Page Info" at bounding box center [204, 34] width 22 height 6
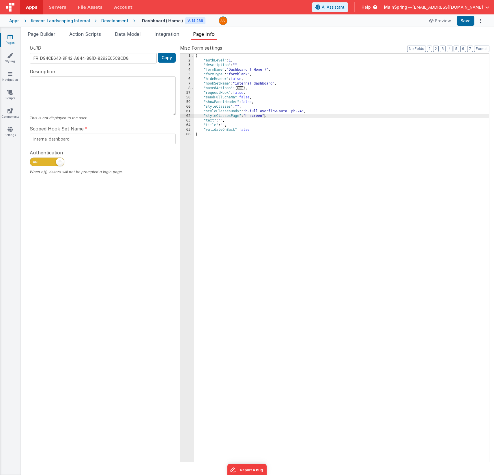
click at [53, 159] on span at bounding box center [47, 162] width 35 height 9
click at [34, 159] on input "checkbox" at bounding box center [32, 161] width 5 height 5
checkbox input "false"
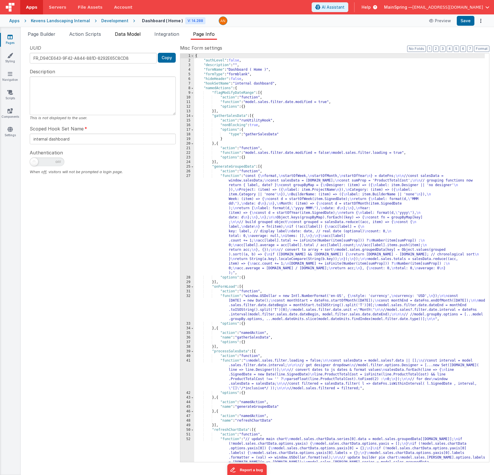
click at [128, 34] on span "Data Model" at bounding box center [128, 34] width 26 height 6
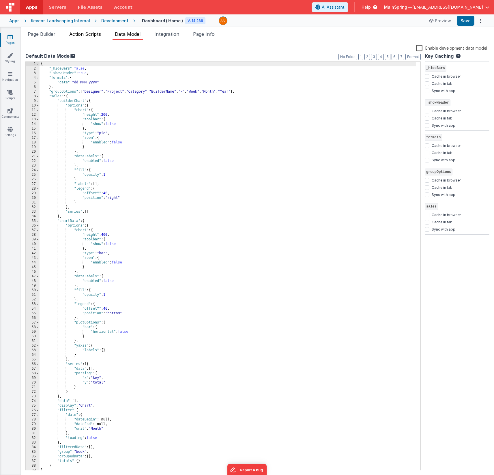
click at [87, 36] on span "Action Scripts" at bounding box center [85, 34] width 32 height 6
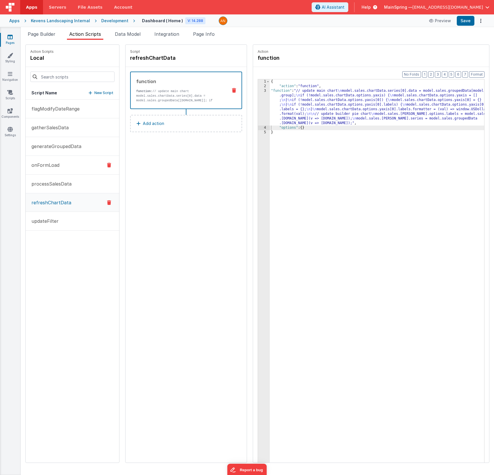
click at [48, 166] on p "onFormLoad" at bounding box center [43, 165] width 31 height 7
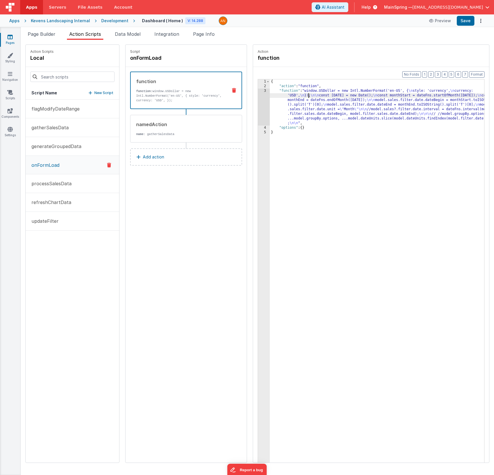
click at [291, 97] on div "{ "action" : "function" , "function" : "window.USDollar = new Intl.NumberFormat…" at bounding box center [385, 284] width 231 height 410
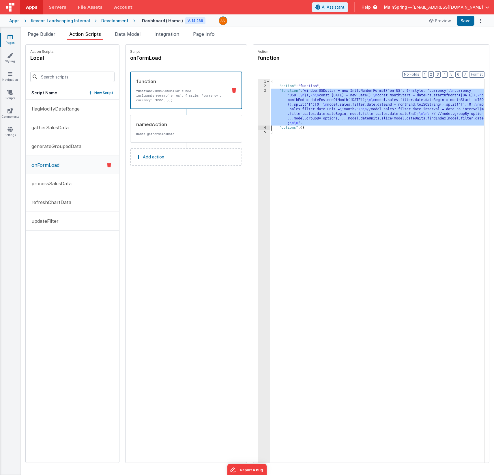
click at [258, 101] on div "3" at bounding box center [264, 107] width 12 height 37
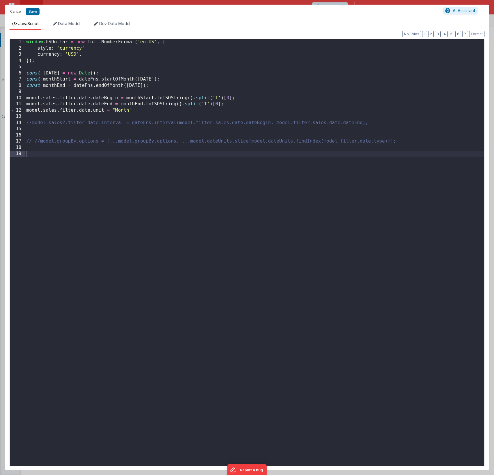
click at [26, 43] on div "window . USDollar = new Intl . NumberFormat ( 'en-US' , { style : 'currency' , …" at bounding box center [254, 258] width 459 height 439
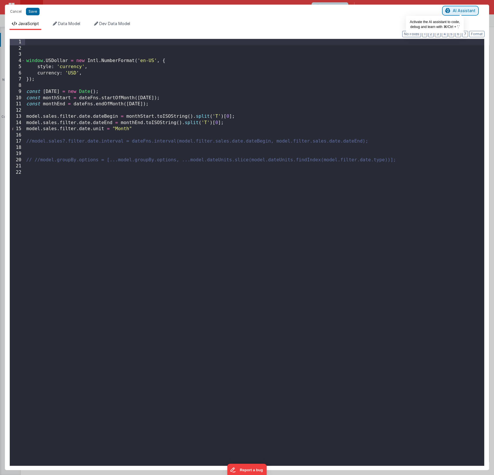
click at [450, 11] on icon at bounding box center [447, 11] width 5 height 0
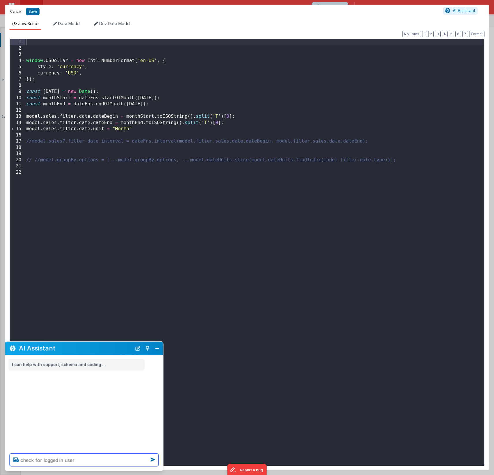
type textarea "check for logged in user"
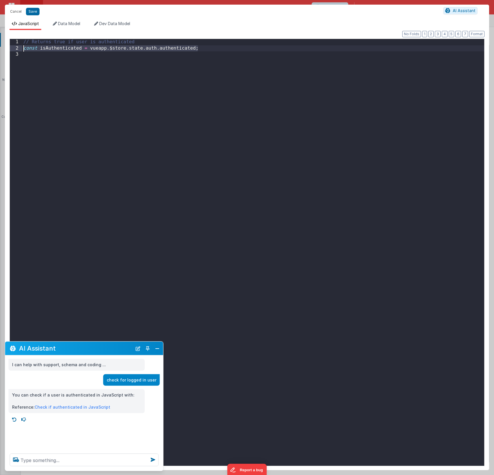
drag, startPoint x: 204, startPoint y: 50, endPoint x: 12, endPoint y: 48, distance: 192.2
click at [12, 48] on div "1 2 3 // Returns true if user is authenticated const isAuthenticated = vueapp .…" at bounding box center [247, 252] width 475 height 427
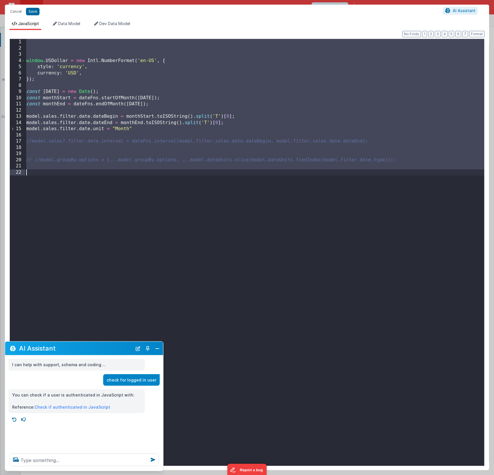
click at [67, 47] on div "window . USDollar = new Intl . NumberFormat ( 'en-US' , { style : 'currency' , …" at bounding box center [254, 258] width 459 height 439
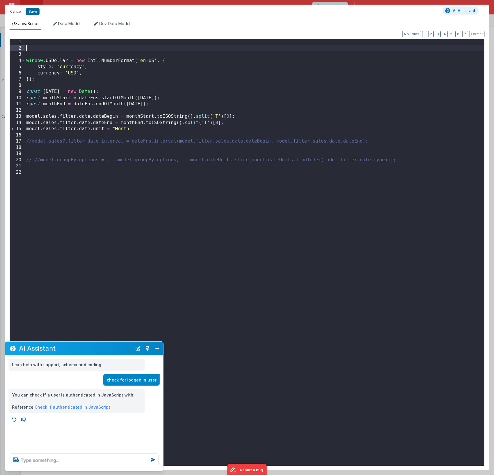
click at [58, 43] on div "window . USDollar = new Intl . NumberFormat ( 'en-US' , { style : 'currency' , …" at bounding box center [254, 258] width 459 height 439
click at [157, 350] on button "Close" at bounding box center [158, 348] width 8 height 8
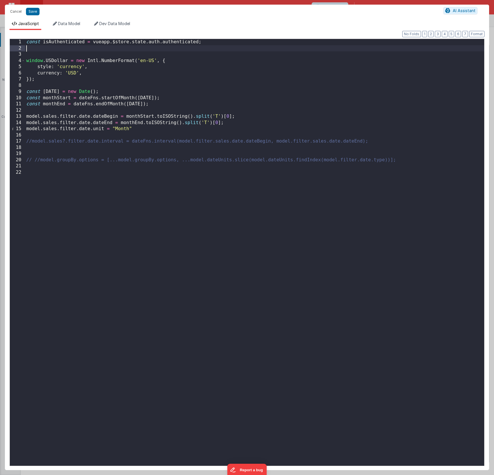
click at [55, 50] on div "const isAuthenticated = vueapp . $store . state . auth . authenticated ; window…" at bounding box center [254, 258] width 459 height 439
click at [457, 13] on span "AI Assistant" at bounding box center [464, 10] width 23 height 5
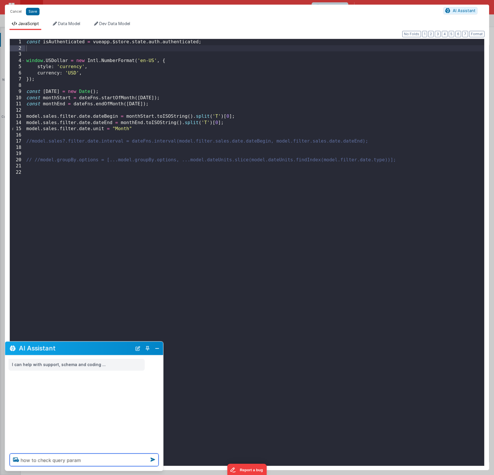
type textarea "how to check query param"
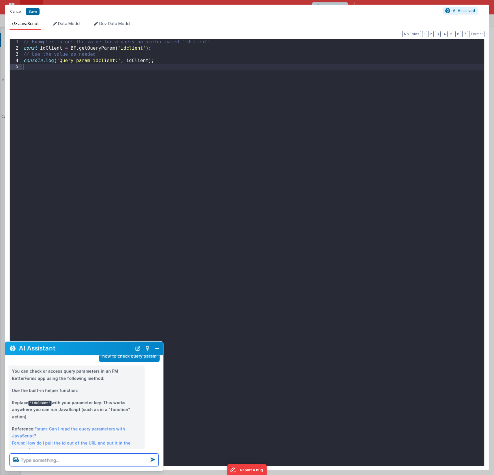
scroll to position [35, 0]
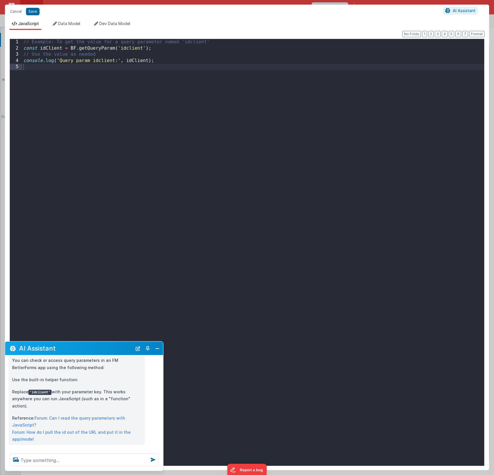
click at [153, 48] on div "// Example: To get the value for a query parameter named 'idclient' const idCli…" at bounding box center [253, 258] width 462 height 439
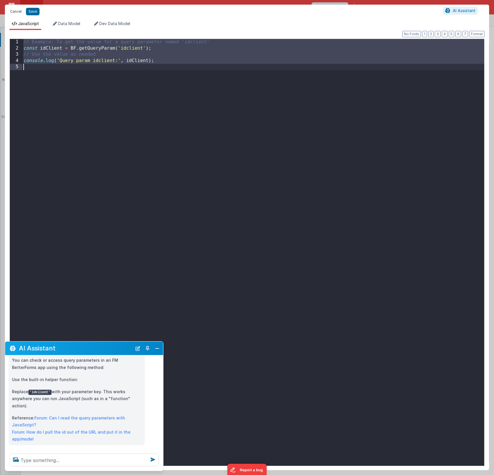
drag, startPoint x: 15, startPoint y: 10, endPoint x: 156, endPoint y: 47, distance: 146.2
click at [15, 10] on button "Cancel" at bounding box center [15, 12] width 17 height 8
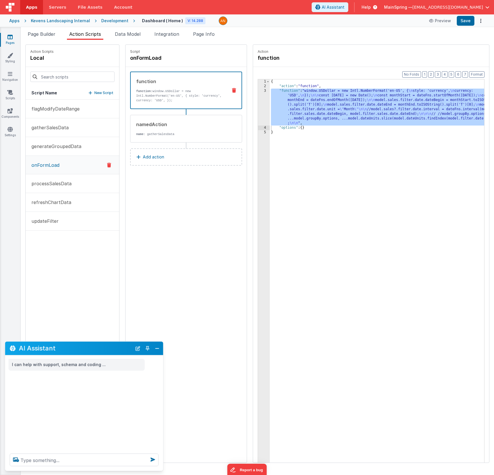
scroll to position [0, 0]
click at [427, 120] on div "{ "action" : "function" , "function" : "window.USDollar = new Intl.NumberFormat…" at bounding box center [385, 284] width 231 height 410
click at [258, 107] on div "3" at bounding box center [264, 107] width 12 height 37
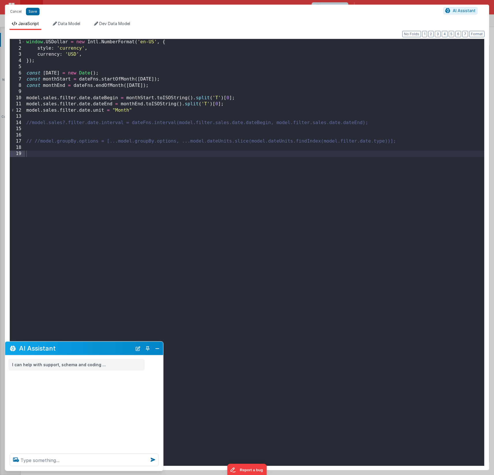
click at [122, 148] on div "window . USDollar = new Intl . NumberFormat ( 'en-US' , { style : 'currency' , …" at bounding box center [254, 258] width 459 height 439
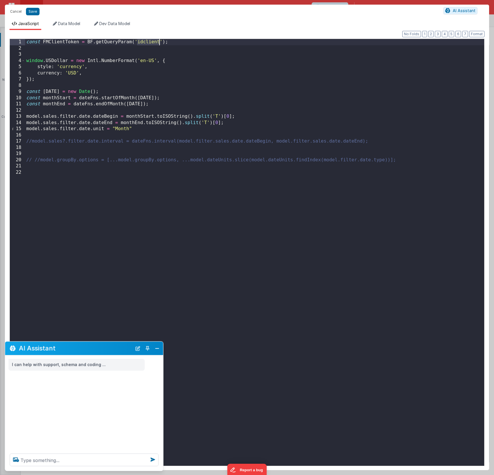
paste textarea
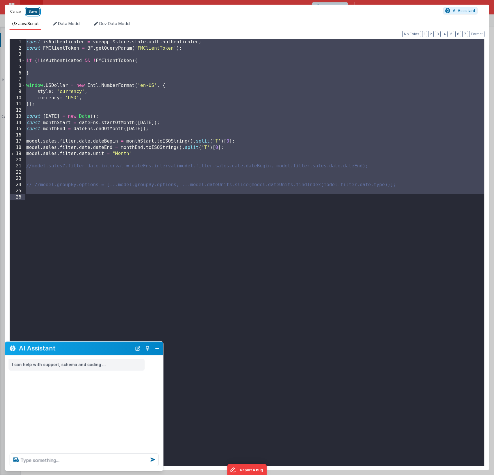
click at [33, 13] on button "Save" at bounding box center [33, 12] width 14 height 8
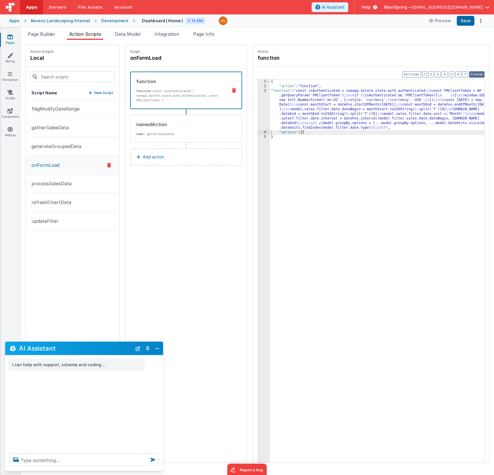
click at [480, 76] on button "Format" at bounding box center [476, 74] width 15 height 6
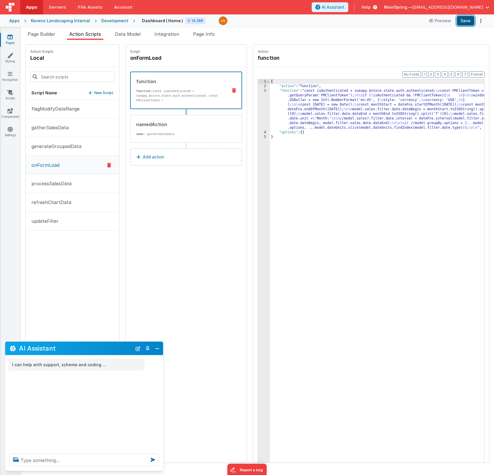
click at [469, 24] on button "Save" at bounding box center [466, 21] width 18 height 10
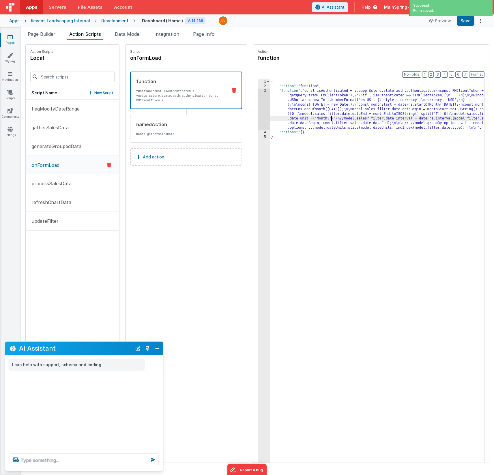
click at [314, 117] on div "{ "action" : "function" , "function" : "const isAuthenticated = vueapp.$store.s…" at bounding box center [385, 284] width 231 height 410
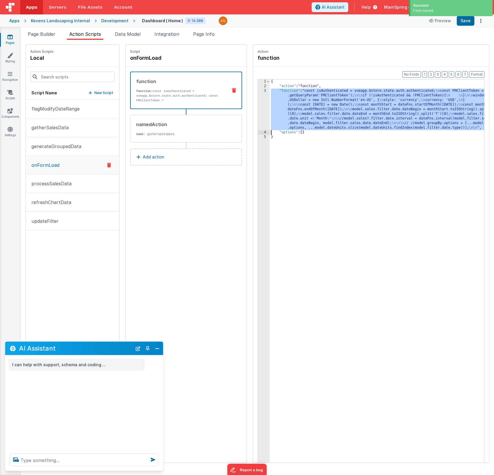
click at [258, 112] on div "3" at bounding box center [264, 110] width 12 height 42
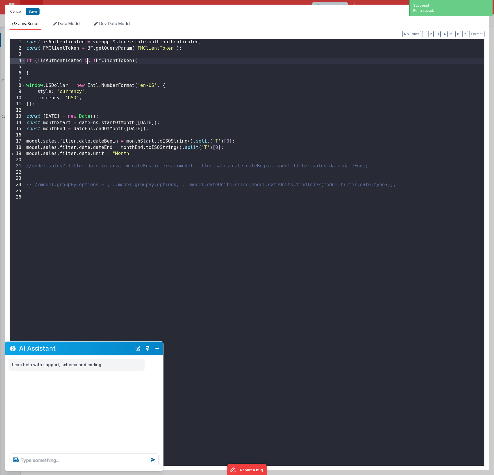
click at [88, 61] on div "const isAuthenticated = vueapp . $store . state . auth . authenticated ; const …" at bounding box center [254, 258] width 459 height 439
click at [87, 62] on div "const isAuthenticated = vueapp . $store . state . auth . authenticated ; const …" at bounding box center [254, 258] width 459 height 439
click at [97, 68] on div "const isAuthenticated = vueapp . $store . state . auth . authenticated ; const …" at bounding box center [254, 258] width 459 height 439
click at [141, 47] on div "const isAuthenticated = vueapp . $store . state . auth . authenticated ; const …" at bounding box center [254, 258] width 459 height 439
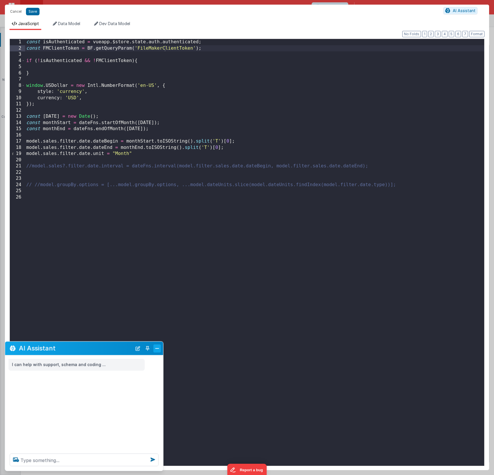
click at [160, 348] on button "Close" at bounding box center [158, 348] width 8 height 8
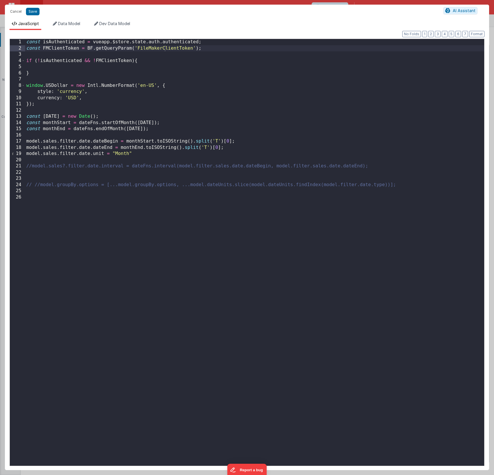
click at [107, 67] on div "const isAuthenticated = vueapp . $store . state . auth . authenticated ; const …" at bounding box center [254, 258] width 459 height 439
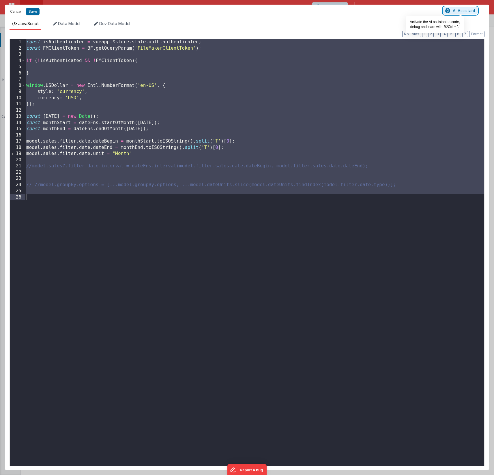
click at [466, 10] on span "AI Assistant" at bounding box center [464, 10] width 23 height 5
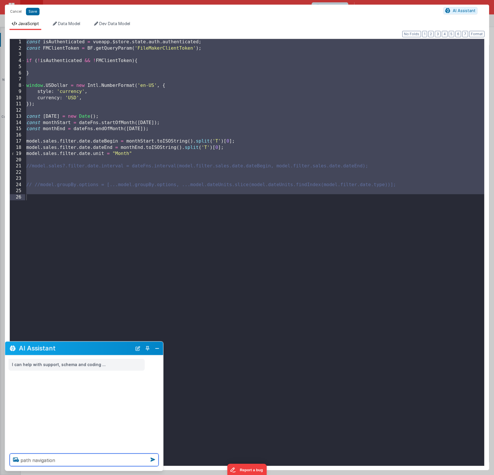
type textarea "path navigation"
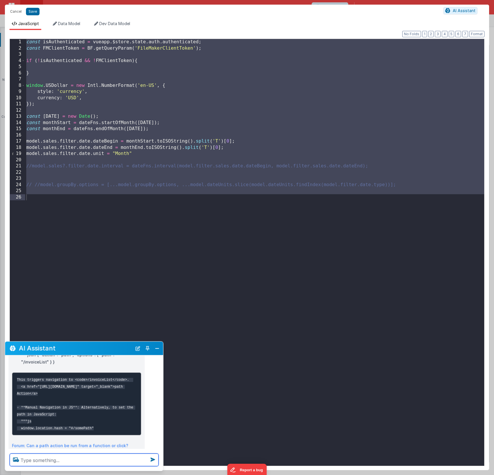
scroll to position [235, 0]
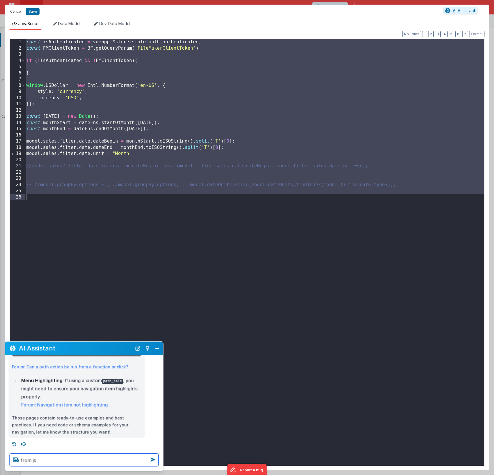
type textarea "from js"
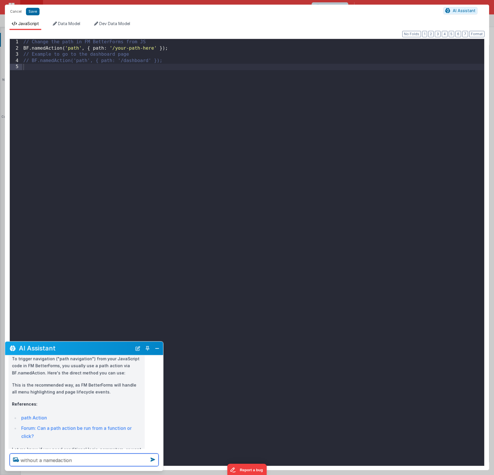
scroll to position [364, 0]
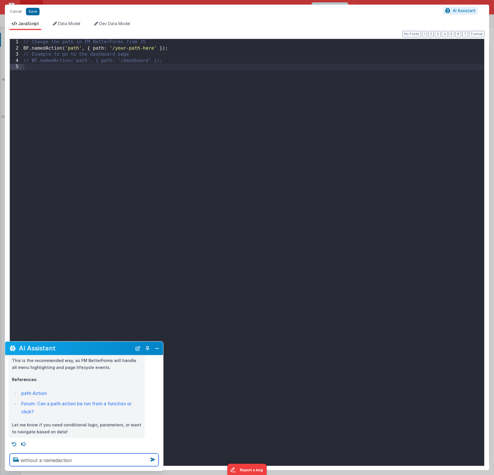
type textarea "without a namedaction"
click at [185, 247] on div "// Change the path in FM BetterForms from JS BF . namedAction ( 'path' , { path…" at bounding box center [253, 258] width 462 height 439
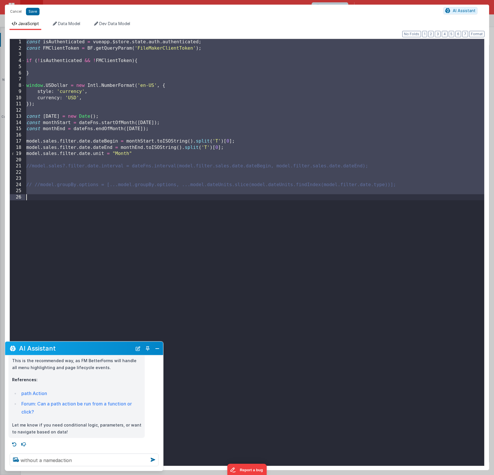
click at [141, 245] on div "const isAuthenticated = vueapp . $store . state . auth . authenticated ; const …" at bounding box center [254, 258] width 459 height 439
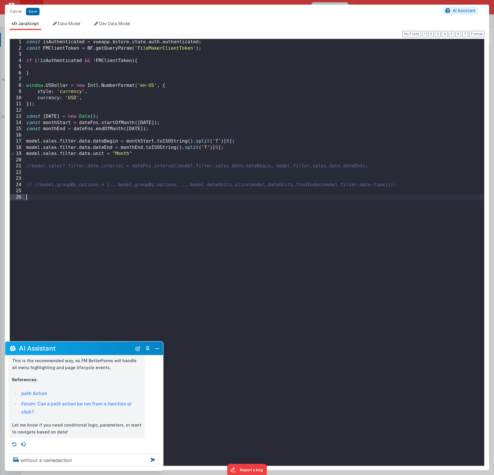
click at [64, 66] on div "const isAuthenticated = vueapp . $store . state . auth . authenticated ; const …" at bounding box center [254, 258] width 459 height 439
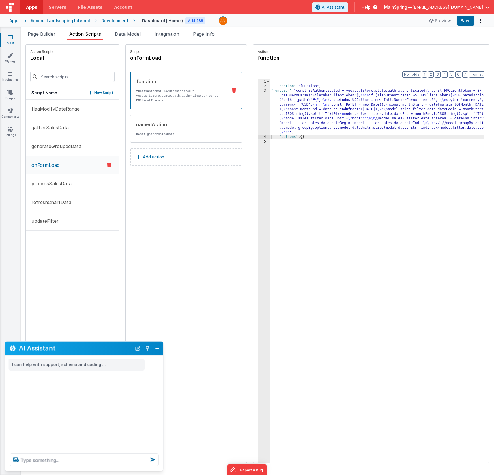
scroll to position [0, 0]
click at [126, 232] on div "Script onFormLoad function function: const isAuthenticated = vueapp.$store.stat…" at bounding box center [186, 254] width 121 height 418
click at [159, 348] on button "Close" at bounding box center [158, 348] width 8 height 8
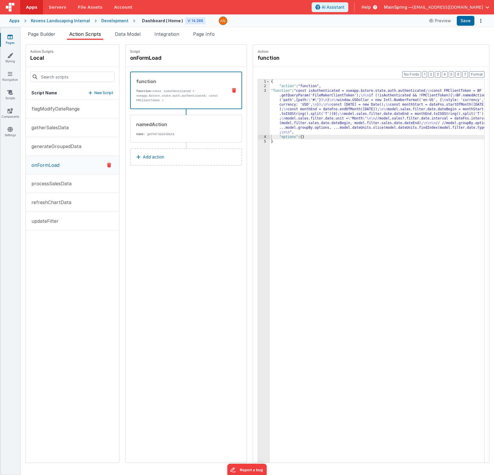
drag, startPoint x: 158, startPoint y: 272, endPoint x: 111, endPoint y: 348, distance: 89.4
click at [158, 272] on div "Script onFormLoad function function: const isAuthenticated = vueapp.$store.stat…" at bounding box center [186, 254] width 121 height 418
click at [94, 93] on p "New Script" at bounding box center [103, 93] width 19 height 6
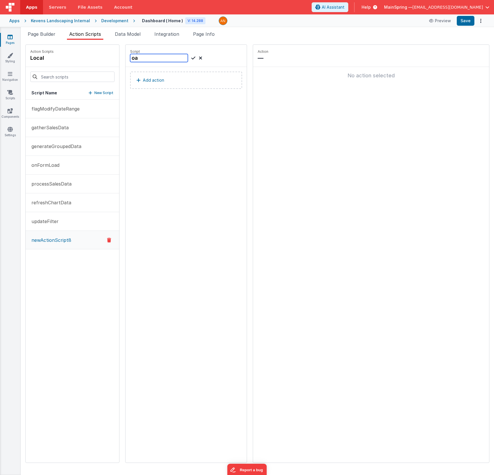
type input "o"
type input "path"
click at [150, 81] on button "Add action" at bounding box center [186, 80] width 112 height 17
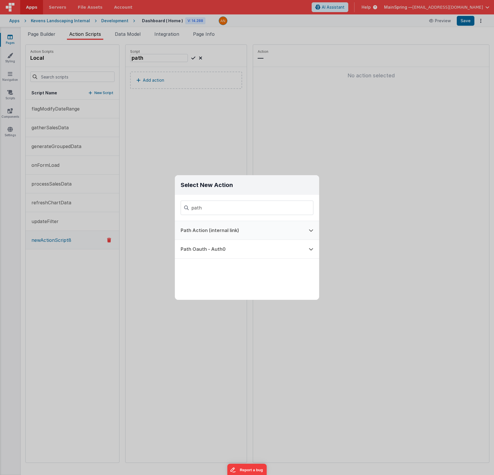
type input "path"
click at [215, 229] on button "Path Action (internal link)" at bounding box center [239, 230] width 128 height 18
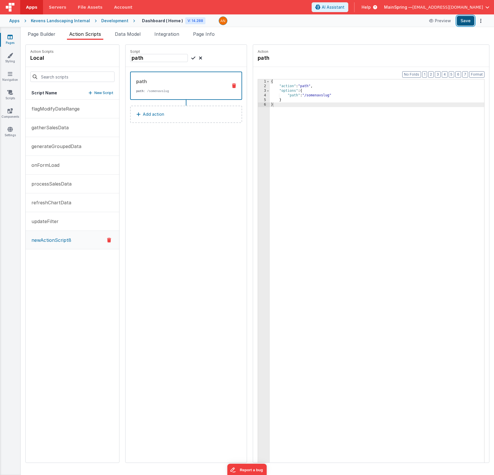
click at [465, 23] on button "Save" at bounding box center [466, 21] width 18 height 10
click at [38, 34] on span "Page Builder" at bounding box center [42, 34] width 28 height 6
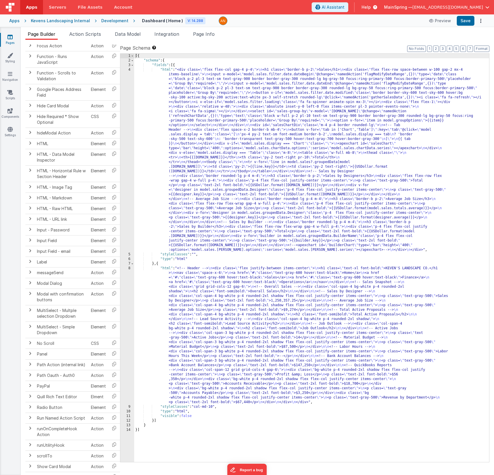
click at [255, 170] on div "[{ "schema" : { "fields" : [{ "html" : "<div class= \" flex flex-col gap-4 p-4 …" at bounding box center [311, 263] width 355 height 418
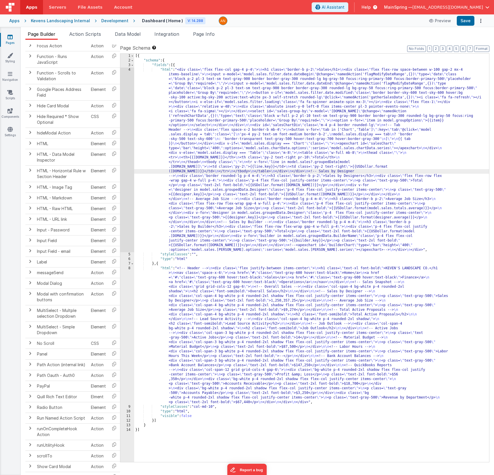
click at [128, 141] on div "4" at bounding box center [127, 160] width 14 height 185
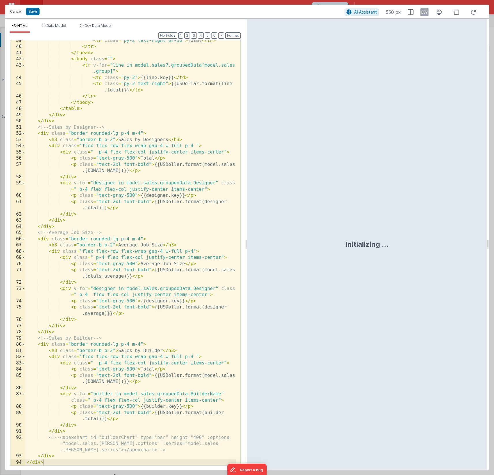
scroll to position [394, 0]
click at [17, 13] on button "Cancel" at bounding box center [15, 12] width 17 height 8
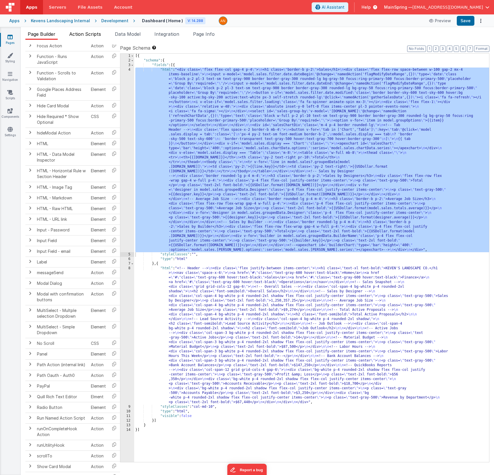
click at [85, 34] on span "Action Scripts" at bounding box center [85, 34] width 32 height 6
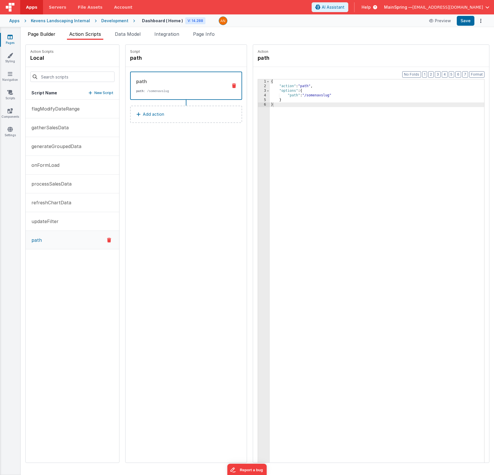
click at [42, 36] on span "Page Builder" at bounding box center [42, 34] width 28 height 6
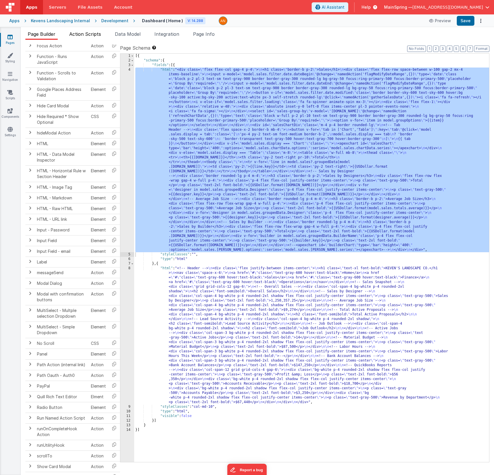
click at [83, 33] on span "Action Scripts" at bounding box center [85, 34] width 32 height 6
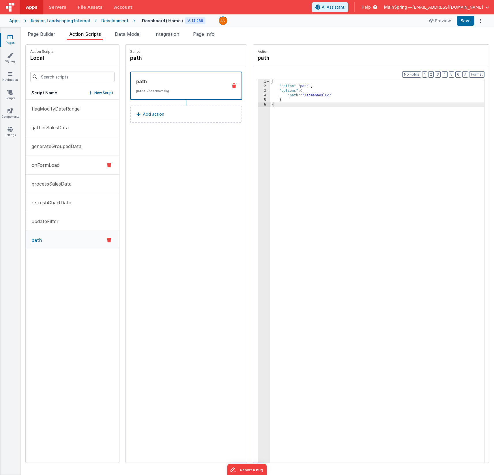
click at [49, 167] on p "onFormLoad" at bounding box center [43, 165] width 31 height 7
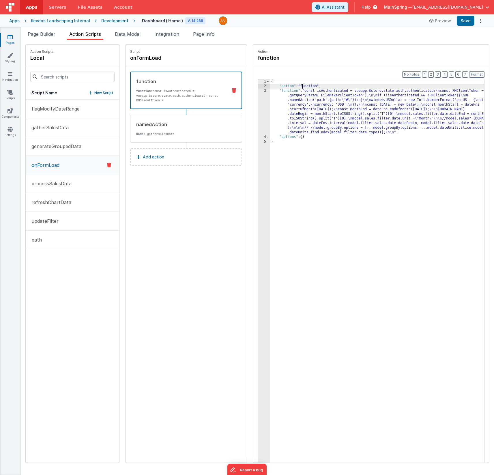
click at [285, 86] on div "{ "action" : "function" , "function" : "const isAuthenticated = vueapp.$store.s…" at bounding box center [385, 284] width 231 height 410
drag, startPoint x: 292, startPoint y: 96, endPoint x: 254, endPoint y: 103, distance: 38.8
click at [292, 96] on div "{ "action" : "function" , "function" : "const isAuthenticated = vueapp.$store.s…" at bounding box center [385, 284] width 231 height 410
click at [258, 103] on div "3" at bounding box center [264, 112] width 12 height 46
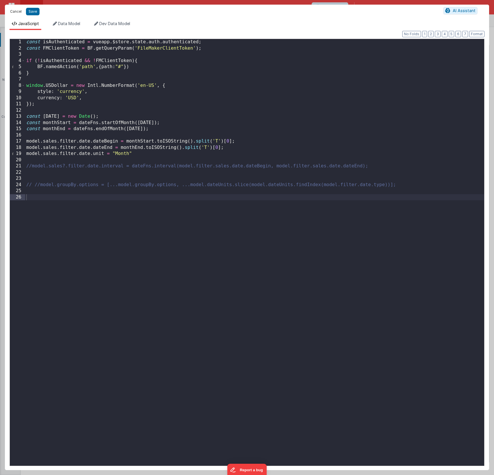
drag, startPoint x: 16, startPoint y: 14, endPoint x: 152, endPoint y: 13, distance: 135.6
click at [16, 14] on button "Cancel" at bounding box center [15, 12] width 17 height 8
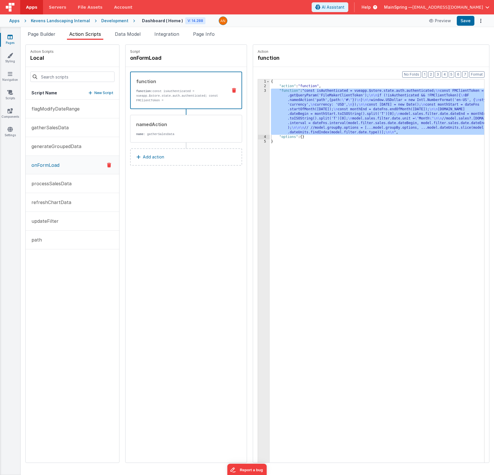
click at [371, 9] on span "Help" at bounding box center [366, 7] width 9 height 6
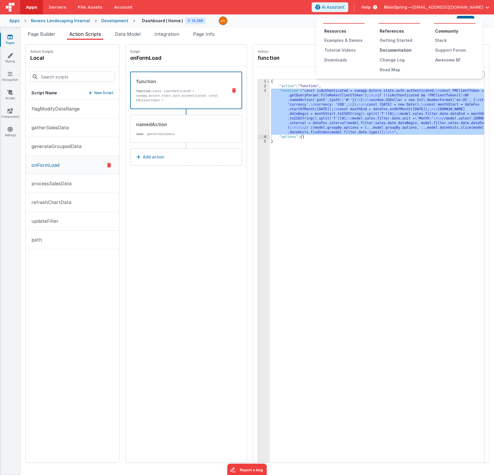
click at [393, 48] on div "Documentation" at bounding box center [400, 50] width 40 height 6
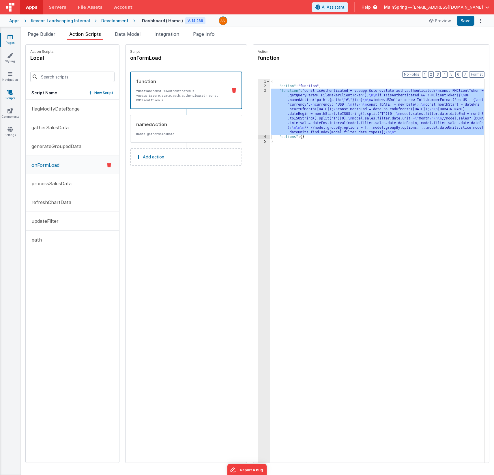
click at [9, 94] on icon at bounding box center [10, 92] width 6 height 6
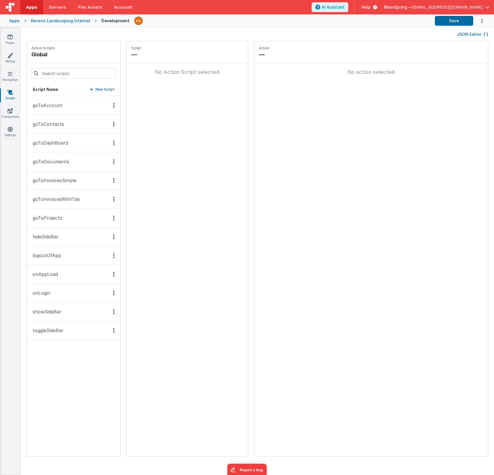
click at [63, 260] on button "logoutOfApp" at bounding box center [73, 255] width 93 height 19
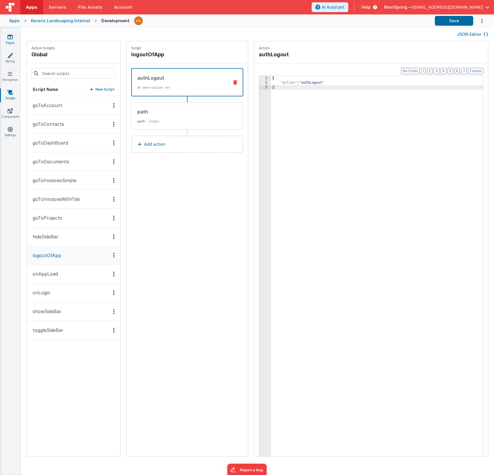
click at [13, 39] on link "Pages" at bounding box center [10, 40] width 21 height 12
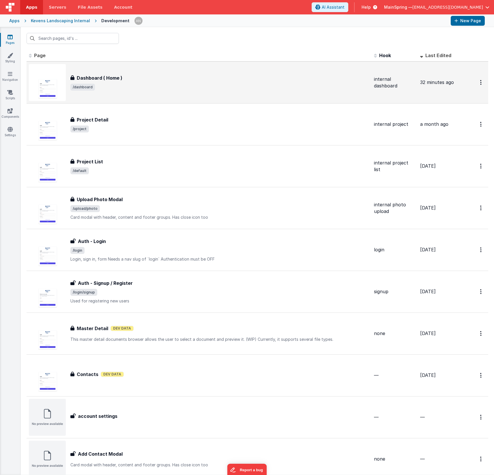
click at [141, 77] on div "Dashboard ( Home )" at bounding box center [219, 77] width 299 height 7
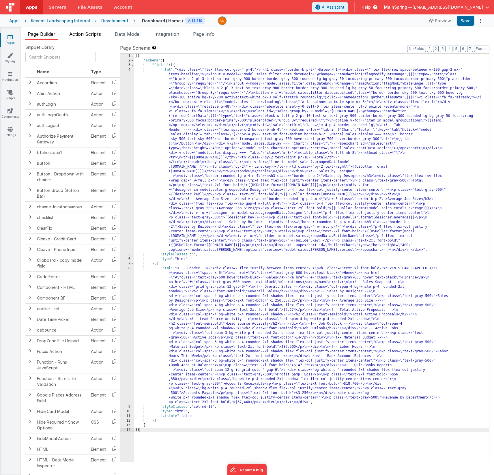
click at [97, 32] on span "Action Scripts" at bounding box center [85, 34] width 32 height 6
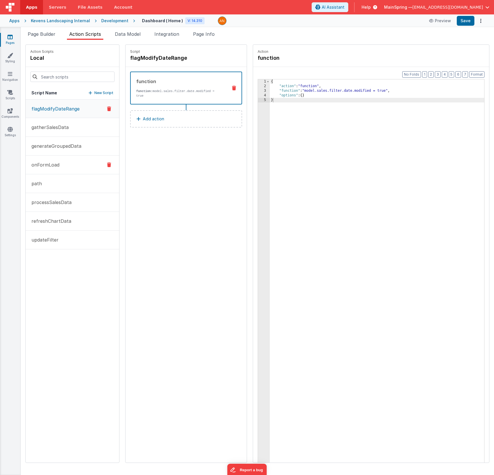
click at [60, 164] on button "onFormLoad" at bounding box center [72, 165] width 93 height 19
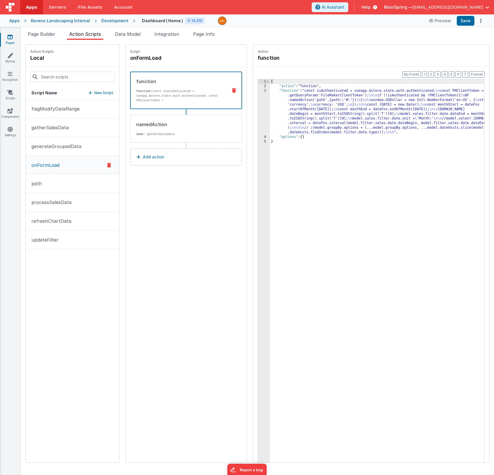
click at [311, 94] on div "{ "action" : "function" , "function" : "const isAuthenticated = vueapp.$store.s…" at bounding box center [385, 284] width 231 height 410
click at [258, 100] on div "3" at bounding box center [264, 112] width 12 height 46
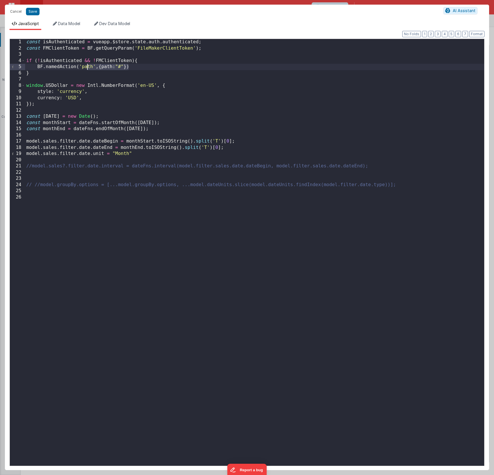
drag, startPoint x: 136, startPoint y: 67, endPoint x: 85, endPoint y: 68, distance: 50.8
click at [85, 68] on div "const isAuthenticated = vueapp . $store . state . auth . authenticated ; const …" at bounding box center [254, 258] width 459 height 439
drag, startPoint x: 85, startPoint y: 68, endPoint x: 91, endPoint y: 73, distance: 7.6
click at [85, 68] on div "const isAuthenticated = vueapp . $store . state . auth . authenticated ; const …" at bounding box center [254, 258] width 459 height 439
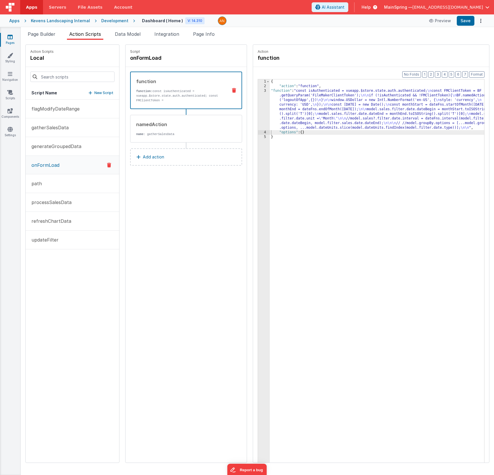
click at [160, 175] on div "function function: const isAuthenticated = vueapp.$store.state.auth.authenticat…" at bounding box center [186, 121] width 121 height 109
click at [313, 104] on div "{ "action" : "function" , "function" : "const isAuthenticated = vueapp.$store.s…" at bounding box center [385, 284] width 231 height 410
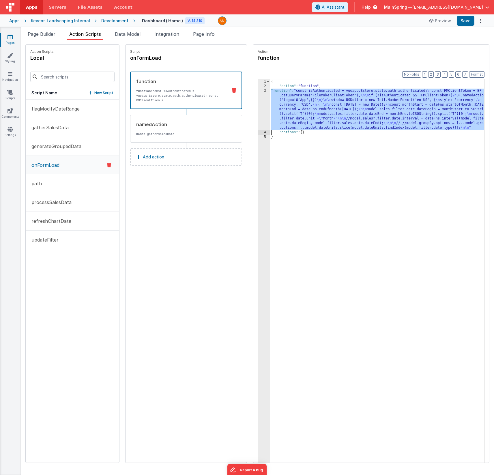
click at [258, 104] on div "3" at bounding box center [264, 110] width 12 height 42
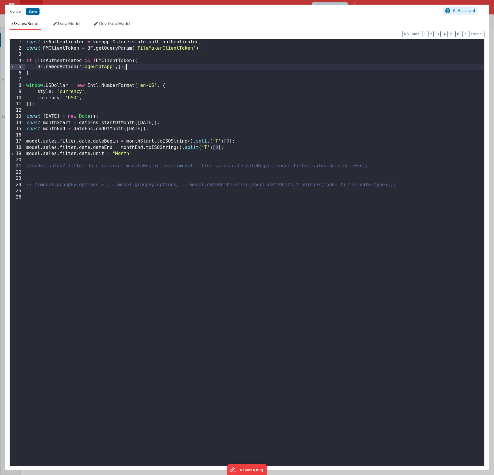
click at [138, 67] on div "const isAuthenticated = vueapp . $store . state . auth . authenticated ; const …" at bounding box center [254, 258] width 459 height 439
click at [126, 221] on div "const isAuthenticated = vueapp . $store . state . auth . authenticated ; const …" at bounding box center [254, 258] width 459 height 439
click at [457, 9] on span "AI Assistant" at bounding box center [464, 10] width 23 height 5
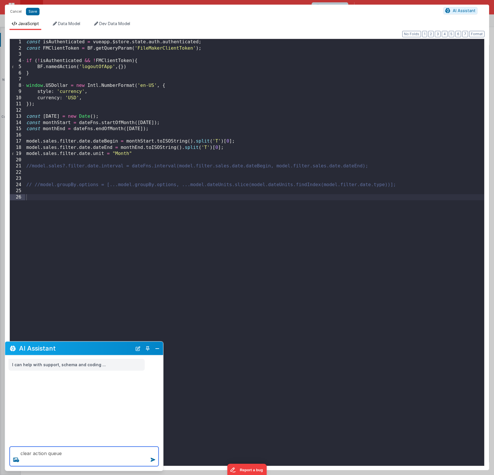
type textarea "clear action queue"
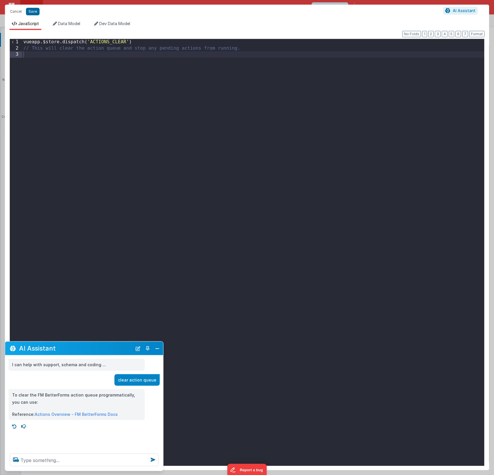
click at [166, 44] on div "vueapp . $store . dispatch ( 'ACTIONS_CLEAR' ) // This will clear the action qu…" at bounding box center [253, 258] width 462 height 439
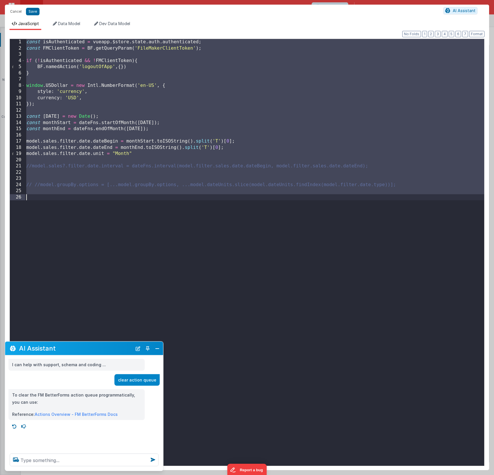
click at [134, 91] on div "const isAuthenticated = vueapp . $store . state . auth . authenticated ; const …" at bounding box center [254, 258] width 459 height 439
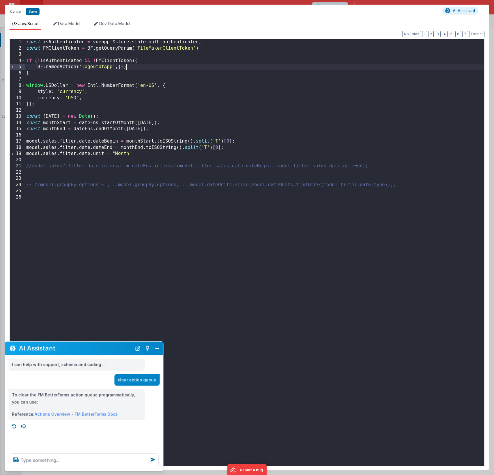
click at [135, 68] on div "const isAuthenticated = vueapp . $store . state . auth . authenticated ; const …" at bounding box center [254, 258] width 459 height 439
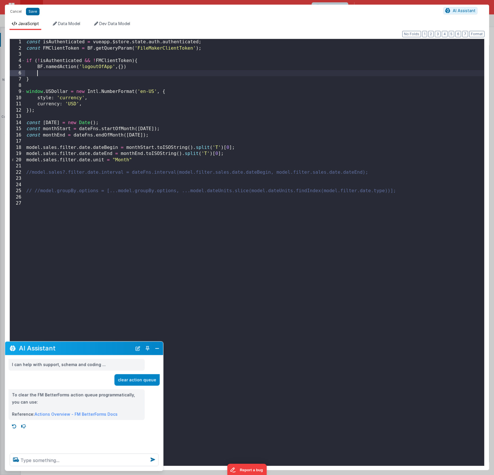
paste textarea
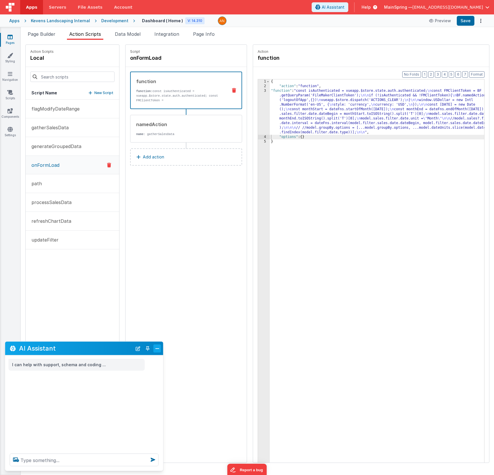
click at [154, 351] on button "Close" at bounding box center [158, 348] width 8 height 8
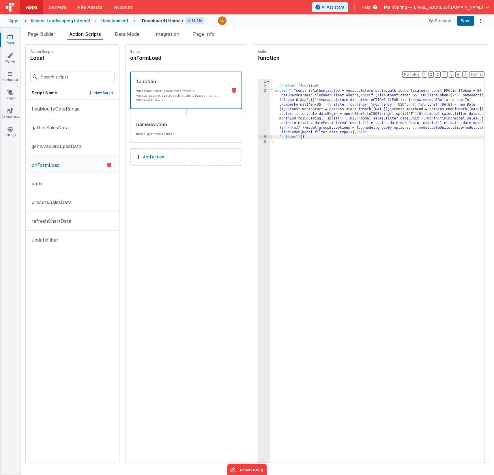
click at [149, 162] on button "Add action" at bounding box center [186, 156] width 112 height 17
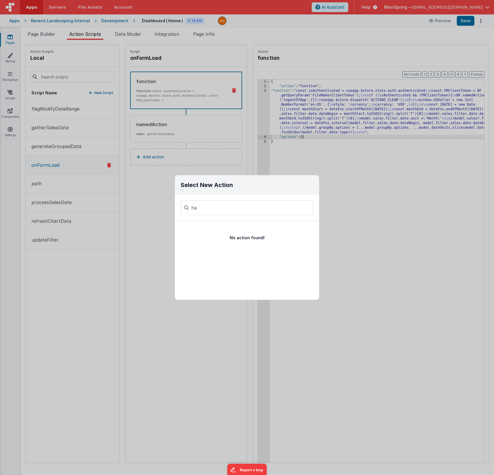
type input "h"
type input "p"
click at [140, 237] on div "Select New Action Function - Runs JavaScript Clipboard - copy model field runUt…" at bounding box center [247, 237] width 494 height 475
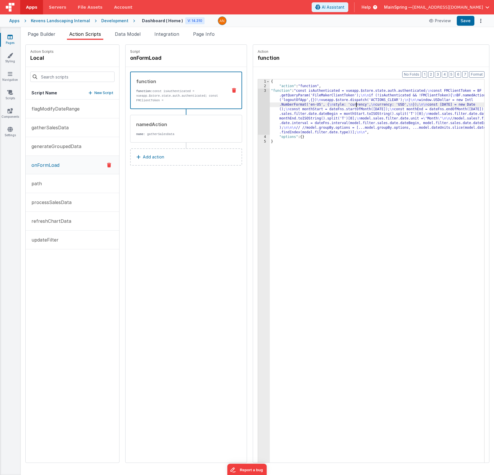
click at [339, 106] on div "{ "action" : "function" , "function" : "const isAuthenticated = vueapp.$store.s…" at bounding box center [385, 284] width 231 height 410
click at [319, 128] on div "{ "action" : "function" , "function" : "const isAuthenticated = vueapp.$store.s…" at bounding box center [385, 284] width 231 height 410
click at [258, 118] on div "3" at bounding box center [264, 112] width 12 height 46
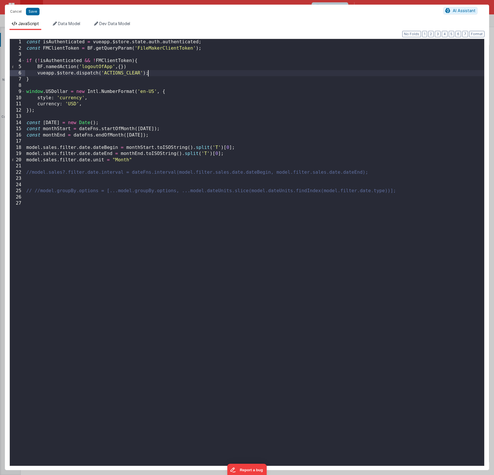
click at [171, 73] on div "const isAuthenticated = vueapp . $store . state . auth . authenticated ; const …" at bounding box center [254, 258] width 459 height 439
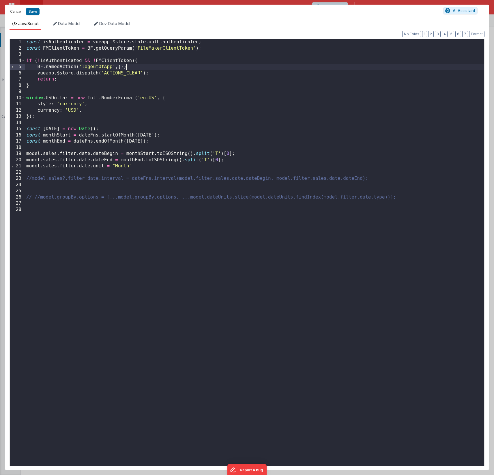
click at [130, 69] on div "const isAuthenticated = vueapp . $store . state . auth . authenticated ; const …" at bounding box center [254, 258] width 459 height 439
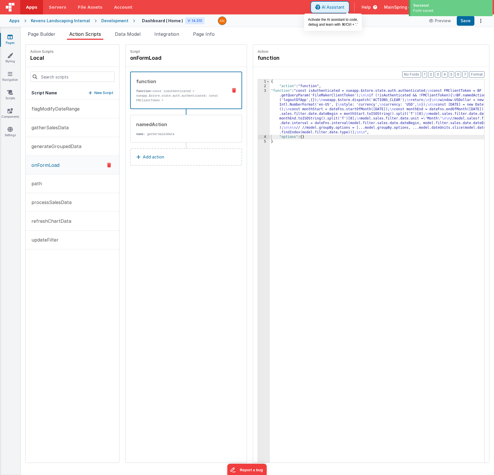
click at [344, 9] on span "AI Assistant" at bounding box center [333, 7] width 23 height 6
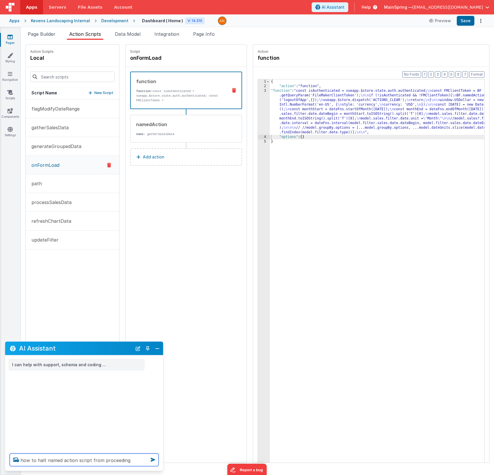
type textarea "how to halt named action script from proceeding"
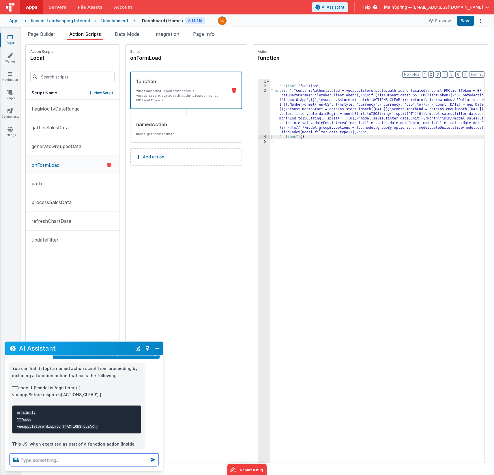
scroll to position [29, 0]
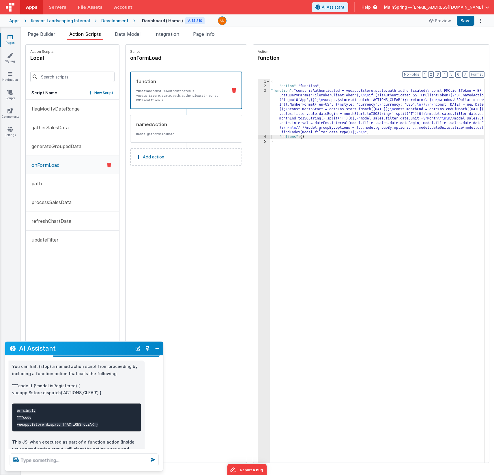
click at [101, 422] on pre "or simply """code vueapp.$store.dispatch('ACTIONS_CLEAR')" at bounding box center [76, 417] width 129 height 28
drag, startPoint x: 382, startPoint y: 200, endPoint x: 371, endPoint y: 171, distance: 31.7
click at [382, 200] on div "{ "action" : "function" , "function" : "const isAuthenticated = vueapp.$store.s…" at bounding box center [385, 284] width 231 height 410
click at [330, 113] on div "{ "action" : "function" , "function" : "const isAuthenticated = vueapp.$store.s…" at bounding box center [385, 284] width 231 height 410
click at [478, 74] on button "Format" at bounding box center [476, 74] width 15 height 6
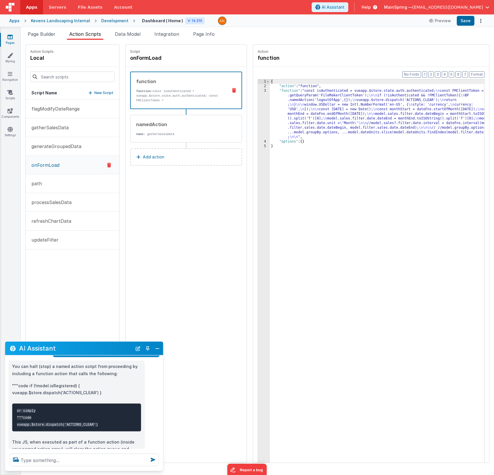
click at [384, 101] on div "{ "action" : "function" , "function" : "const isAuthenticated = vueapp.$store.s…" at bounding box center [385, 284] width 231 height 410
click at [258, 110] on div "3" at bounding box center [264, 114] width 12 height 51
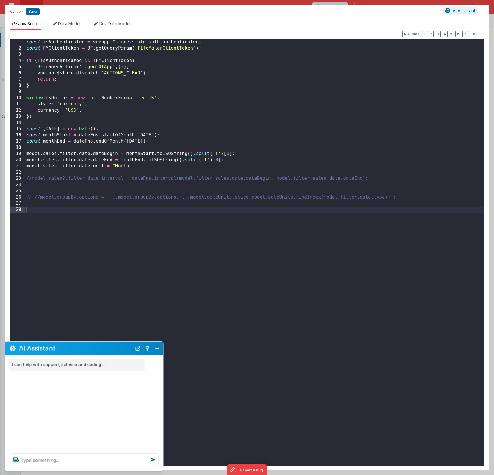
scroll to position [0, 0]
click at [155, 350] on button "Close" at bounding box center [158, 348] width 8 height 8
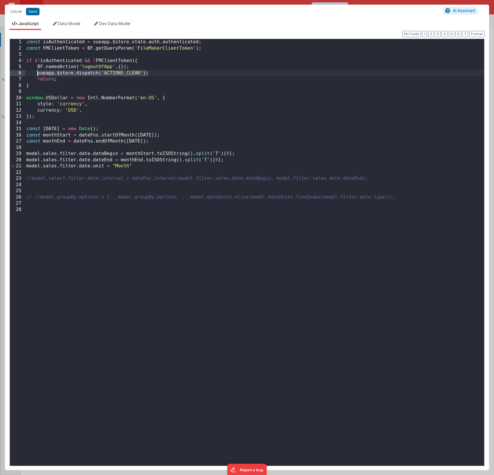
drag, startPoint x: 149, startPoint y: 74, endPoint x: 38, endPoint y: 74, distance: 111.4
click at [38, 73] on div "const isAuthenticated = vueapp . $store . state . auth . authenticated ; const …" at bounding box center [254, 258] width 459 height 439
click at [145, 62] on div "const isAuthenticated = vueapp . $store . state . auth . authenticated ; const …" at bounding box center [254, 258] width 459 height 439
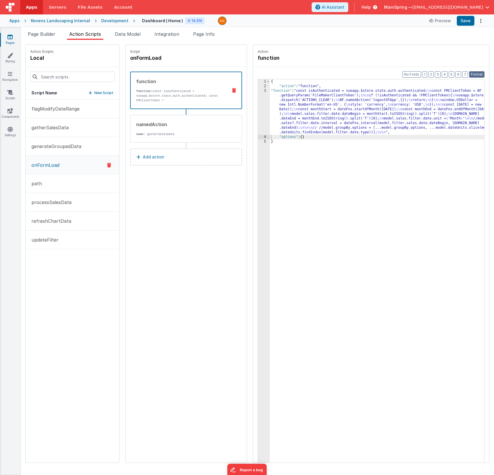
click at [477, 77] on button "Format" at bounding box center [476, 74] width 15 height 6
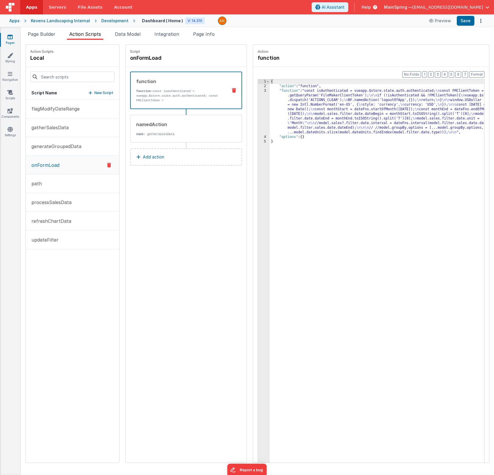
click at [335, 173] on div "{ "action" : "function" , "function" : "const isAuthenticated = vueapp.$store.s…" at bounding box center [385, 284] width 231 height 410
click at [190, 163] on button "Add action" at bounding box center [186, 156] width 112 height 17
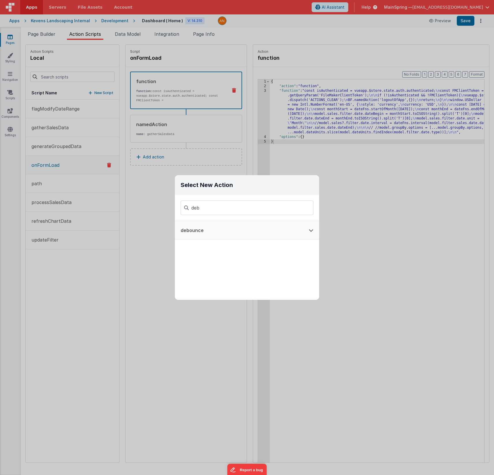
type input "deb"
click at [221, 232] on button "debounce" at bounding box center [239, 230] width 128 height 18
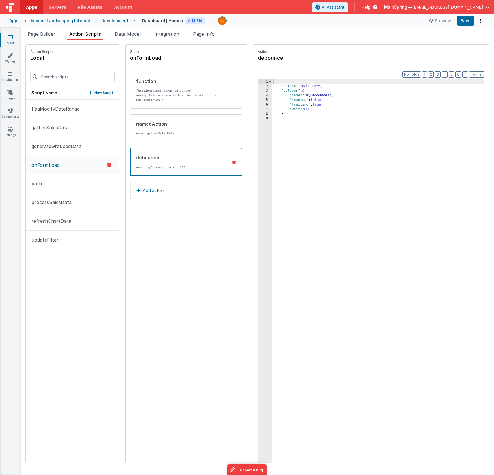
click at [232, 162] on icon at bounding box center [234, 162] width 4 height 5
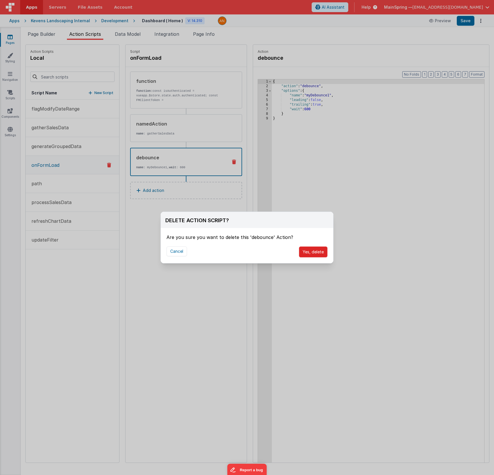
click at [305, 250] on button "Yes, delete" at bounding box center [313, 251] width 29 height 11
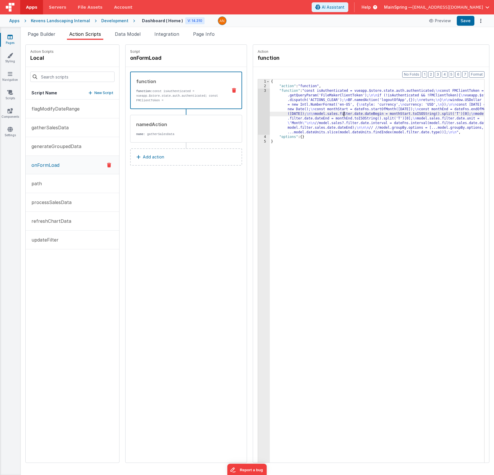
click at [326, 115] on div "{ "action" : "function" , "function" : "const isAuthenticated = vueapp.$store.s…" at bounding box center [385, 284] width 231 height 410
click at [258, 112] on div "3" at bounding box center [264, 112] width 12 height 46
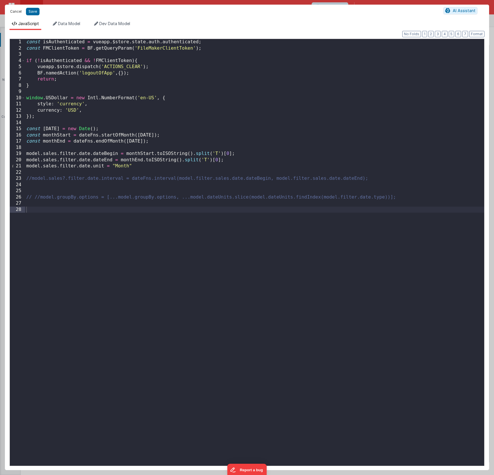
drag, startPoint x: 17, startPoint y: 12, endPoint x: 102, endPoint y: 76, distance: 105.7
click at [17, 12] on button "Cancel" at bounding box center [15, 12] width 17 height 8
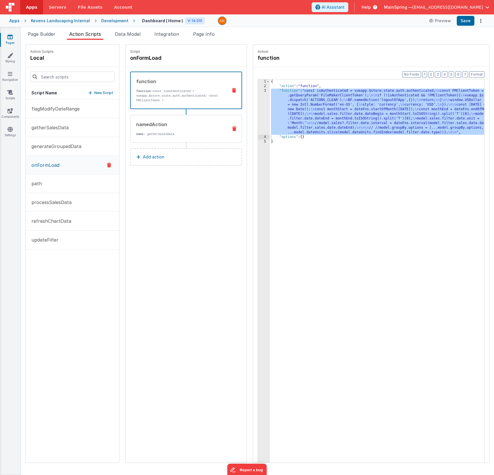
click at [183, 125] on div "namedAction" at bounding box center [179, 124] width 87 height 7
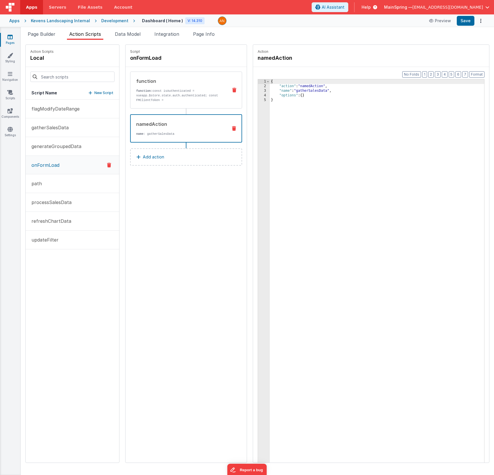
click at [170, 97] on p "function: const isAuthenticated = vueapp.$store.state.auth.authenticated; const…" at bounding box center [179, 98] width 87 height 18
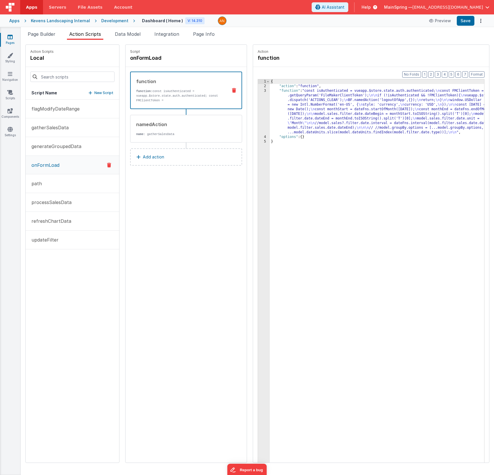
click at [339, 106] on div "{ "action" : "function" , "function" : "const isAuthenticated = vueapp.$store.s…" at bounding box center [385, 284] width 231 height 410
click at [258, 111] on div "3" at bounding box center [264, 112] width 12 height 46
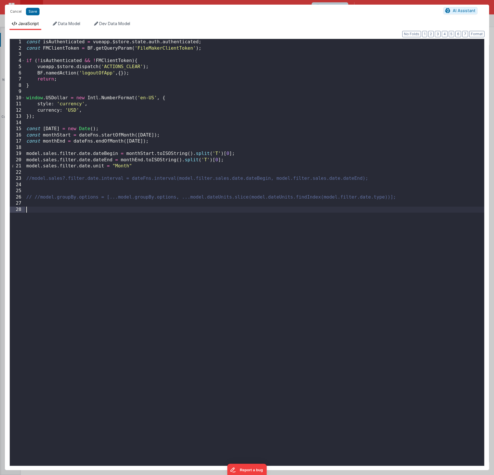
click at [133, 213] on div "const isAuthenticated = vueapp . $store . state . auth . authenticated ; const …" at bounding box center [254, 258] width 459 height 439
click at [36, 12] on button "Save" at bounding box center [33, 12] width 14 height 8
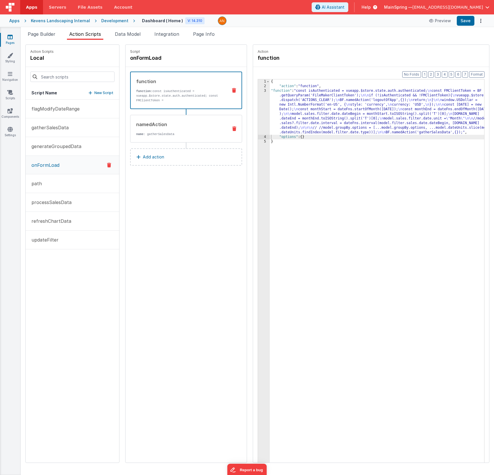
click at [232, 130] on icon at bounding box center [234, 128] width 4 height 5
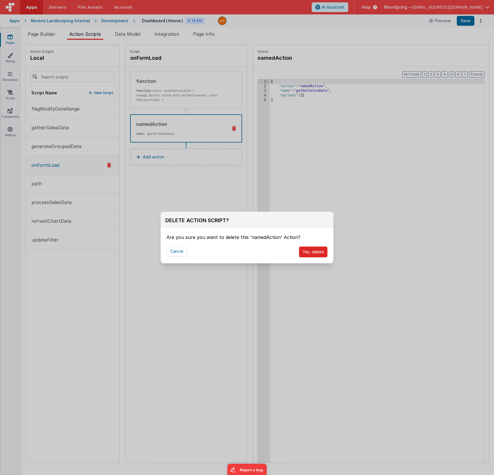
click at [318, 251] on button "Yes, delete" at bounding box center [313, 251] width 29 height 11
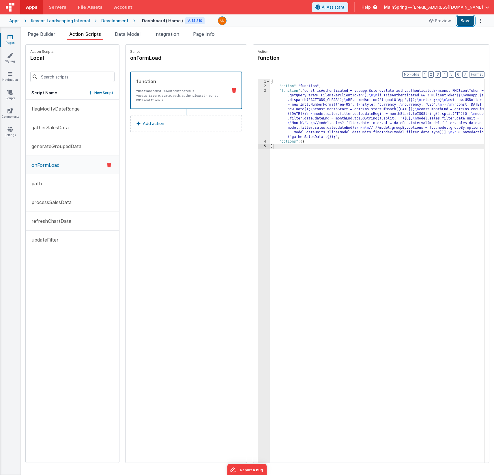
click at [465, 23] on button "Save" at bounding box center [466, 21] width 18 height 10
click at [348, 109] on div "{ "action" : "function" , "function" : "const isAuthenticated = vueapp.$store.s…" at bounding box center [385, 284] width 231 height 410
click at [258, 104] on div "3" at bounding box center [264, 114] width 12 height 51
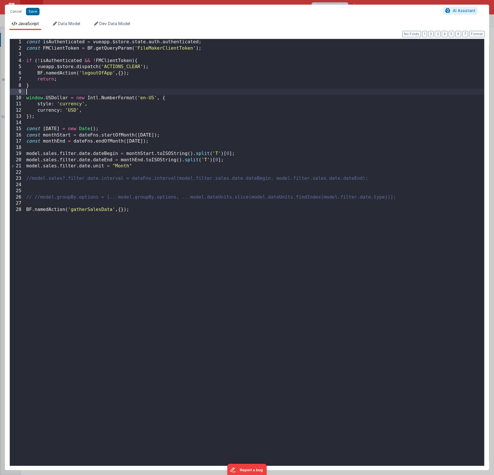
click at [84, 89] on div "const isAuthenticated = vueapp . $store . state . auth . authenticated ; const …" at bounding box center [254, 258] width 459 height 439
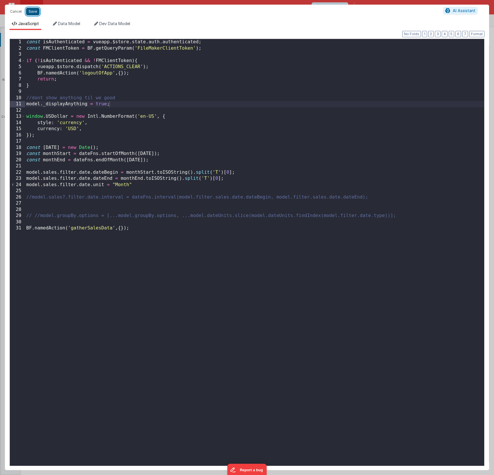
click at [32, 12] on button "Save" at bounding box center [33, 12] width 14 height 8
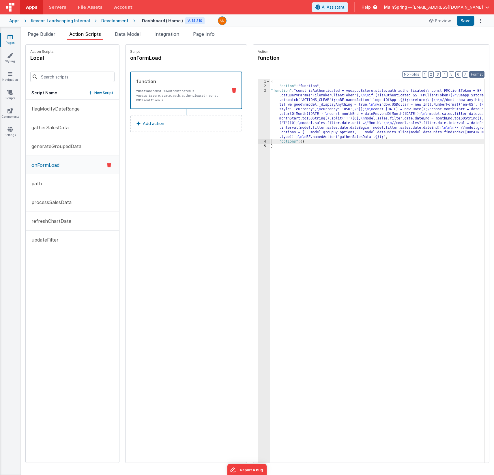
click at [482, 75] on button "Format" at bounding box center [476, 74] width 15 height 6
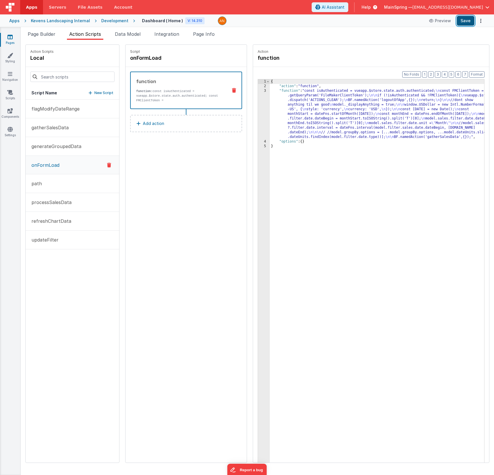
click at [468, 25] on button "Save" at bounding box center [466, 21] width 18 height 10
click at [122, 35] on span "Data Model" at bounding box center [128, 34] width 26 height 6
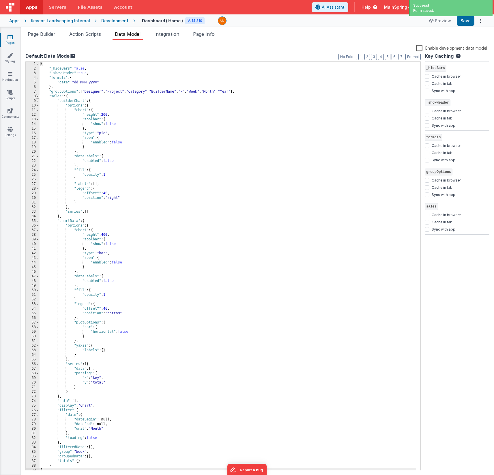
click at [38, 97] on span at bounding box center [37, 96] width 3 height 5
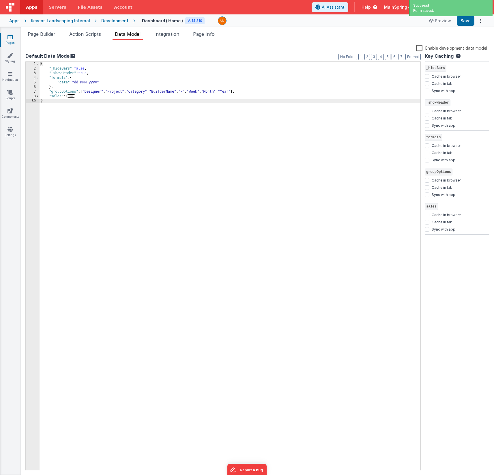
click at [95, 74] on div "{ "_hideBars" : false , "_showHeader" : true , "formats" : { "date" : "dd MMM y…" at bounding box center [230, 271] width 381 height 418
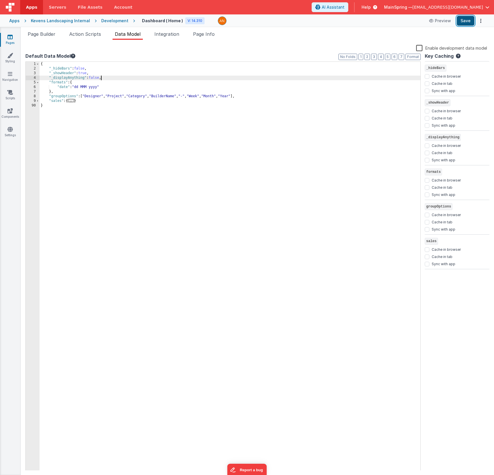
click at [465, 20] on button "Save" at bounding box center [466, 21] width 18 height 10
click at [39, 34] on span "Page Builder" at bounding box center [42, 34] width 28 height 6
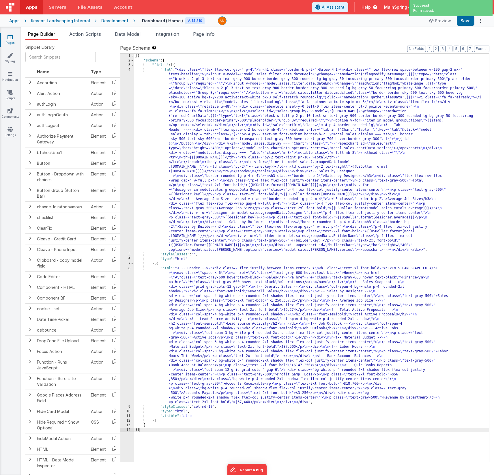
click at [195, 255] on div "[{ "schema" : { "fields" : [{ "html" : "<div class= \" flex flex-col gap-4 p-4 …" at bounding box center [311, 263] width 355 height 418
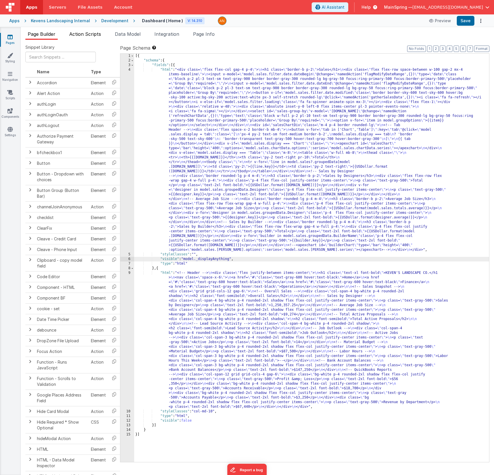
click at [80, 34] on span "Action Scripts" at bounding box center [85, 34] width 32 height 6
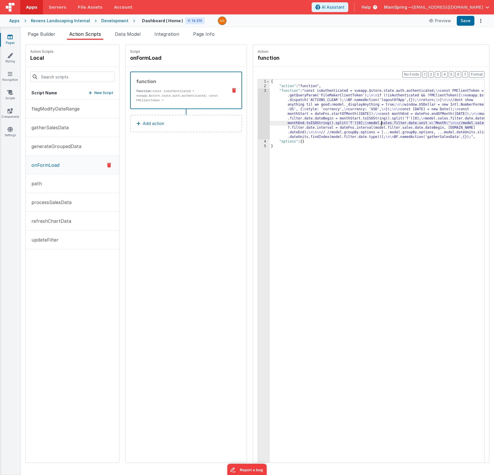
click at [364, 125] on div "{ "action" : "function" , "function" : "const isAuthenticated = vueapp.$store.s…" at bounding box center [385, 284] width 231 height 410
click at [258, 109] on div "3" at bounding box center [264, 114] width 12 height 51
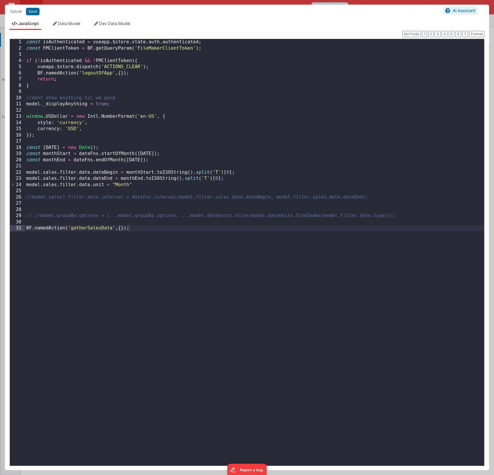
click at [151, 50] on div "const isAuthenticated = vueapp . $store . state . auth . authenticated ; const …" at bounding box center [254, 258] width 459 height 439
drag, startPoint x: 213, startPoint y: 48, endPoint x: 216, endPoint y: 48, distance: 2.9
click at [214, 48] on div "const isAuthenticated = vueapp . $store . state . auth . authenticated ; const …" at bounding box center [254, 258] width 459 height 439
